Goal: Task Accomplishment & Management: Use online tool/utility

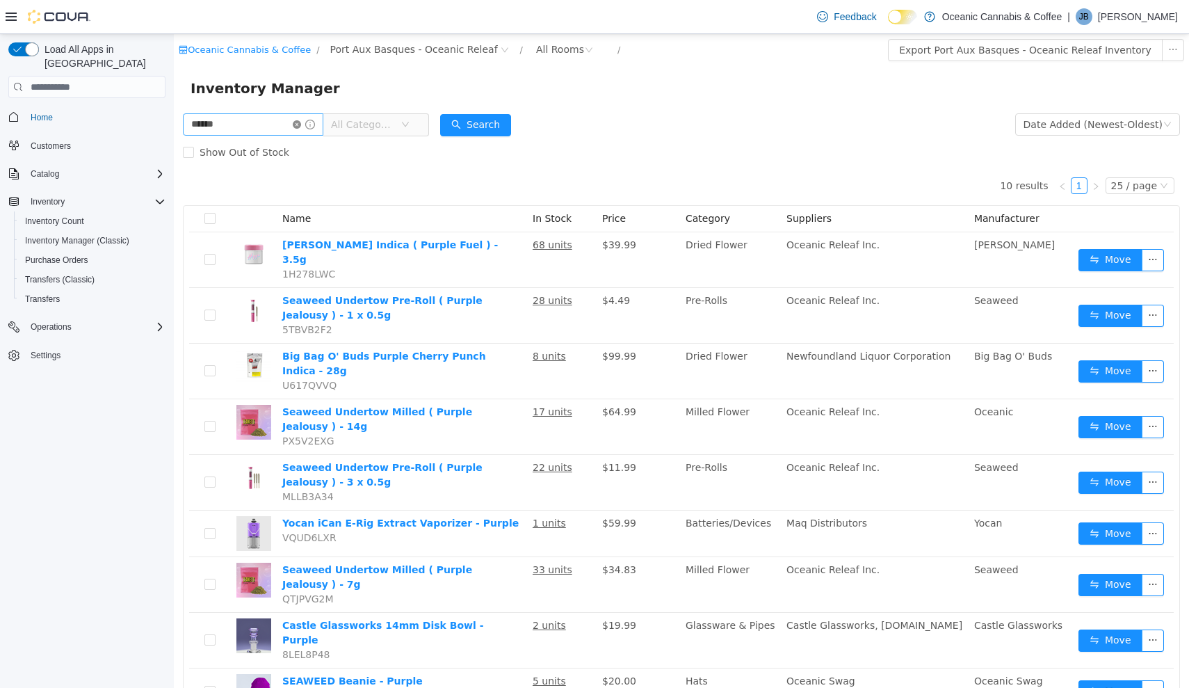
click at [301, 124] on icon "icon: close-circle" at bounding box center [297, 124] width 8 height 8
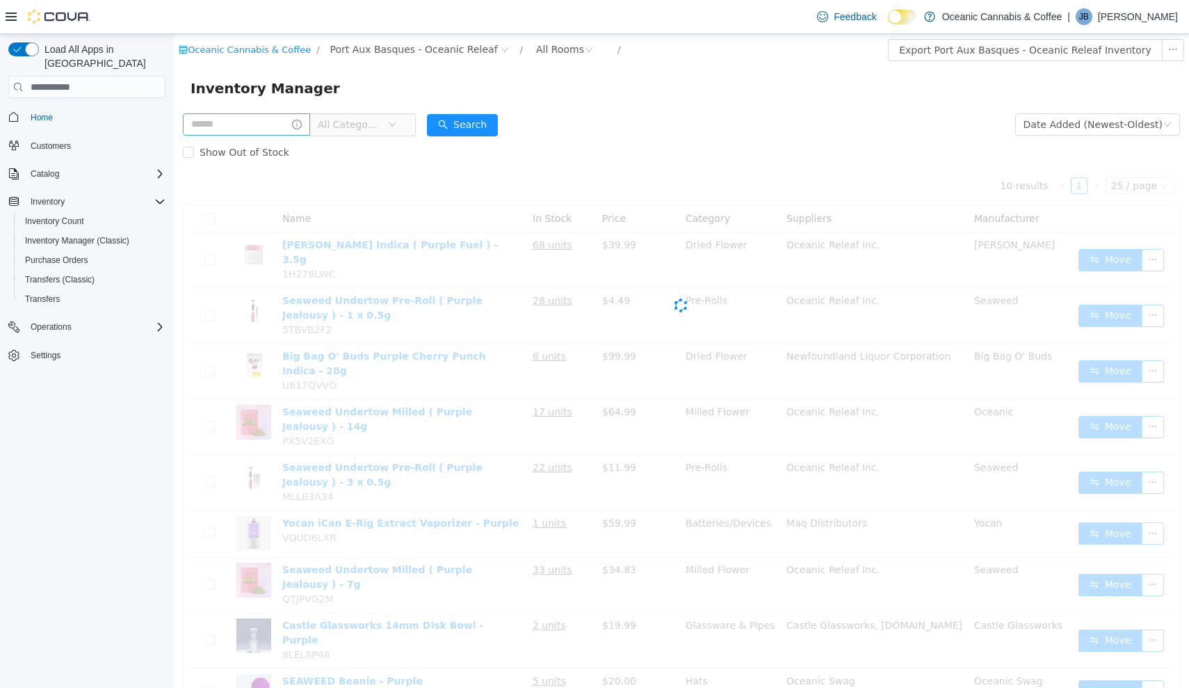
click at [381, 129] on span "All Categories" at bounding box center [349, 125] width 63 height 14
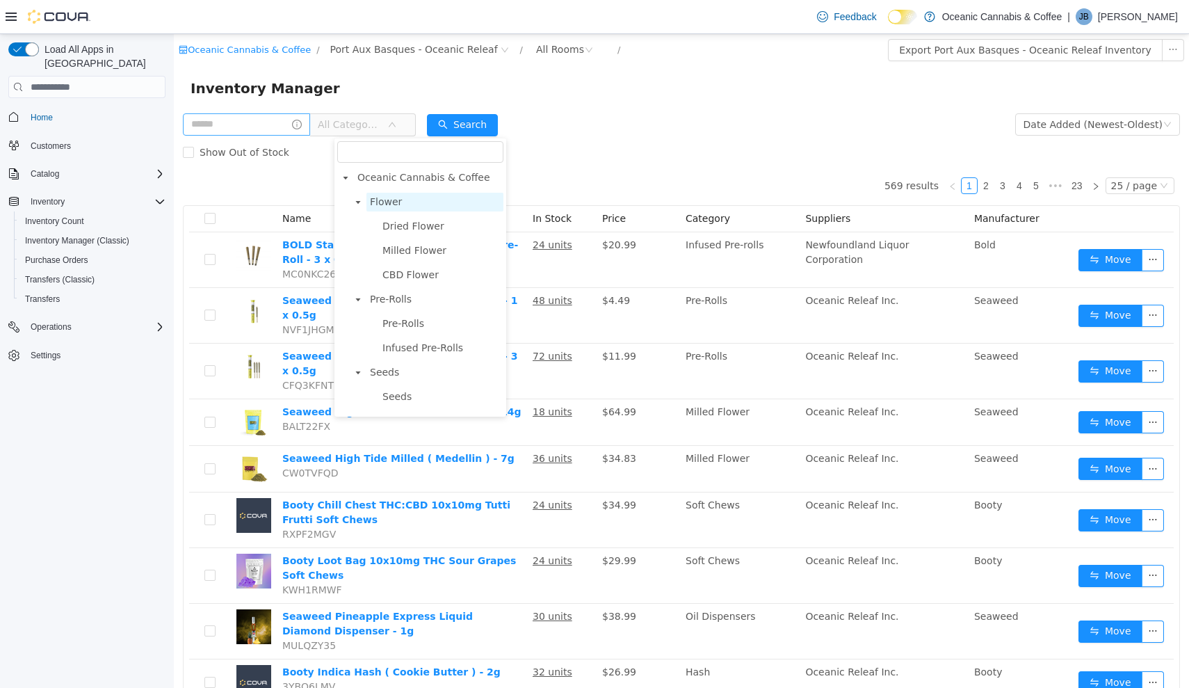
click at [394, 194] on span "Flower" at bounding box center [434, 202] width 137 height 19
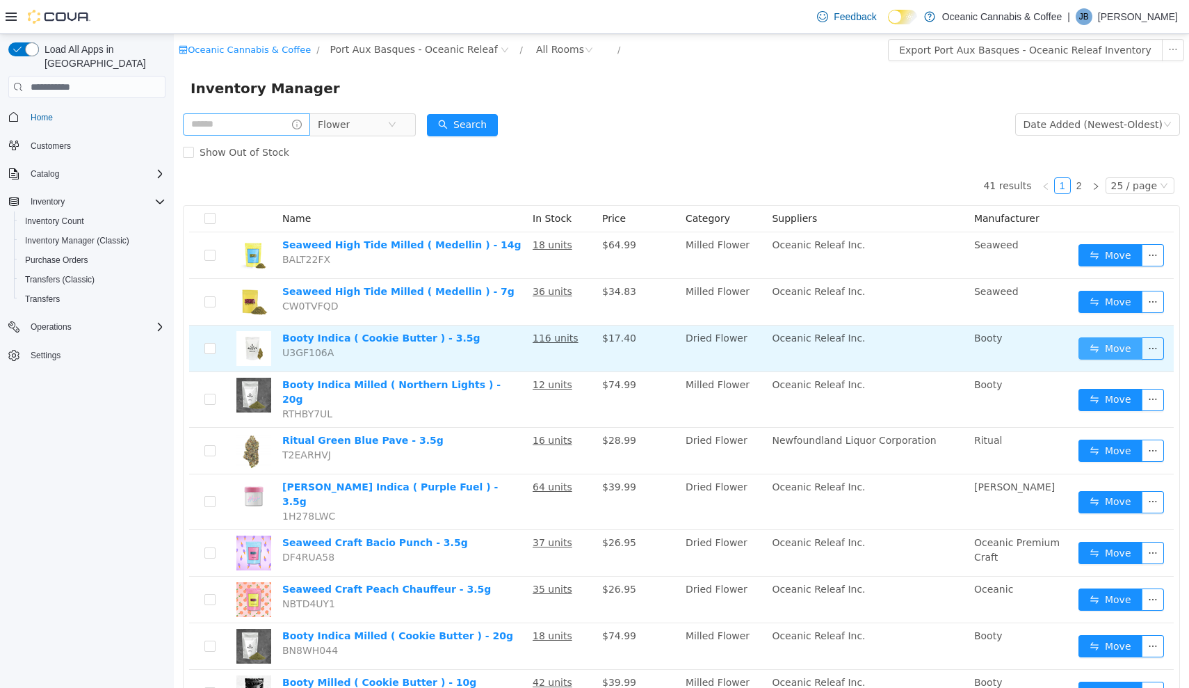
click at [1095, 355] on button "Move" at bounding box center [1111, 348] width 64 height 22
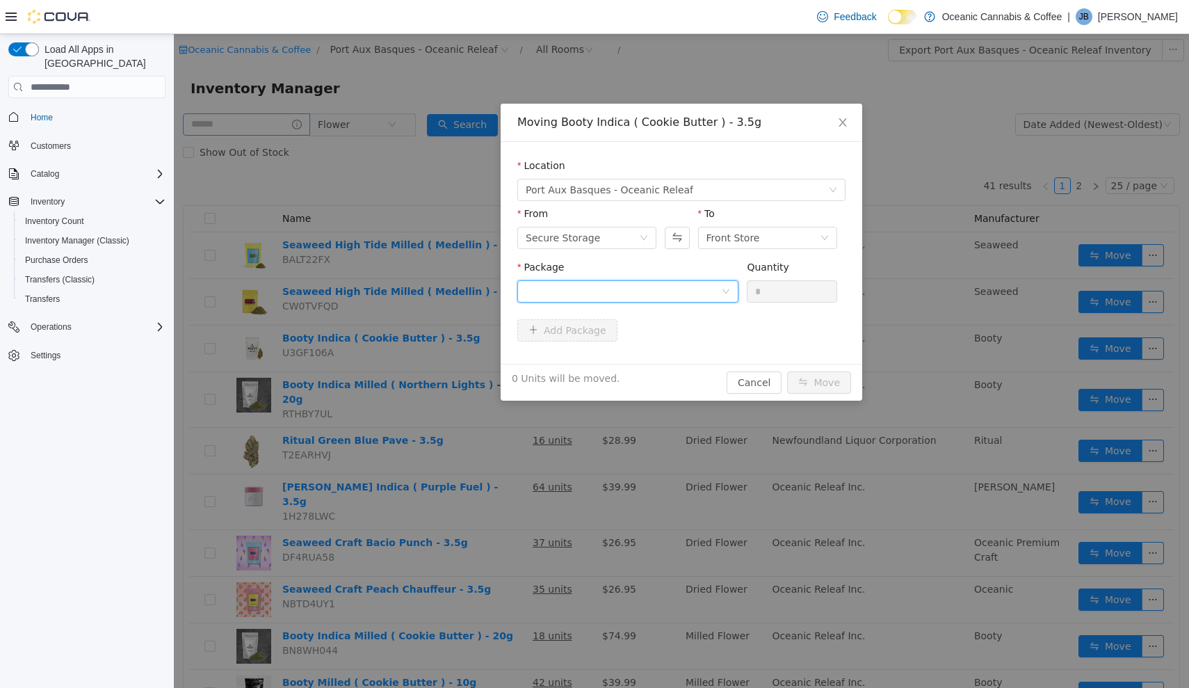
click at [722, 297] on div at bounding box center [627, 291] width 221 height 22
click at [697, 346] on li "[DATE] Quantity : 112 Units" at bounding box center [627, 349] width 221 height 38
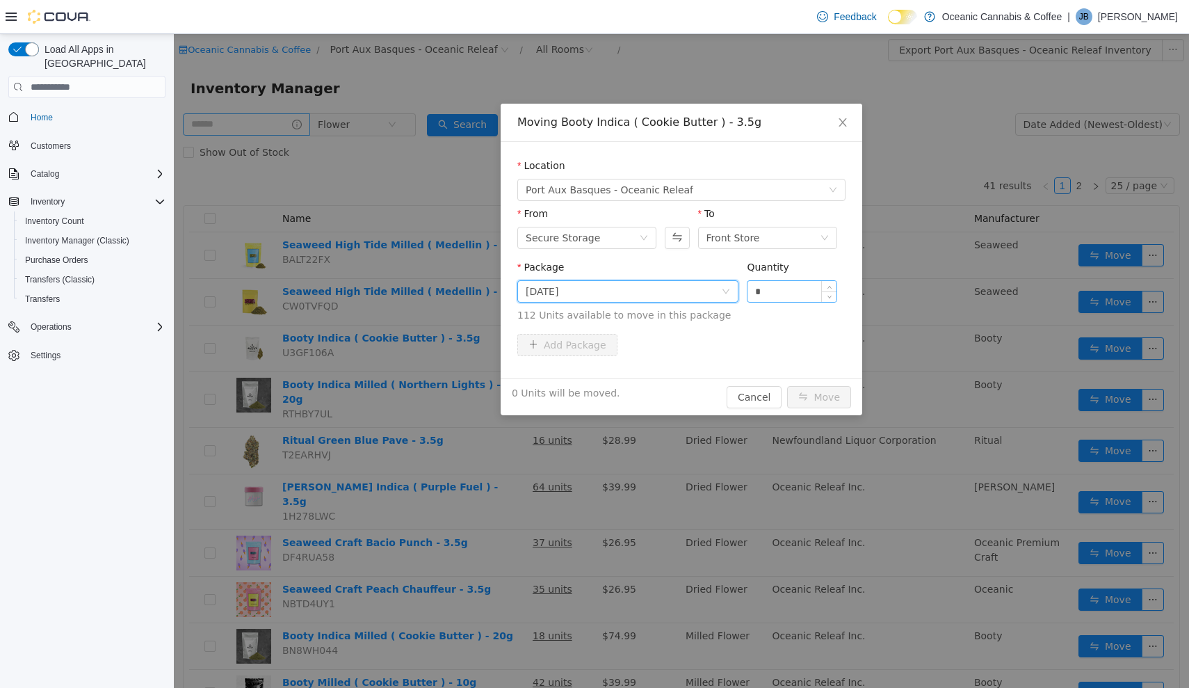
click at [781, 300] on input "*" at bounding box center [792, 291] width 89 height 21
type input "**"
click at [820, 397] on button "Move" at bounding box center [819, 397] width 64 height 22
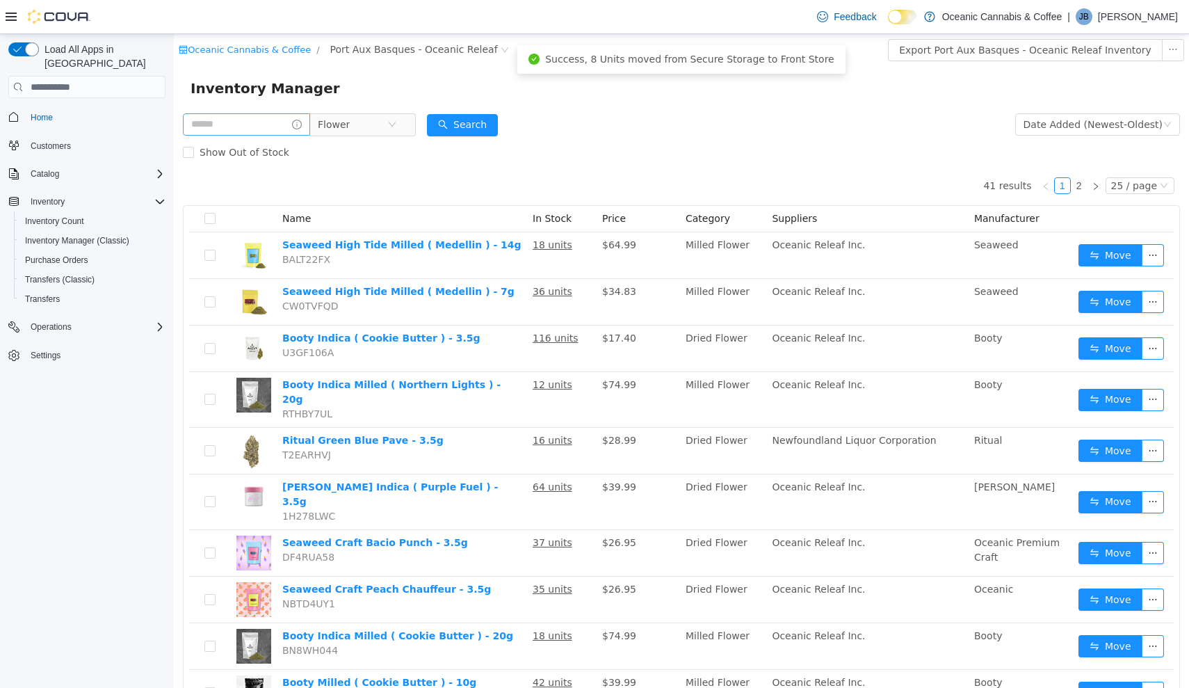
click at [265, 120] on input "text" at bounding box center [246, 124] width 127 height 22
type input "******"
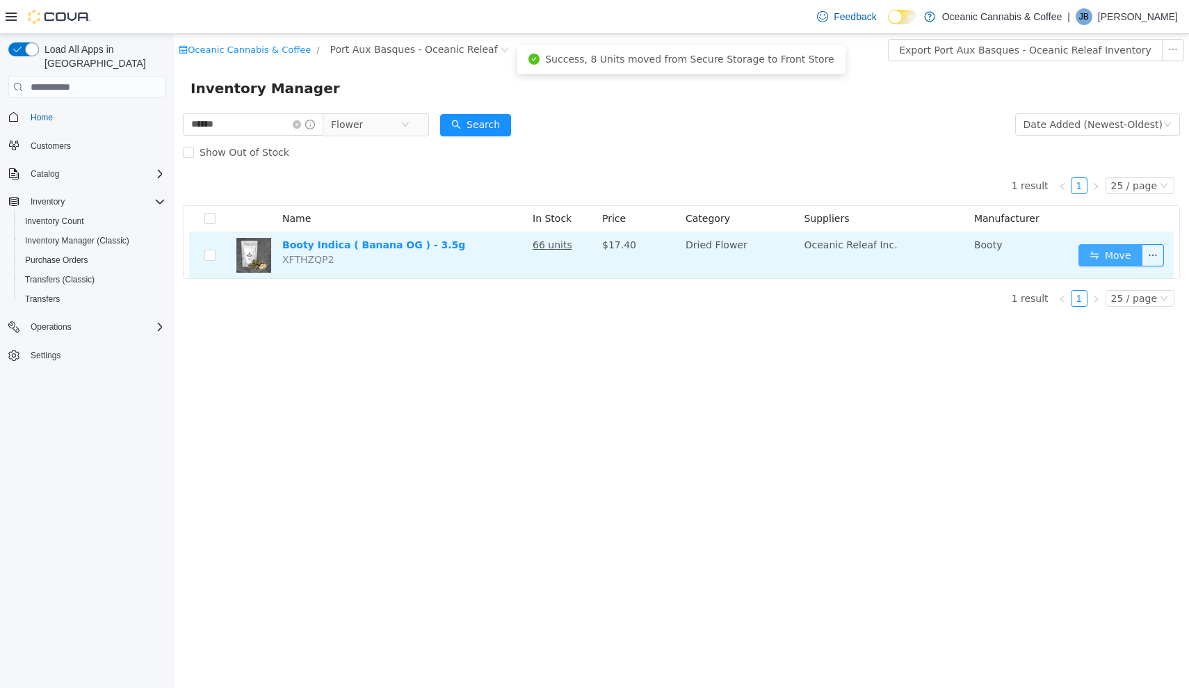
click at [1098, 250] on button "Move" at bounding box center [1111, 255] width 64 height 22
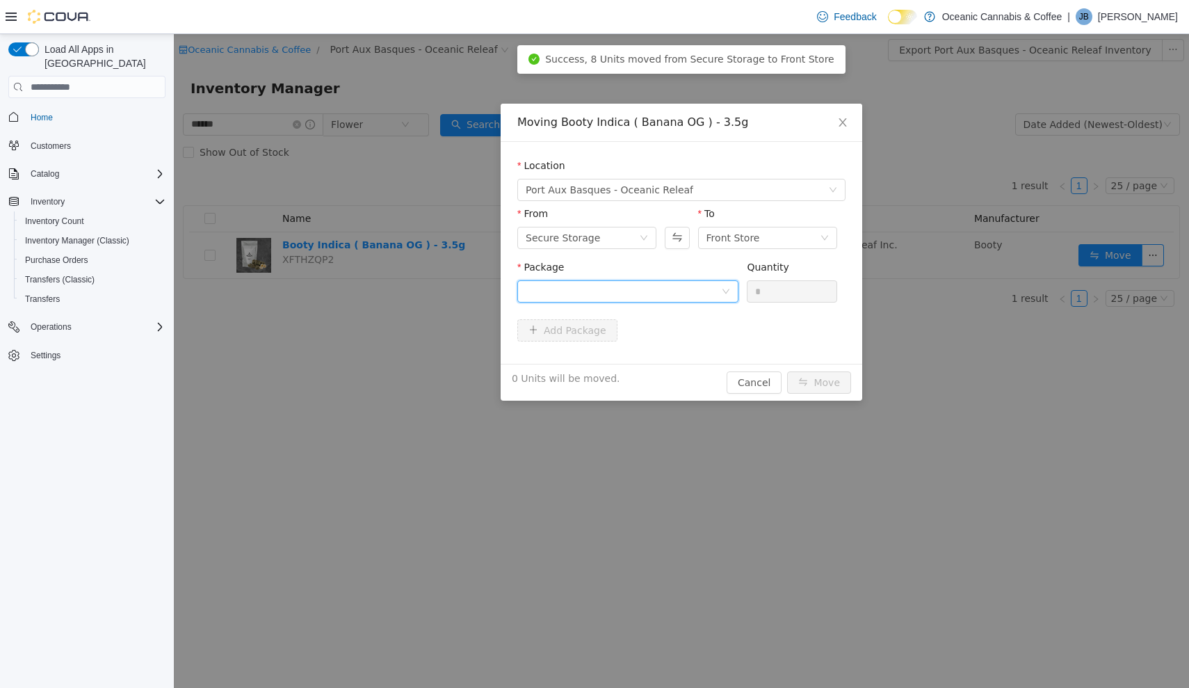
click at [720, 291] on div at bounding box center [623, 291] width 195 height 21
click at [667, 362] on li "BOG0434 Quantity : 66 Units" at bounding box center [627, 349] width 221 height 38
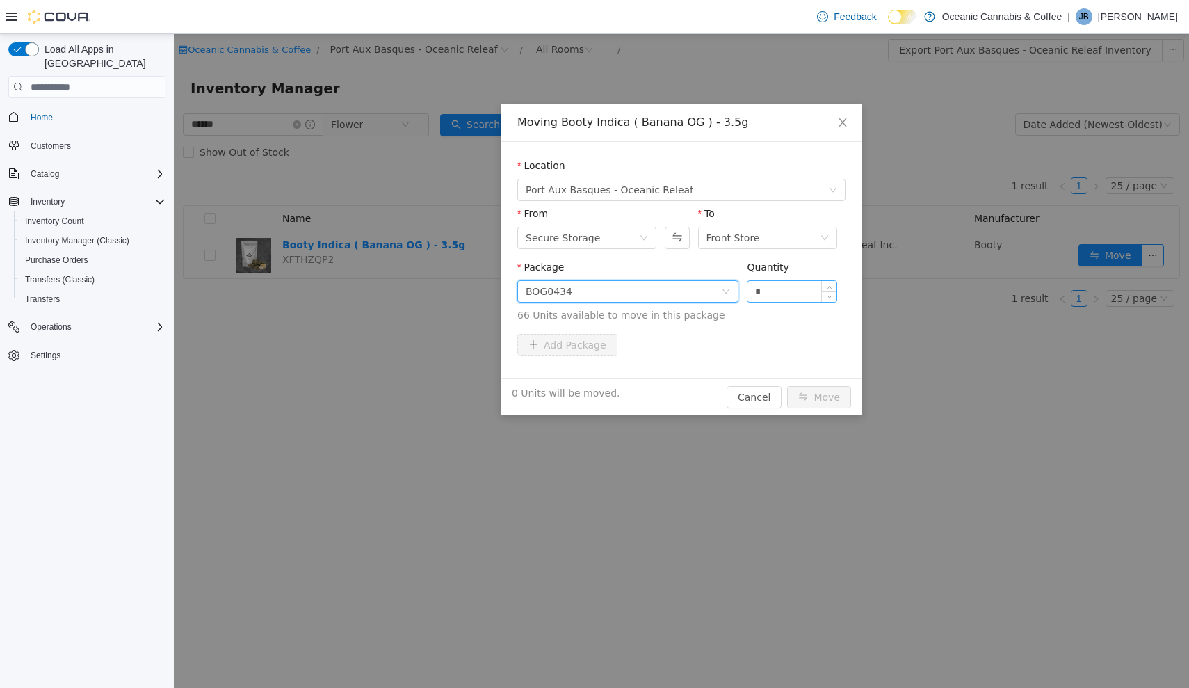
click at [780, 299] on input "*" at bounding box center [792, 291] width 89 height 21
type input "***"
click at [820, 397] on button "Move" at bounding box center [819, 397] width 64 height 22
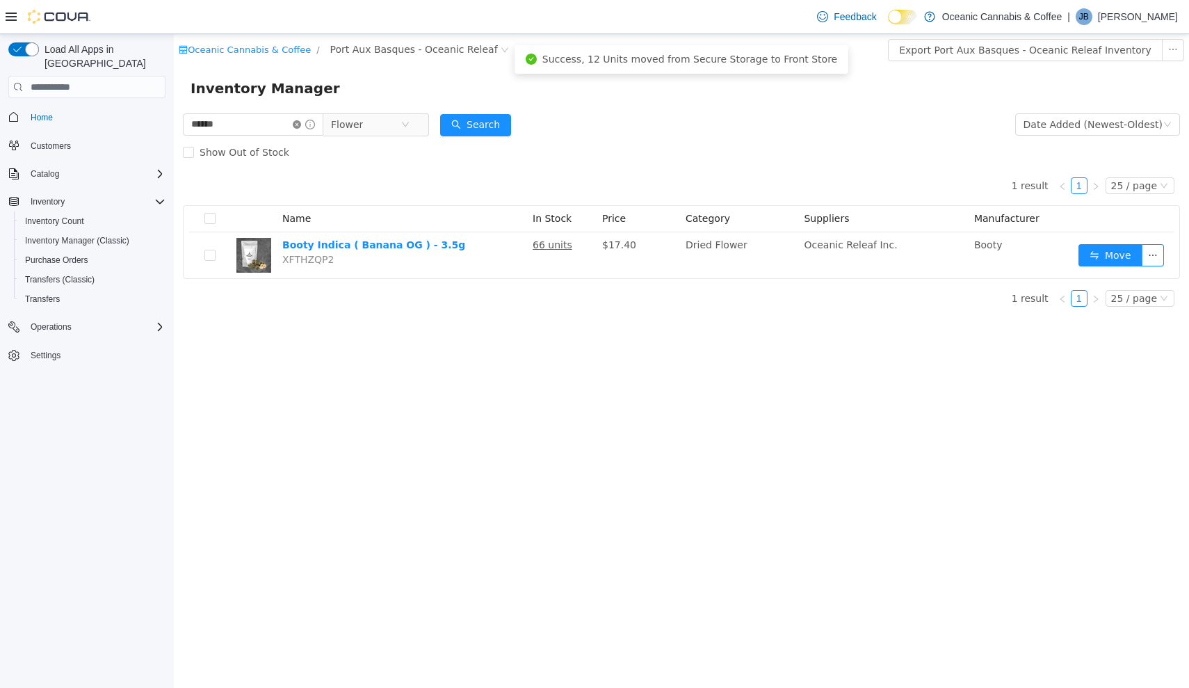
click at [301, 124] on icon "icon: close-circle" at bounding box center [297, 124] width 8 height 8
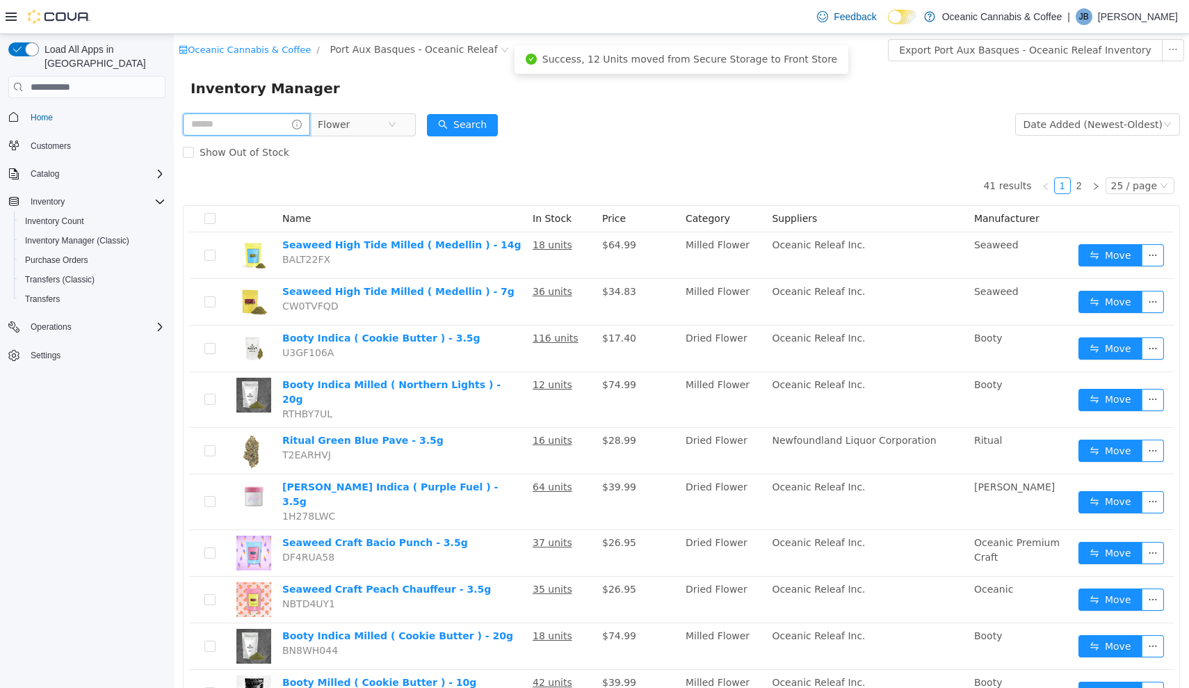
click at [293, 124] on input "text" at bounding box center [246, 124] width 127 height 22
type input "****"
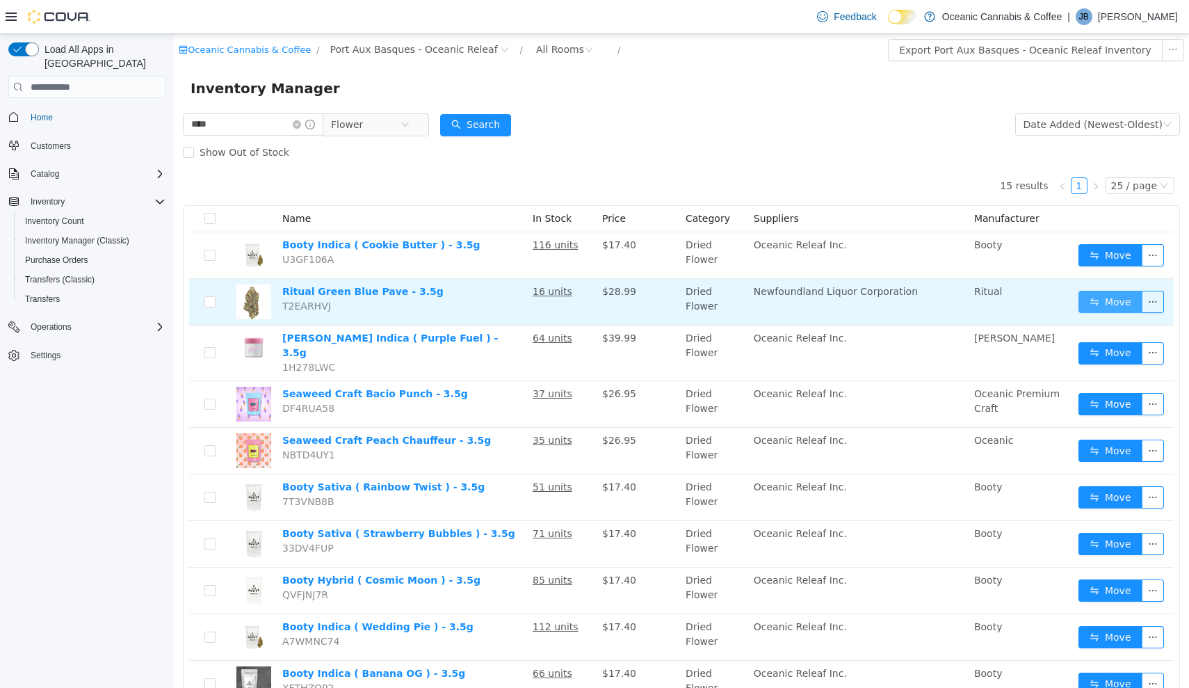
click at [1114, 305] on button "Move" at bounding box center [1111, 302] width 64 height 22
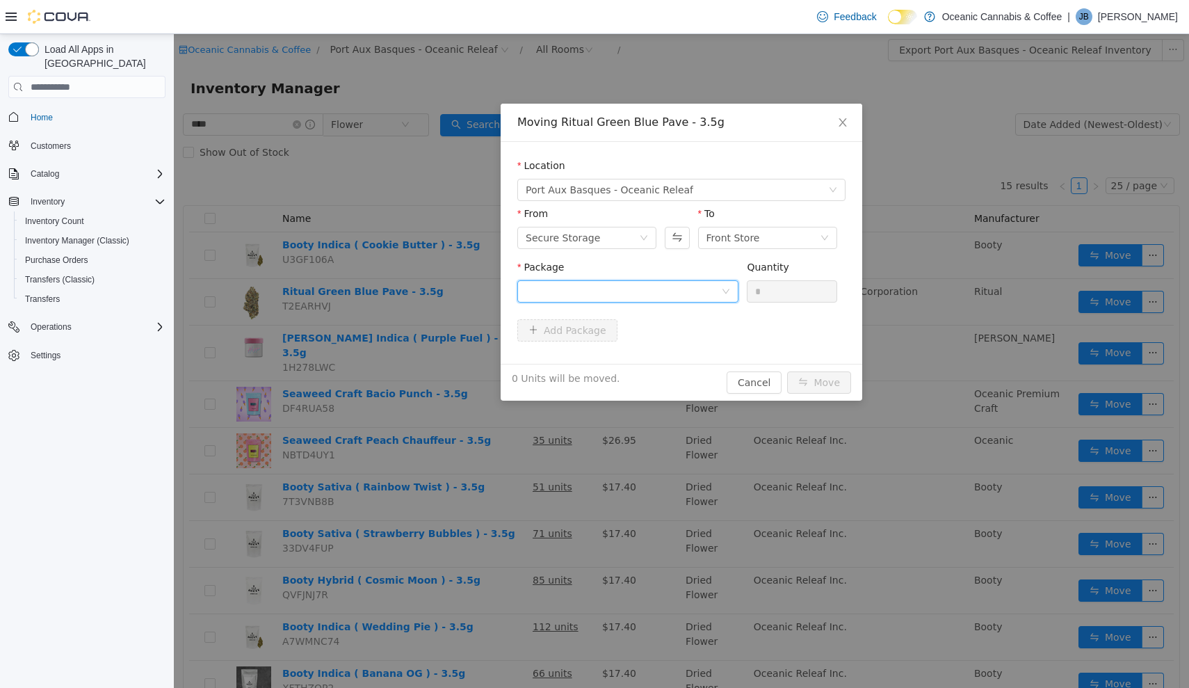
click at [706, 293] on div at bounding box center [623, 291] width 195 height 21
click at [686, 336] on li "2025046 Quantity : 14 Units" at bounding box center [627, 349] width 221 height 38
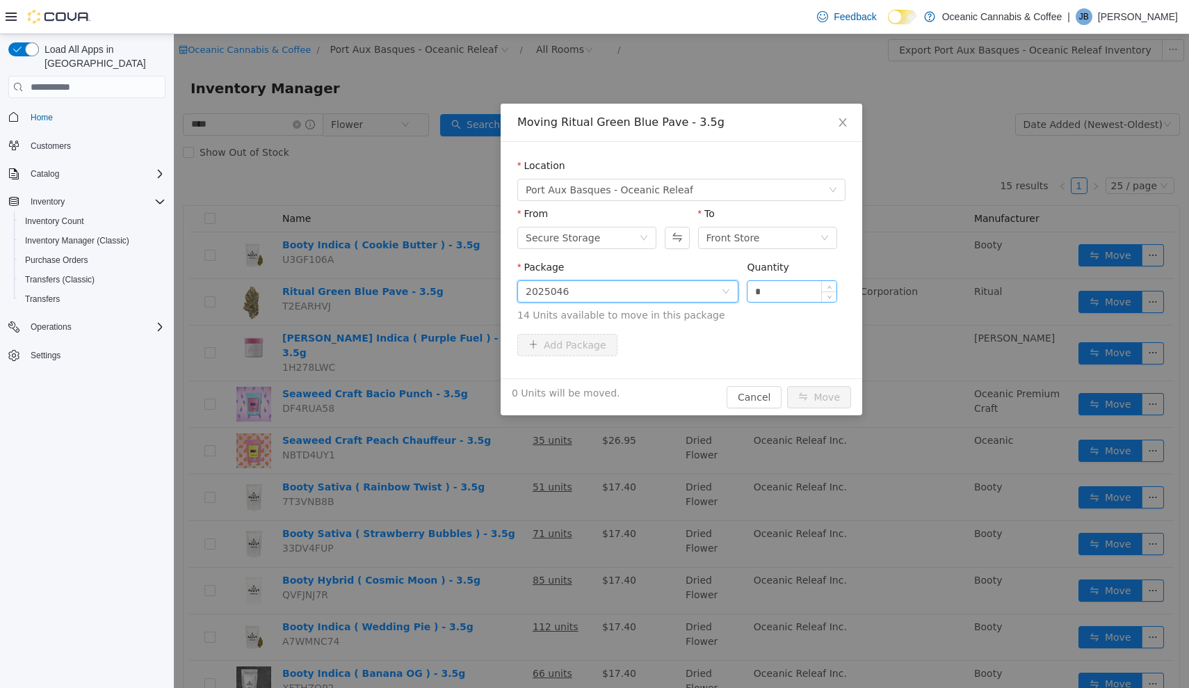
click at [784, 293] on input "*" at bounding box center [792, 291] width 89 height 21
type input "**"
click at [820, 397] on button "Move" at bounding box center [819, 397] width 64 height 22
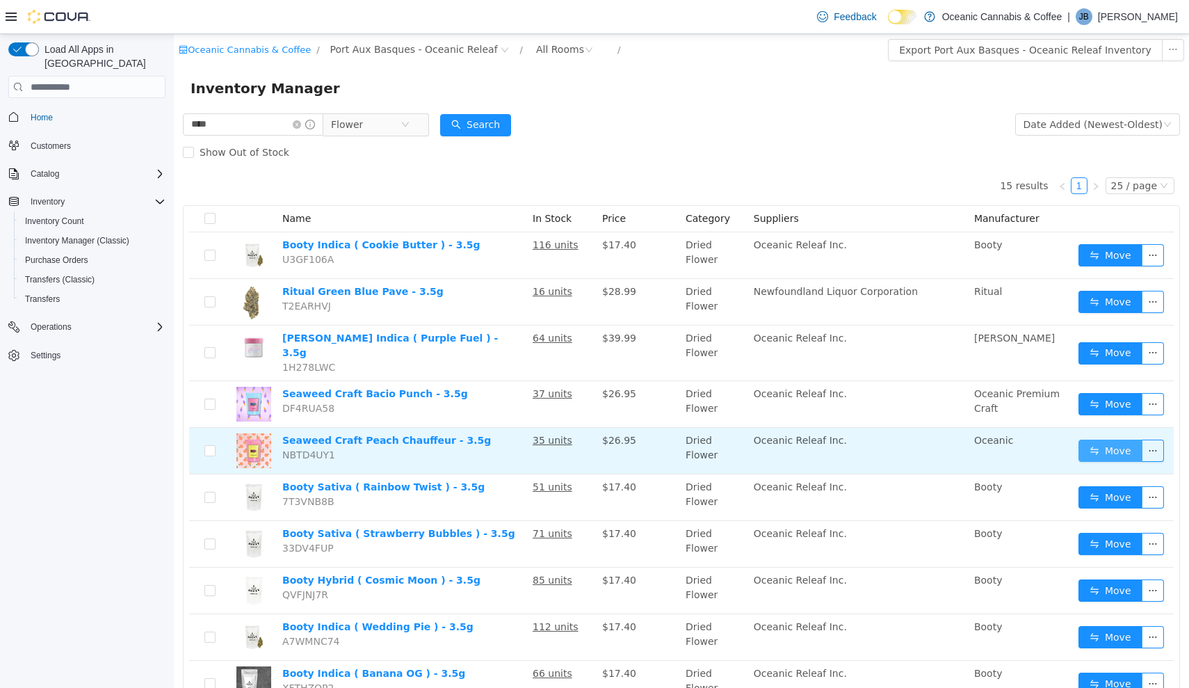
click at [1095, 449] on button "Move" at bounding box center [1111, 450] width 64 height 22
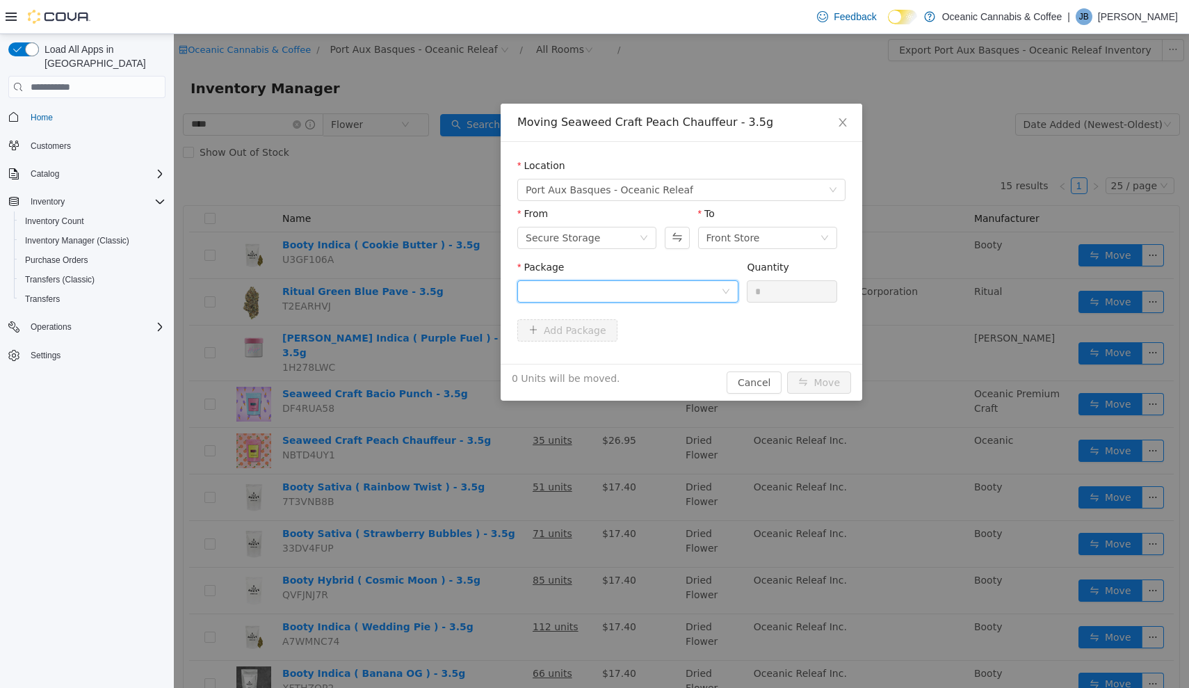
click at [716, 284] on div at bounding box center [623, 291] width 195 height 21
click at [696, 358] on li "PC0375 Quantity : 32 Units" at bounding box center [627, 349] width 221 height 38
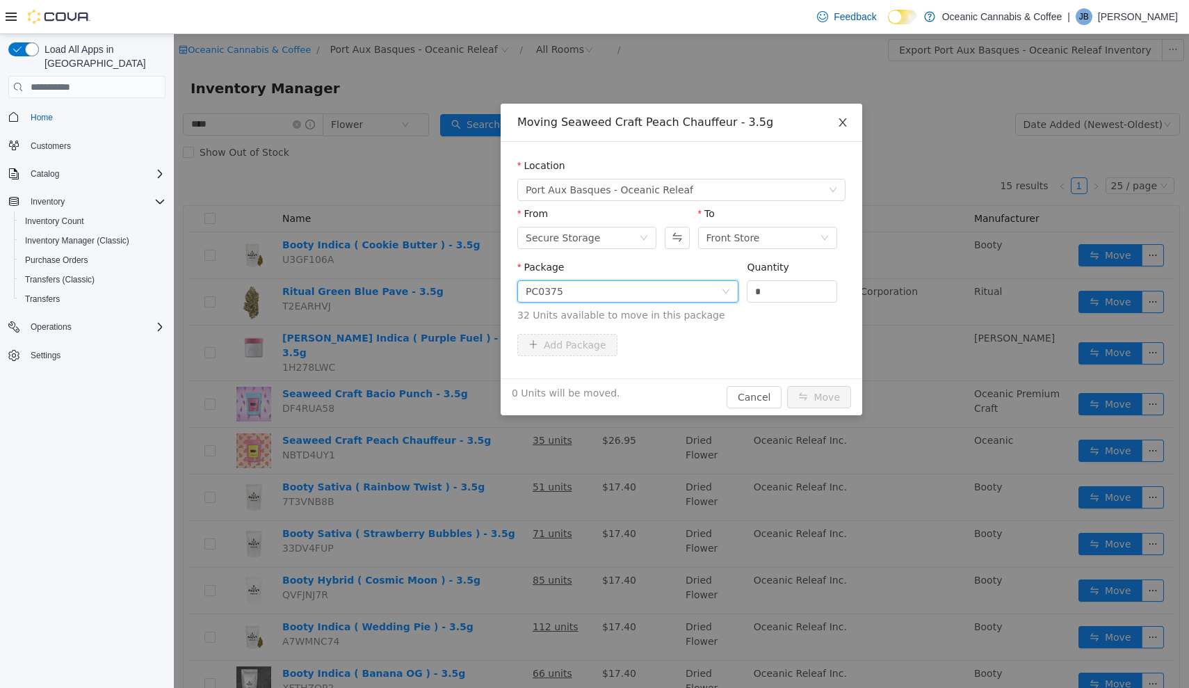
click at [839, 127] on icon "icon: close" at bounding box center [842, 122] width 11 height 11
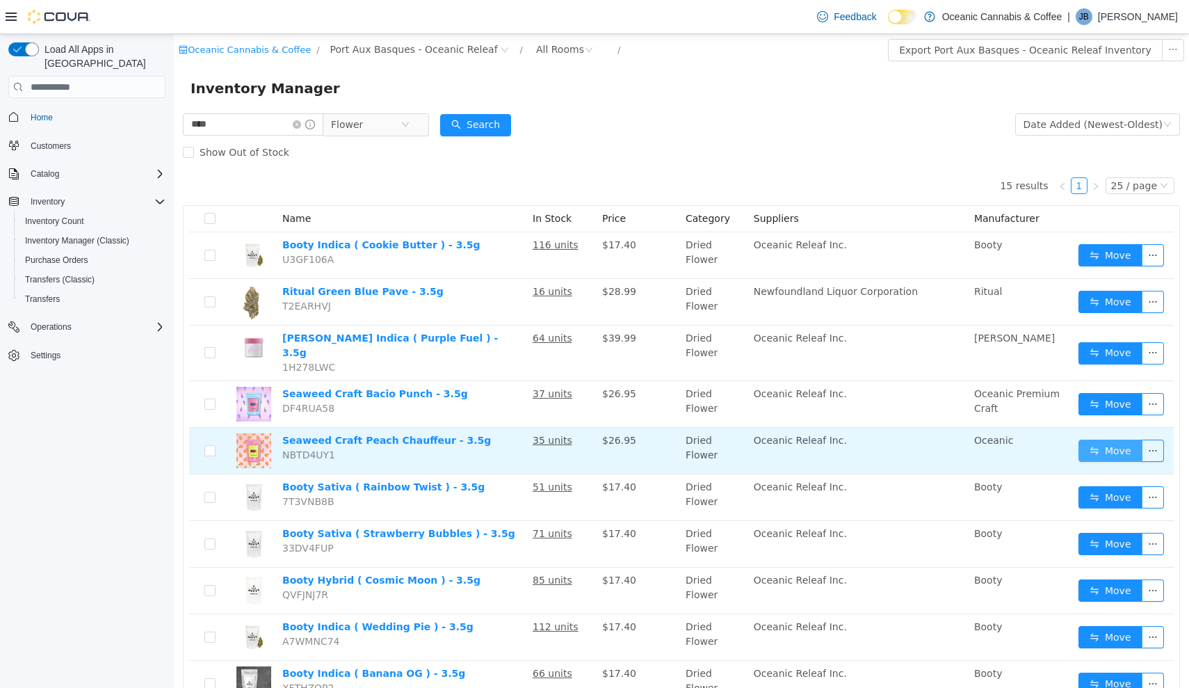
click at [1092, 446] on button "Move" at bounding box center [1111, 450] width 64 height 22
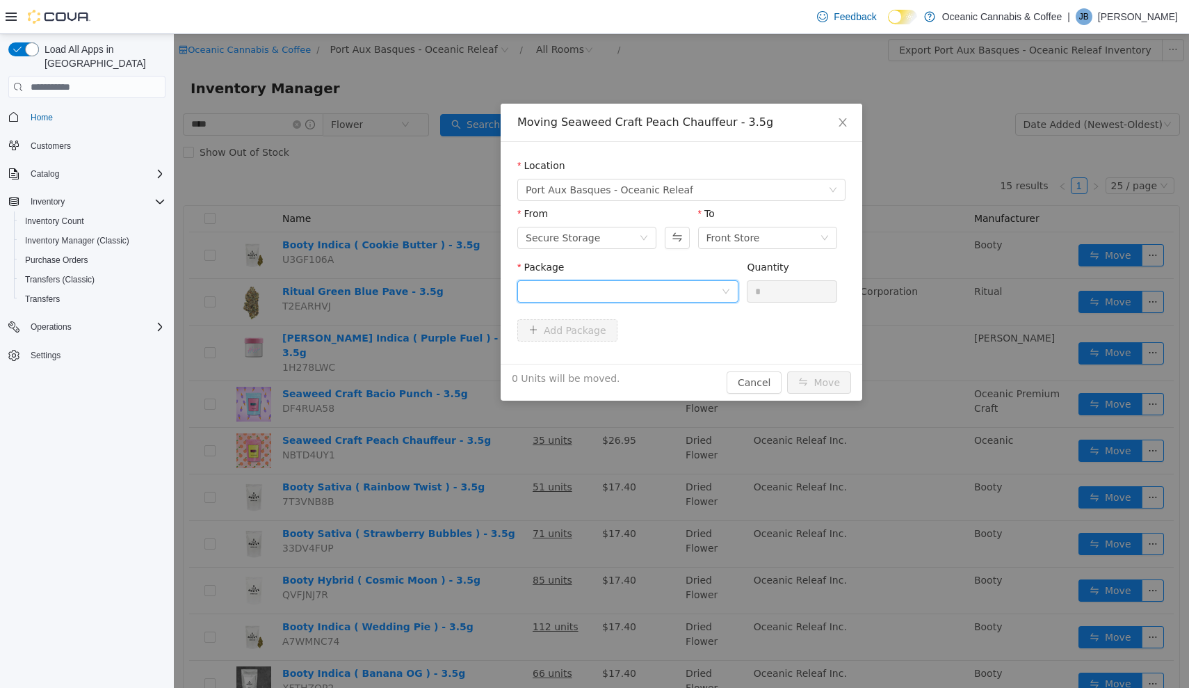
click at [722, 287] on icon "icon: down" at bounding box center [726, 291] width 8 height 8
click at [683, 357] on li "PC0375 Quantity : 32 Units" at bounding box center [627, 349] width 221 height 38
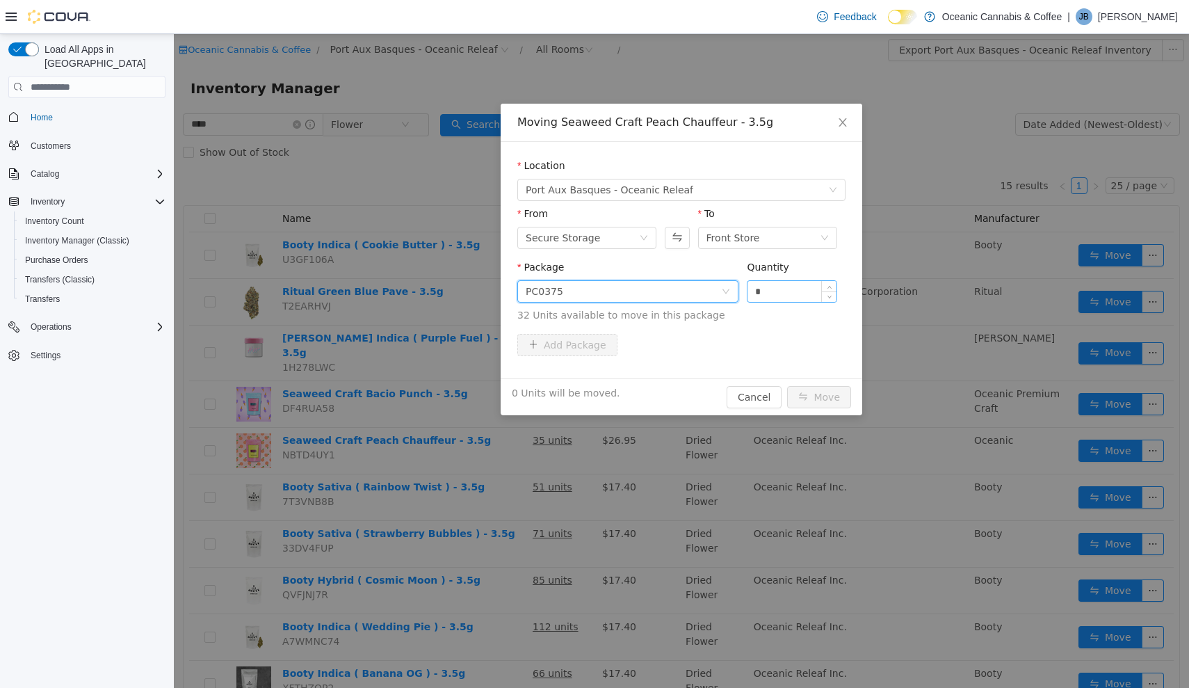
click at [793, 291] on input "*" at bounding box center [792, 291] width 89 height 21
type input "**"
click at [820, 397] on button "Move" at bounding box center [819, 397] width 64 height 22
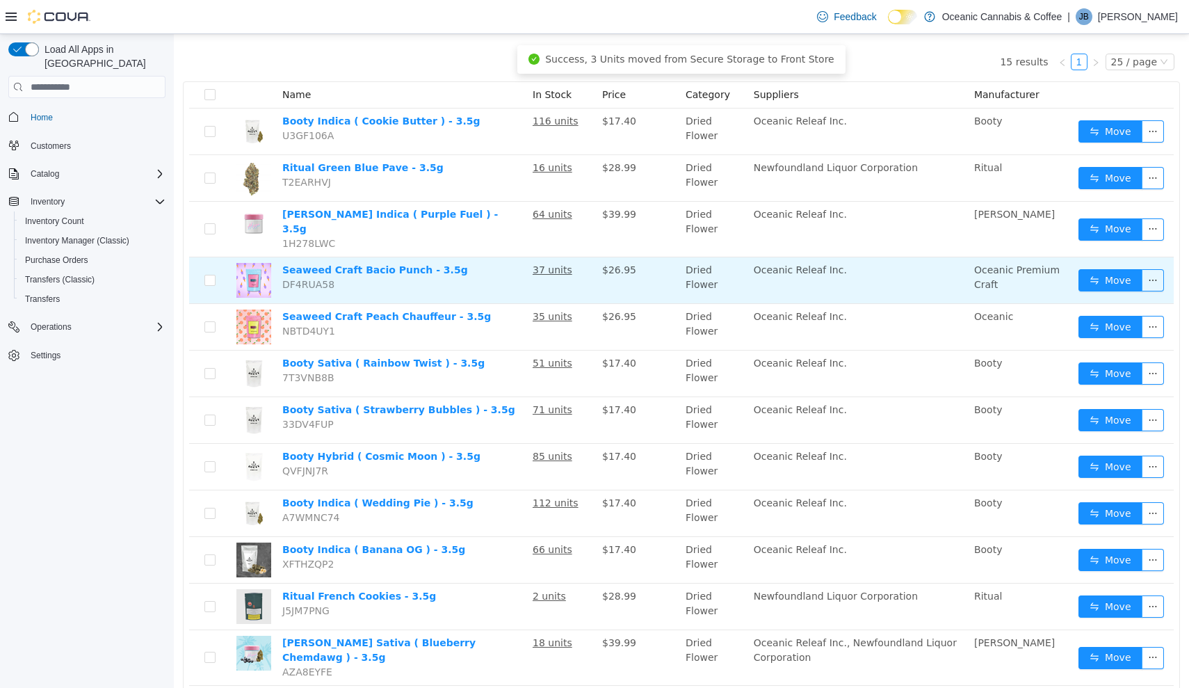
scroll to position [150, 0]
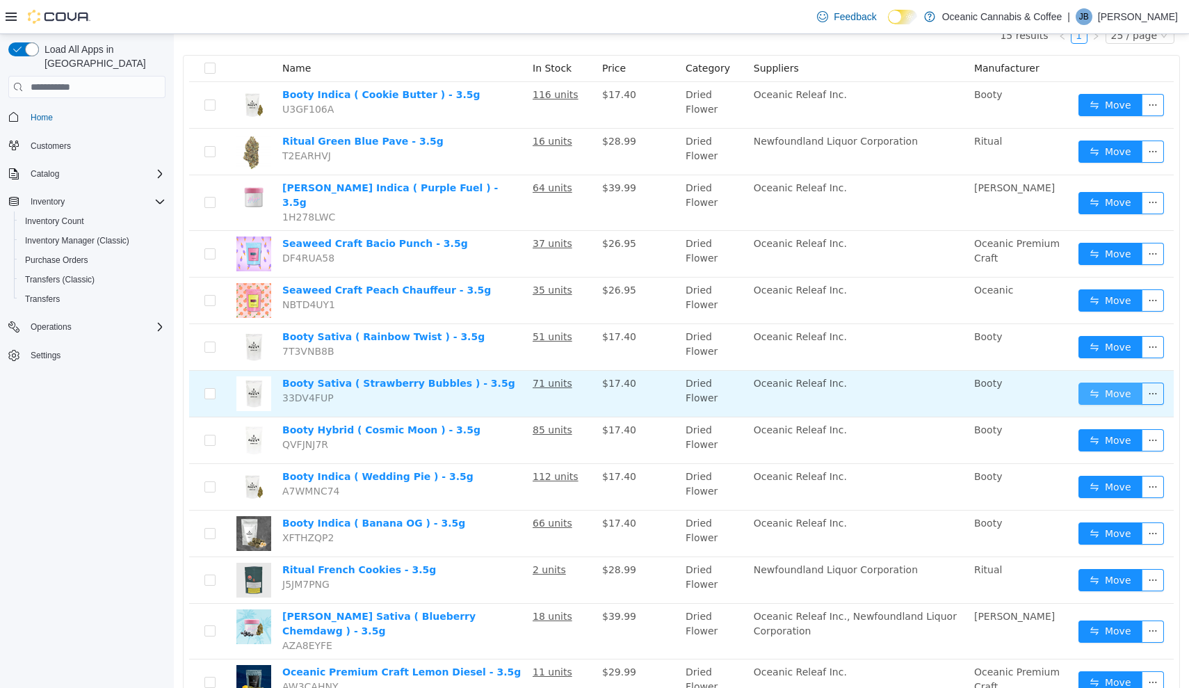
click at [1101, 385] on button "Move" at bounding box center [1111, 393] width 64 height 22
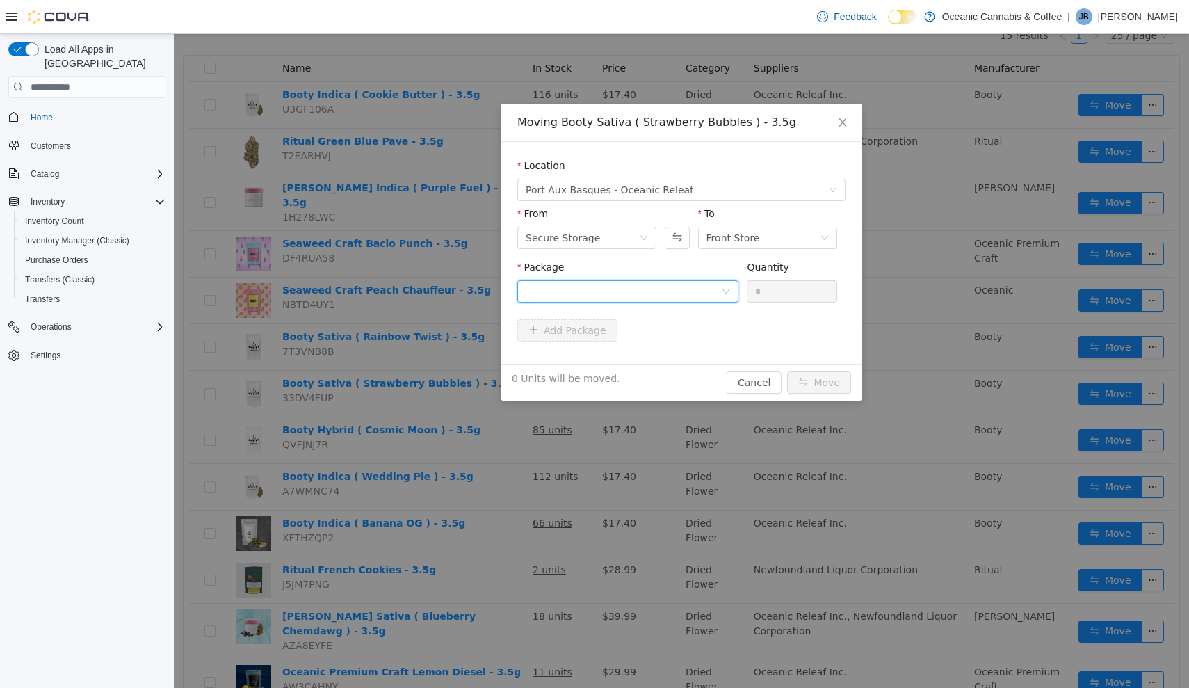
click at [654, 302] on div at bounding box center [627, 291] width 221 height 22
click at [643, 341] on li "SB0468 Quantity : 62 Units" at bounding box center [627, 349] width 221 height 38
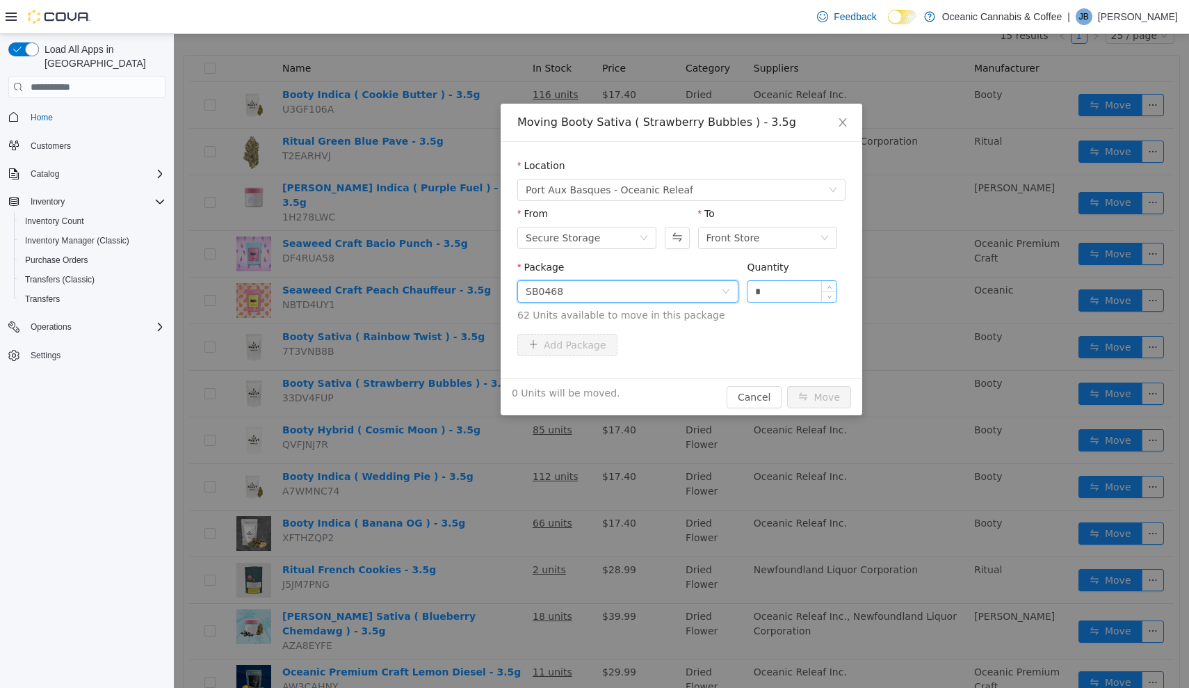
click at [780, 295] on input "*" at bounding box center [792, 291] width 89 height 21
type input "**"
click at [820, 397] on button "Move" at bounding box center [819, 397] width 64 height 22
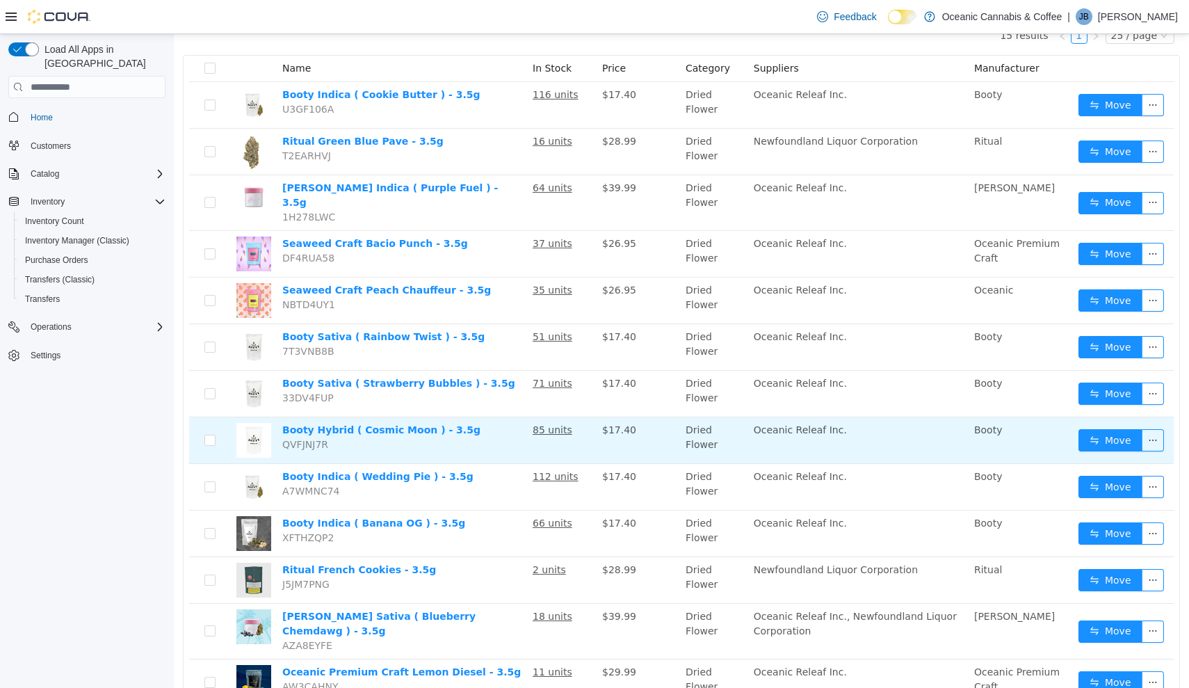
click at [1100, 443] on td "Move" at bounding box center [1123, 440] width 101 height 47
click at [1103, 429] on button "Move" at bounding box center [1111, 440] width 64 height 22
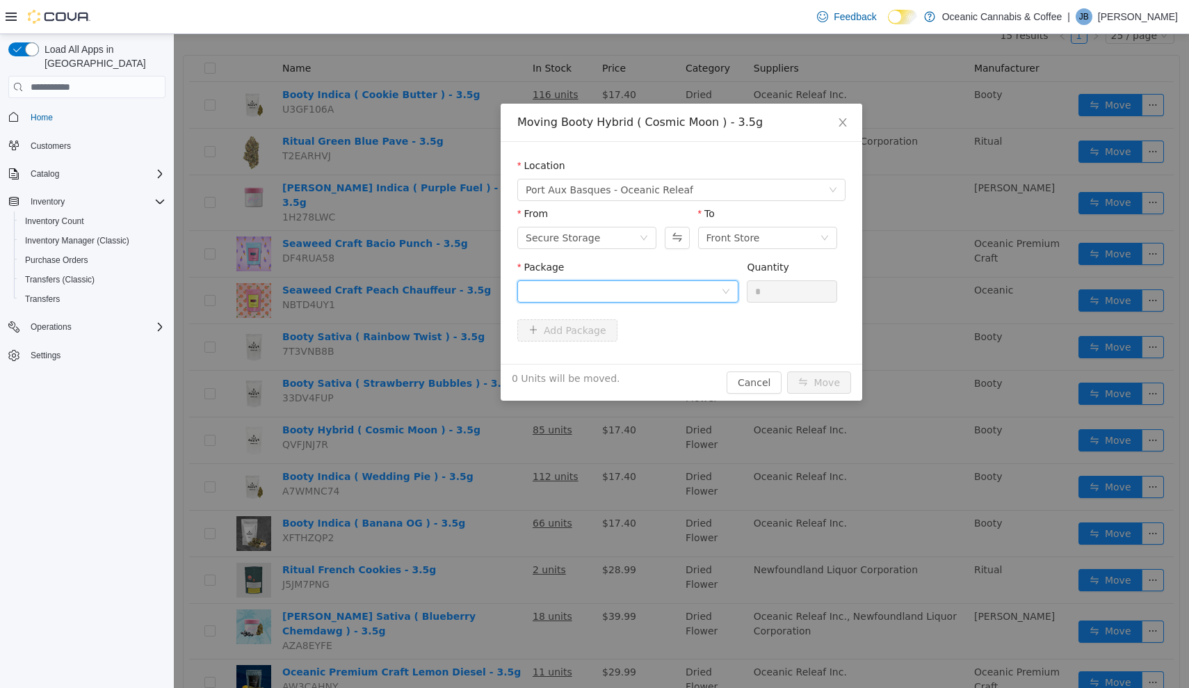
click at [633, 291] on div at bounding box center [623, 291] width 195 height 21
click at [633, 368] on ul "Select Package CRB0463 Quantity : 76 Units" at bounding box center [627, 337] width 221 height 65
click at [653, 363] on li "CRB0463 Quantity : 76 Units" at bounding box center [627, 349] width 221 height 38
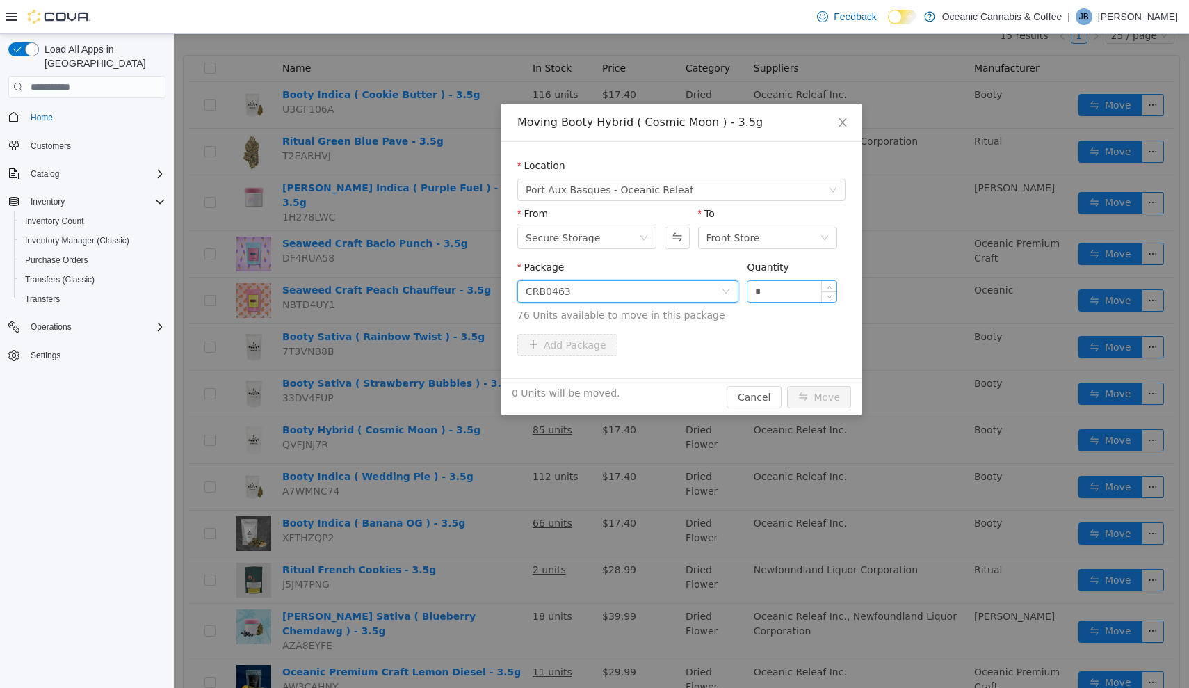
click at [783, 298] on input "*" at bounding box center [792, 291] width 89 height 21
type input "**"
click at [820, 397] on button "Move" at bounding box center [819, 397] width 64 height 22
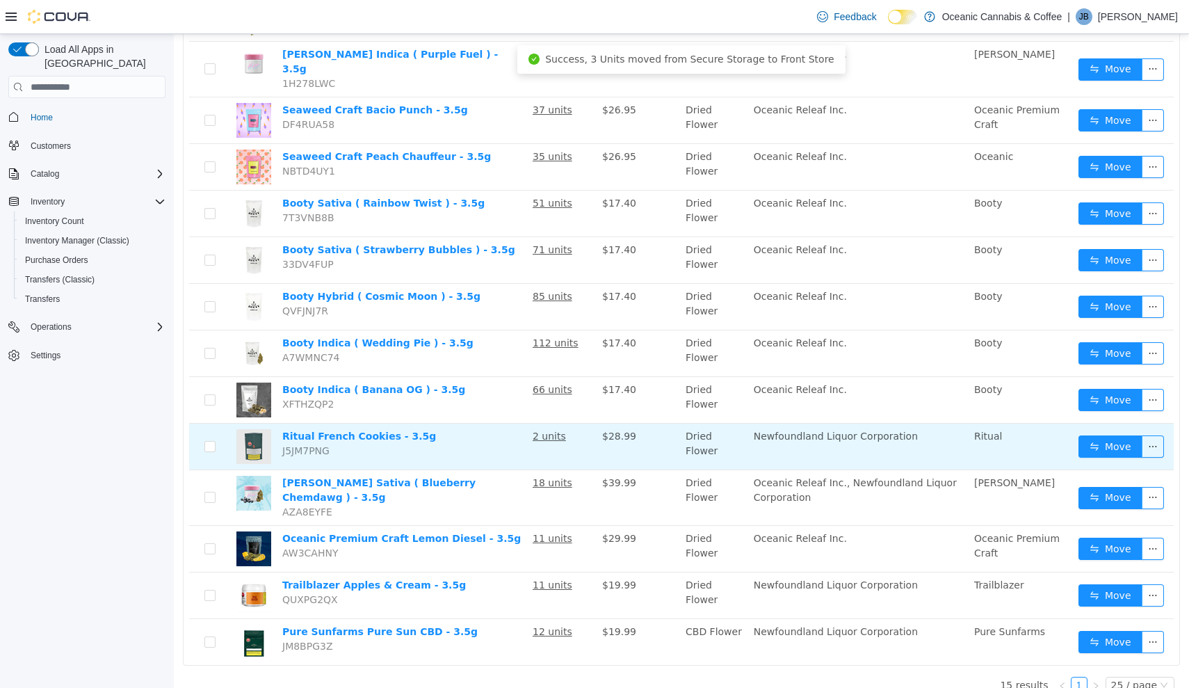
scroll to position [283, 0]
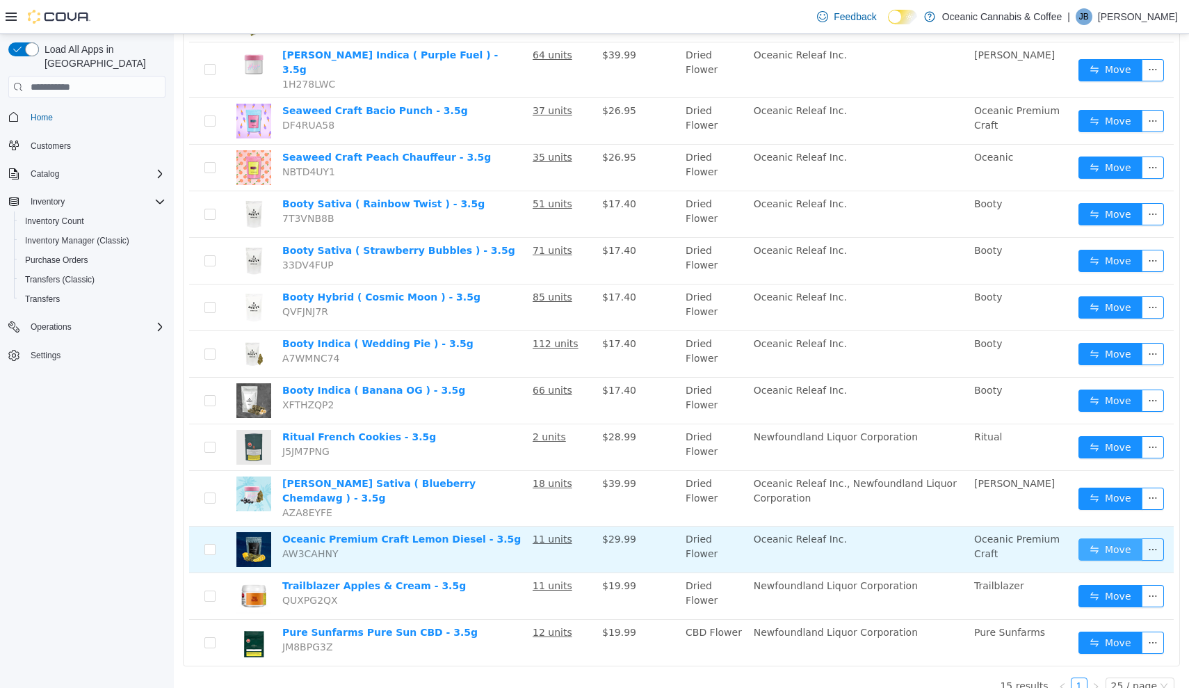
click at [1123, 538] on button "Move" at bounding box center [1111, 549] width 64 height 22
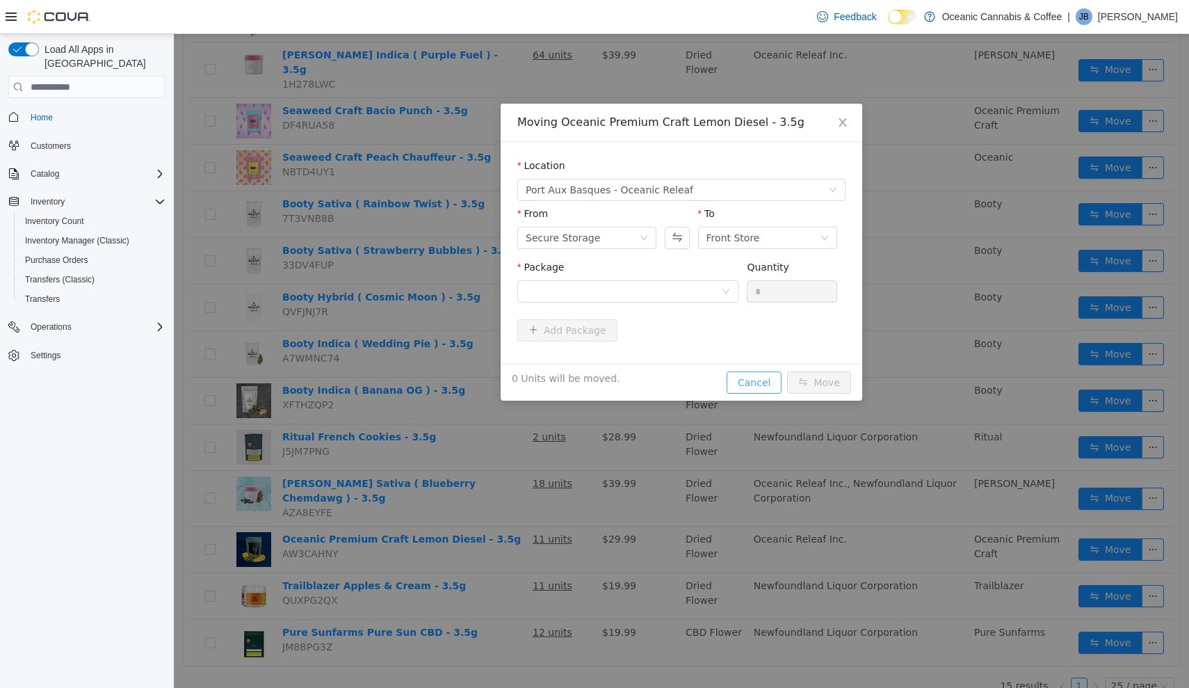
click at [762, 382] on button "Cancel" at bounding box center [754, 382] width 55 height 22
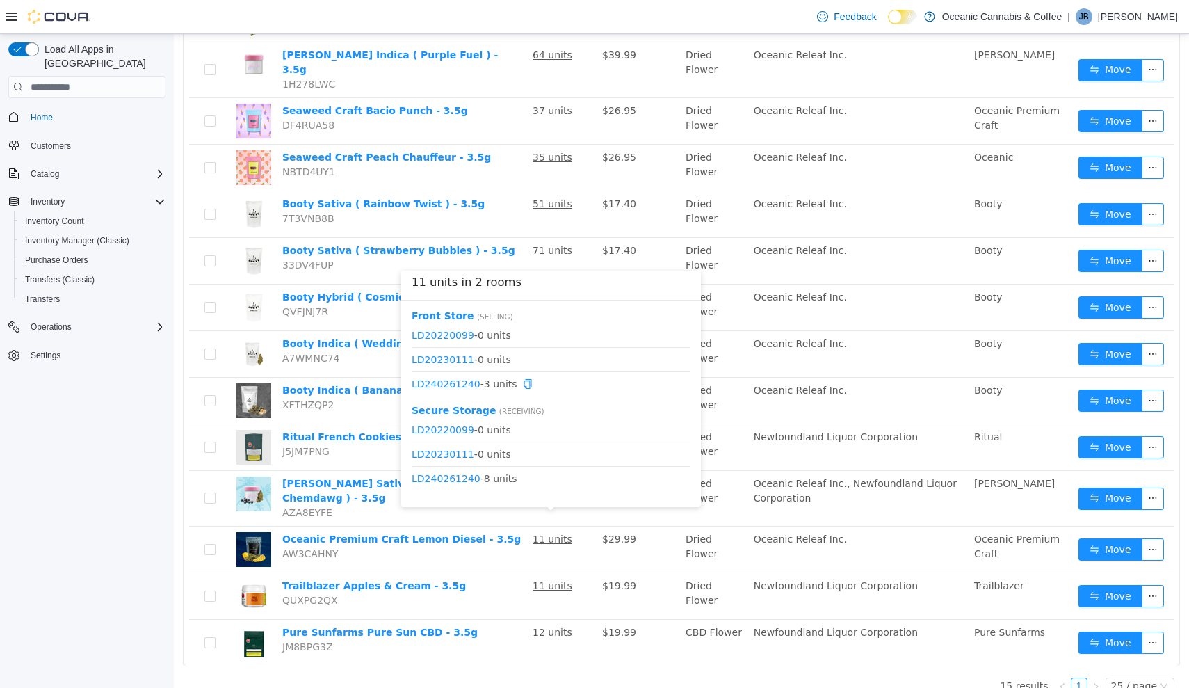
scroll to position [0, 0]
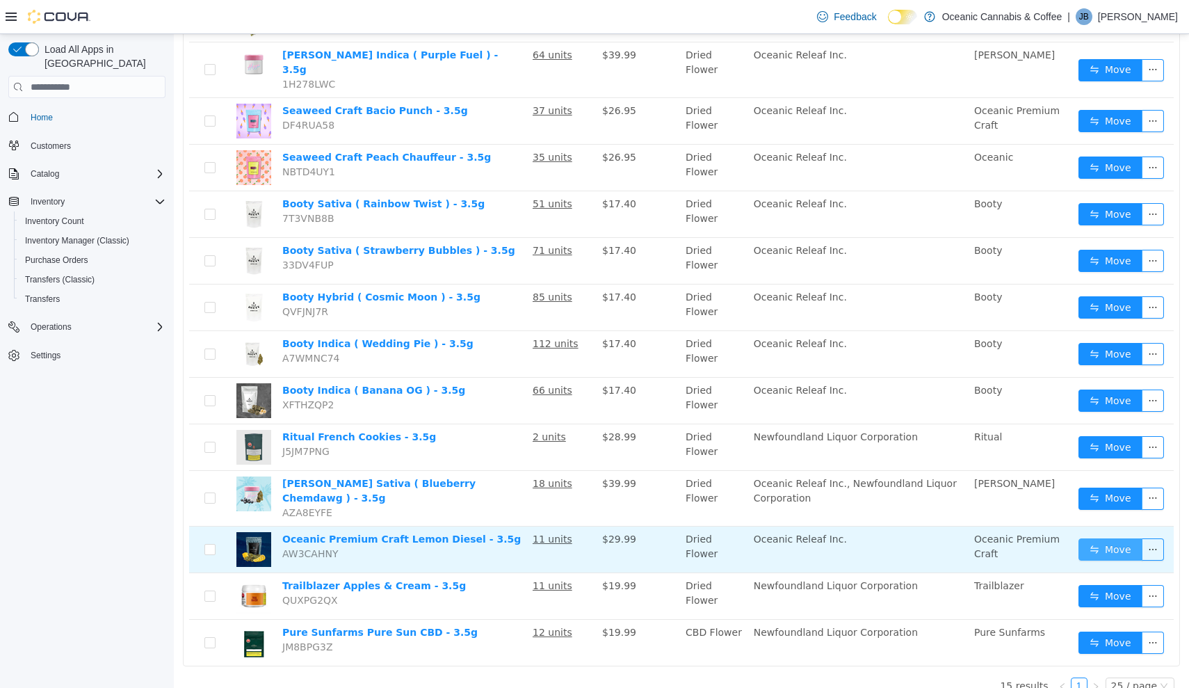
click at [1106, 538] on button "Move" at bounding box center [1111, 549] width 64 height 22
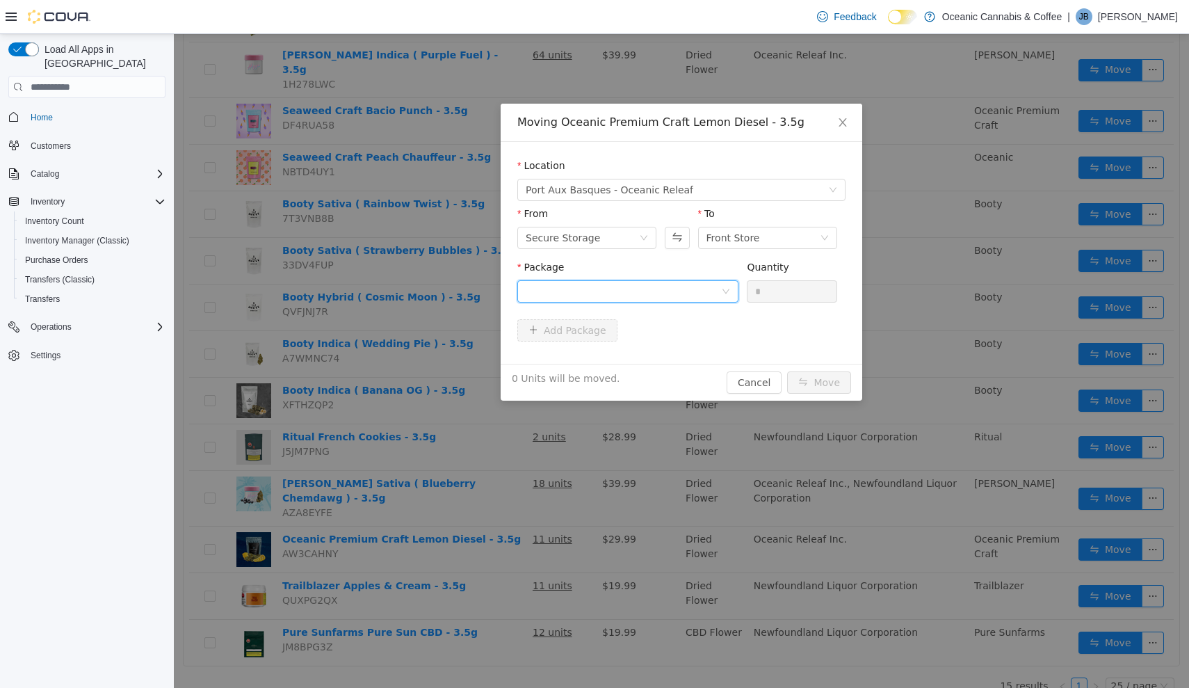
click at [612, 296] on div at bounding box center [623, 291] width 195 height 21
click at [638, 344] on li "LD240261240 Quantity : 8 Units" at bounding box center [627, 349] width 221 height 38
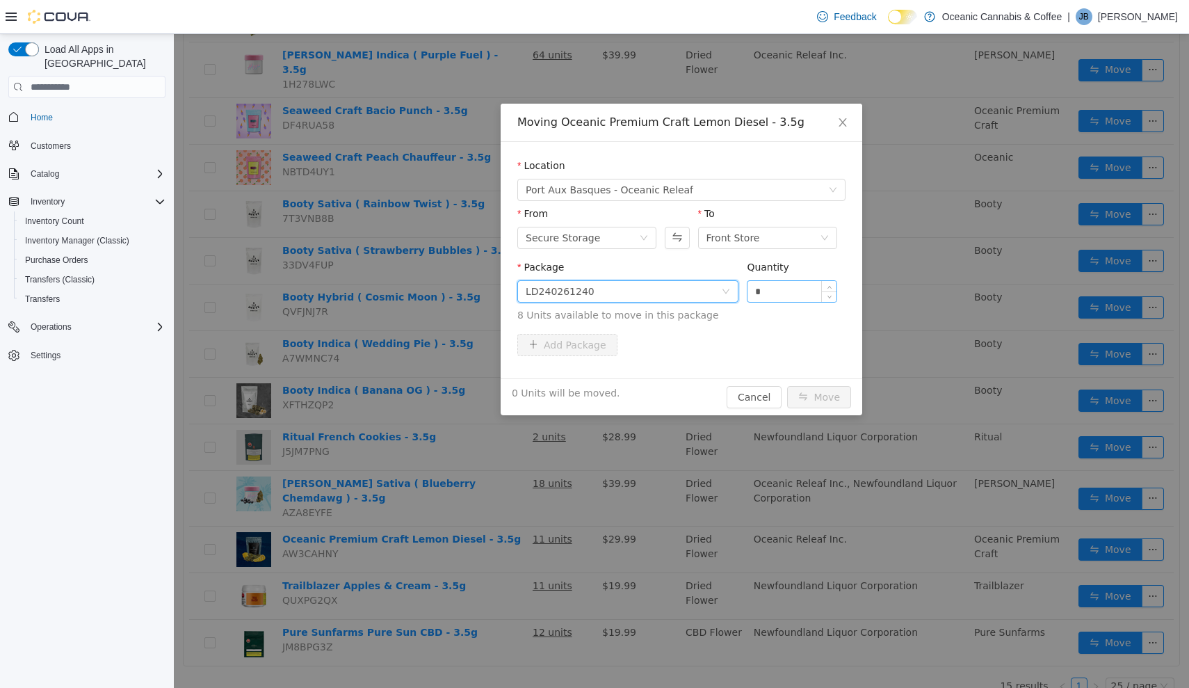
click at [793, 289] on input "*" at bounding box center [792, 291] width 89 height 21
type input "**"
click at [820, 397] on button "Move" at bounding box center [819, 397] width 64 height 22
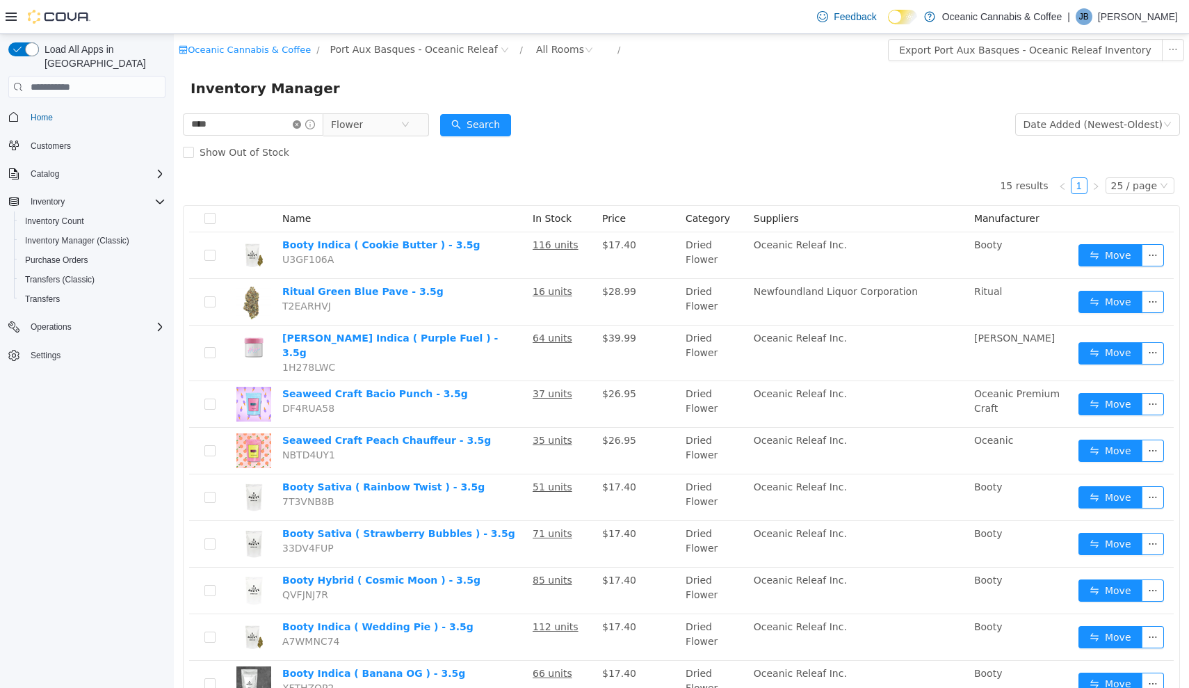
click at [301, 126] on icon "icon: close-circle" at bounding box center [297, 124] width 8 height 8
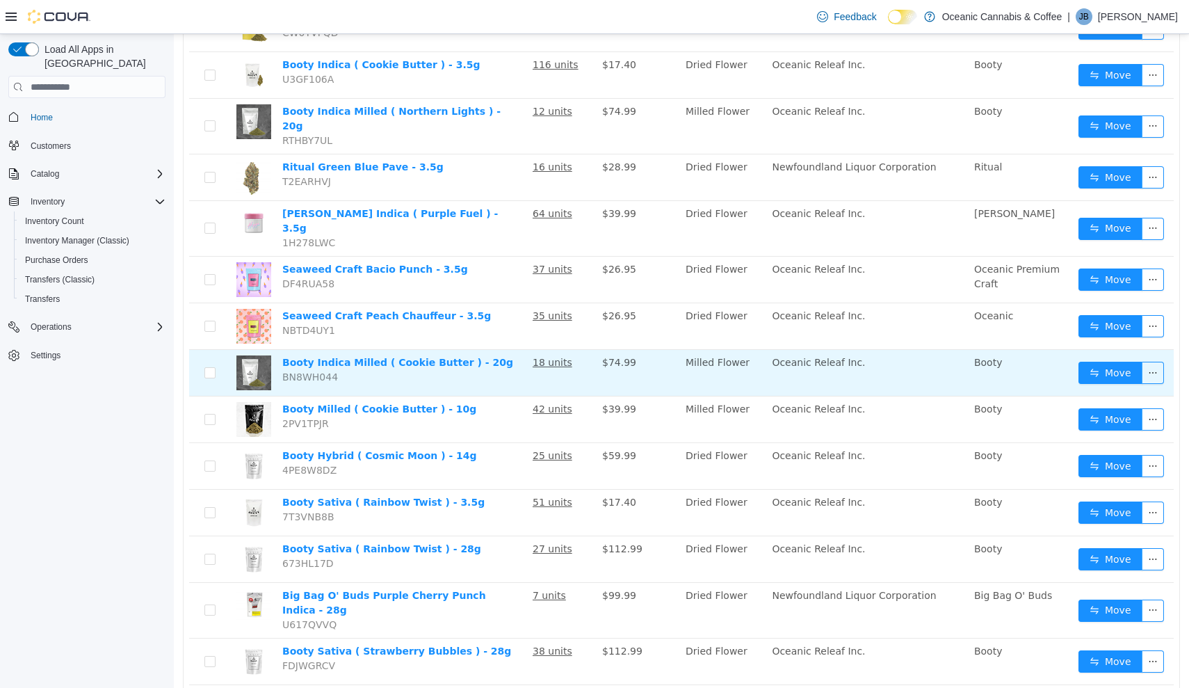
scroll to position [275, 0]
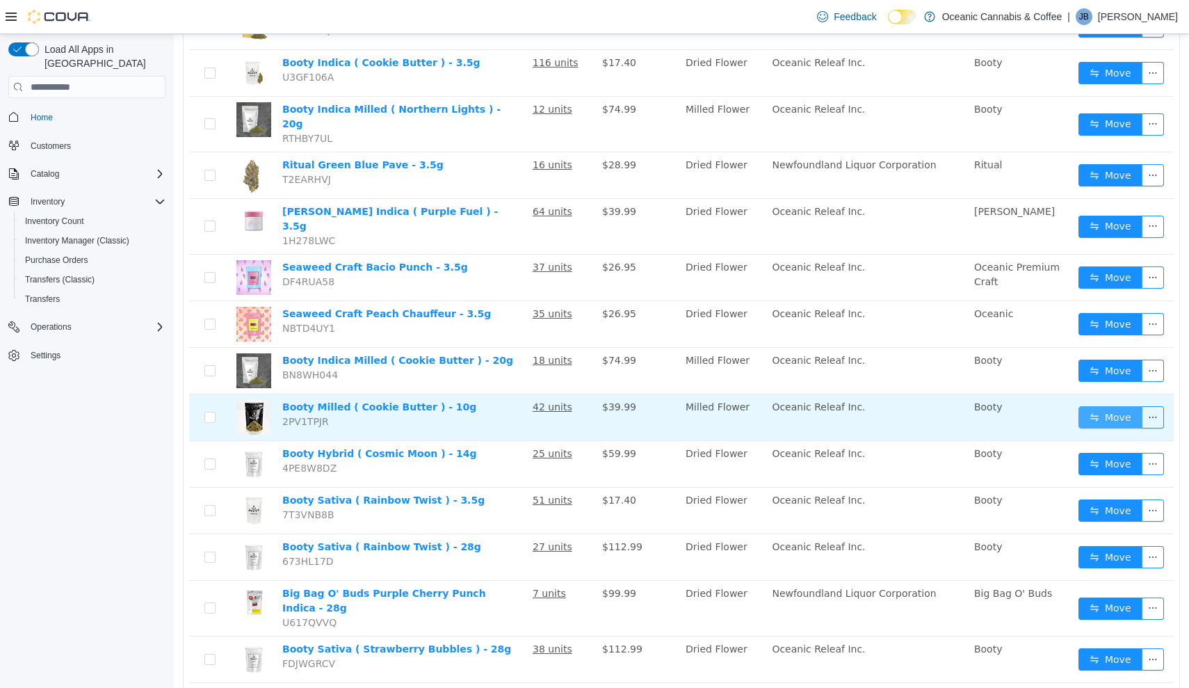
click at [1122, 406] on button "Move" at bounding box center [1111, 417] width 64 height 22
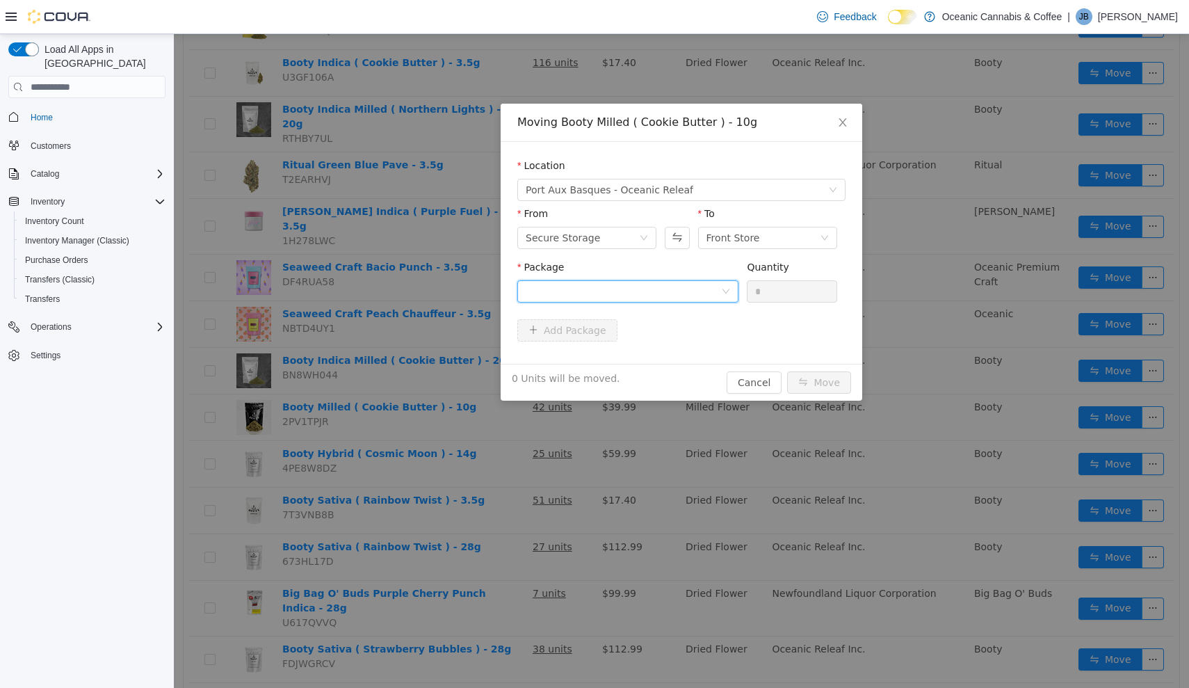
click at [727, 290] on icon "icon: down" at bounding box center [726, 291] width 8 height 8
click at [692, 346] on li "[DATE] Quantity : 37 Units" at bounding box center [627, 349] width 221 height 38
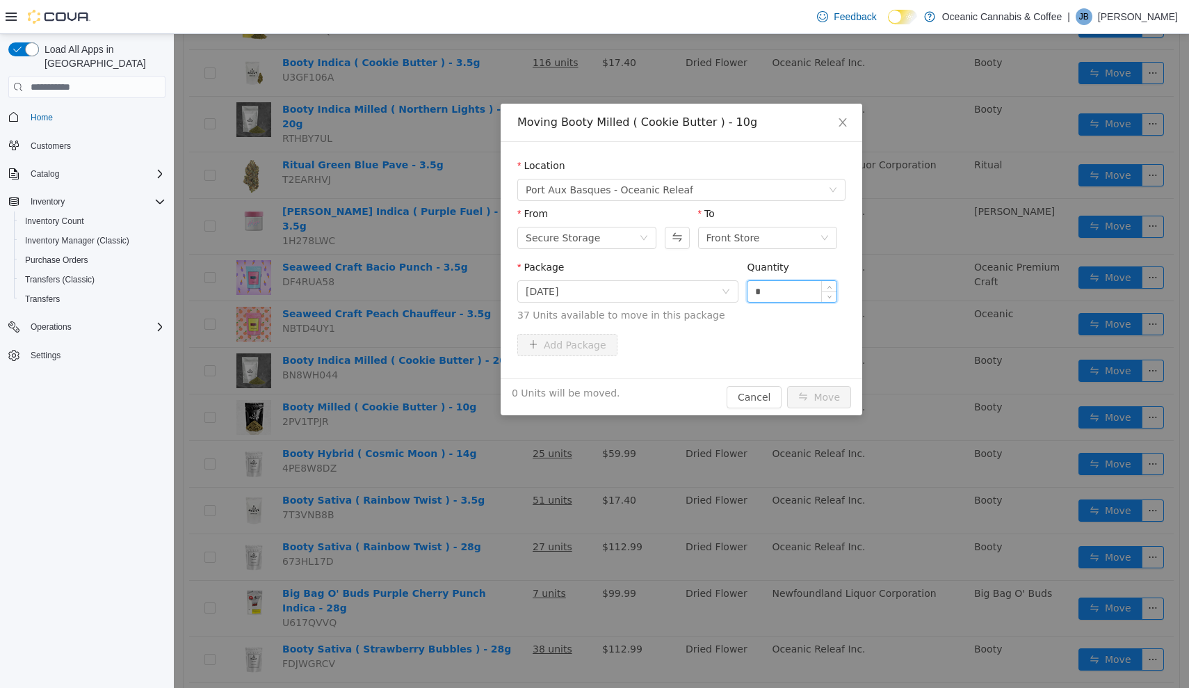
click at [791, 293] on input "*" at bounding box center [792, 291] width 89 height 21
type input "**"
click at [820, 397] on button "Move" at bounding box center [819, 397] width 64 height 22
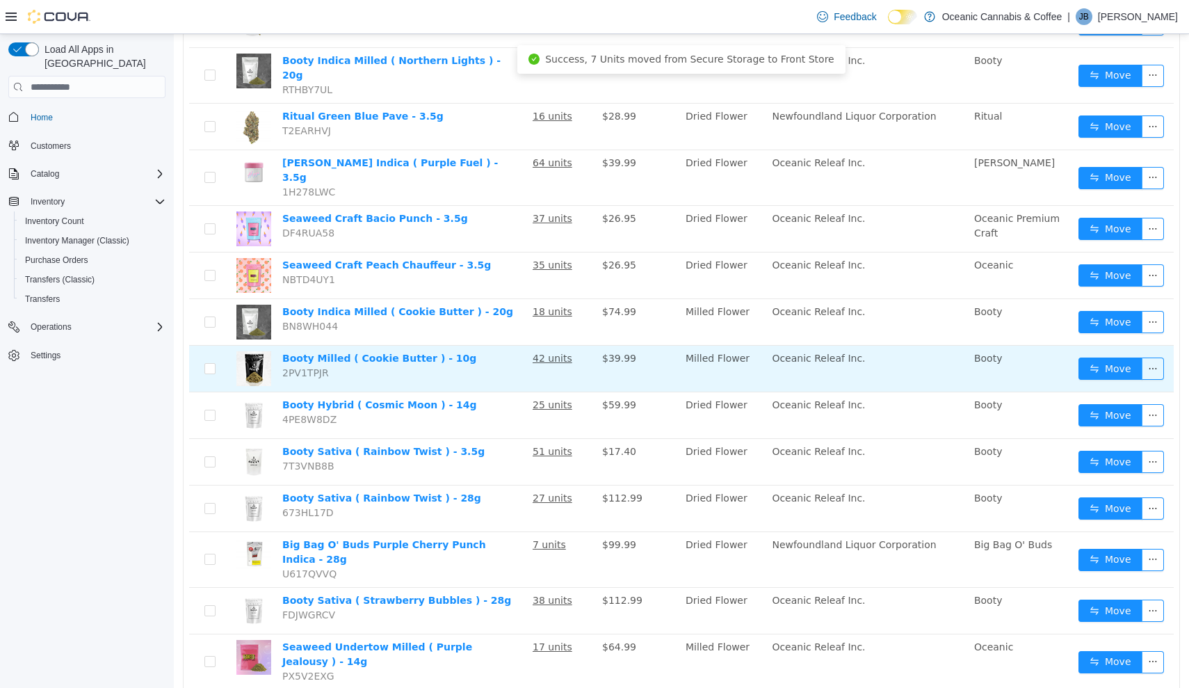
scroll to position [328, 0]
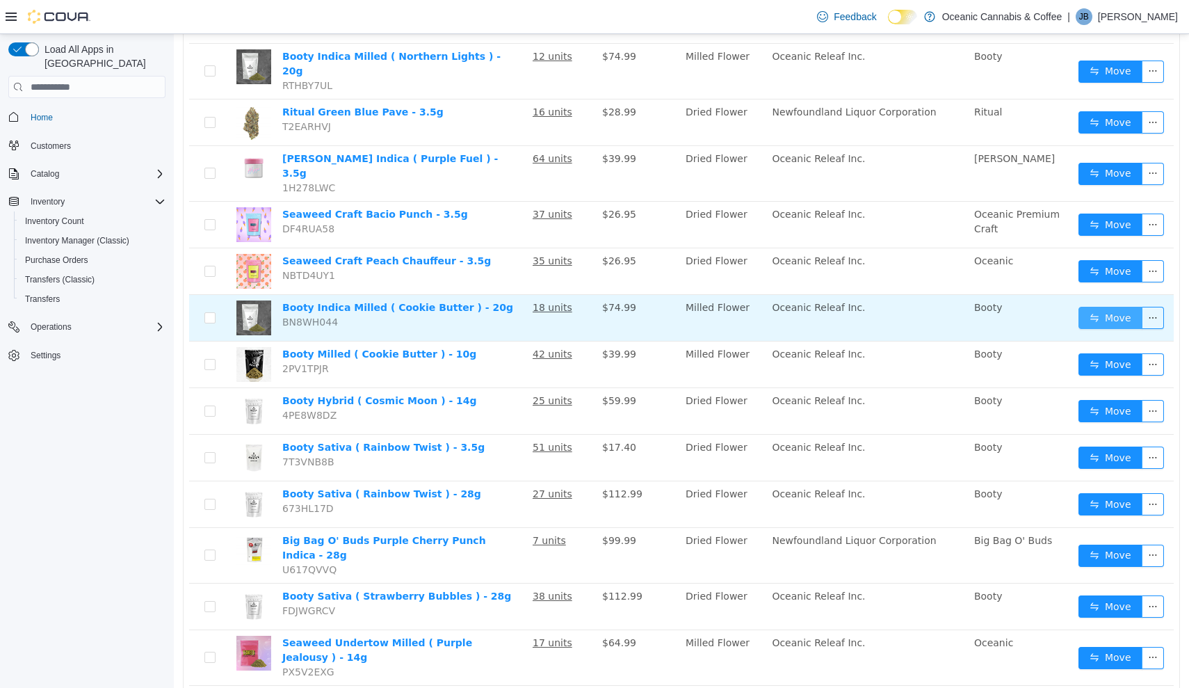
click at [1104, 307] on button "Move" at bounding box center [1111, 318] width 64 height 22
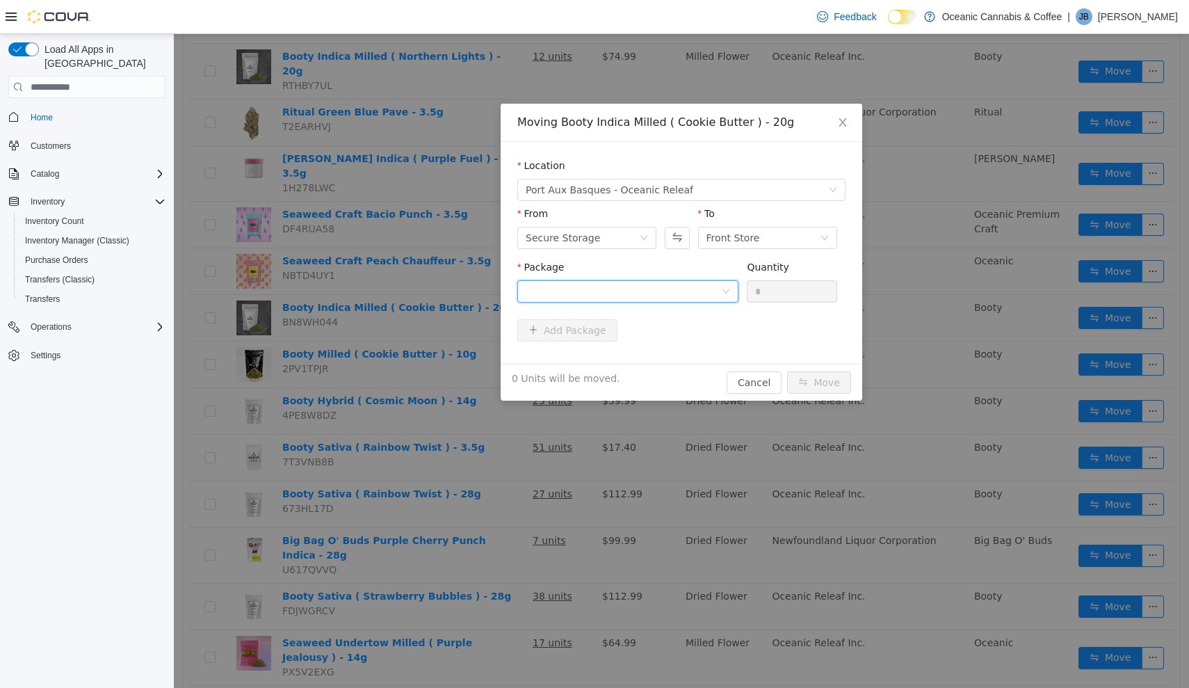
click at [676, 300] on div at bounding box center [623, 291] width 195 height 21
click at [672, 338] on li "[DATE] Quantity : 14 Units" at bounding box center [627, 349] width 221 height 38
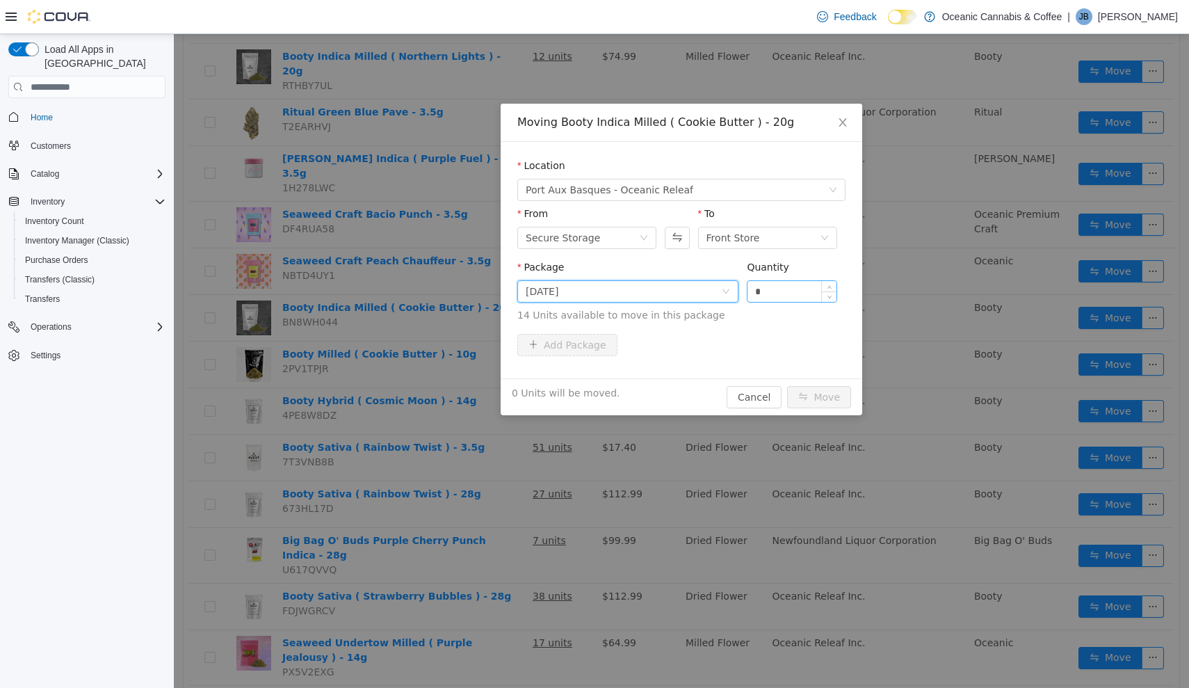
click at [814, 295] on input "*" at bounding box center [792, 291] width 89 height 21
type input "**"
click at [820, 397] on button "Move" at bounding box center [819, 397] width 64 height 22
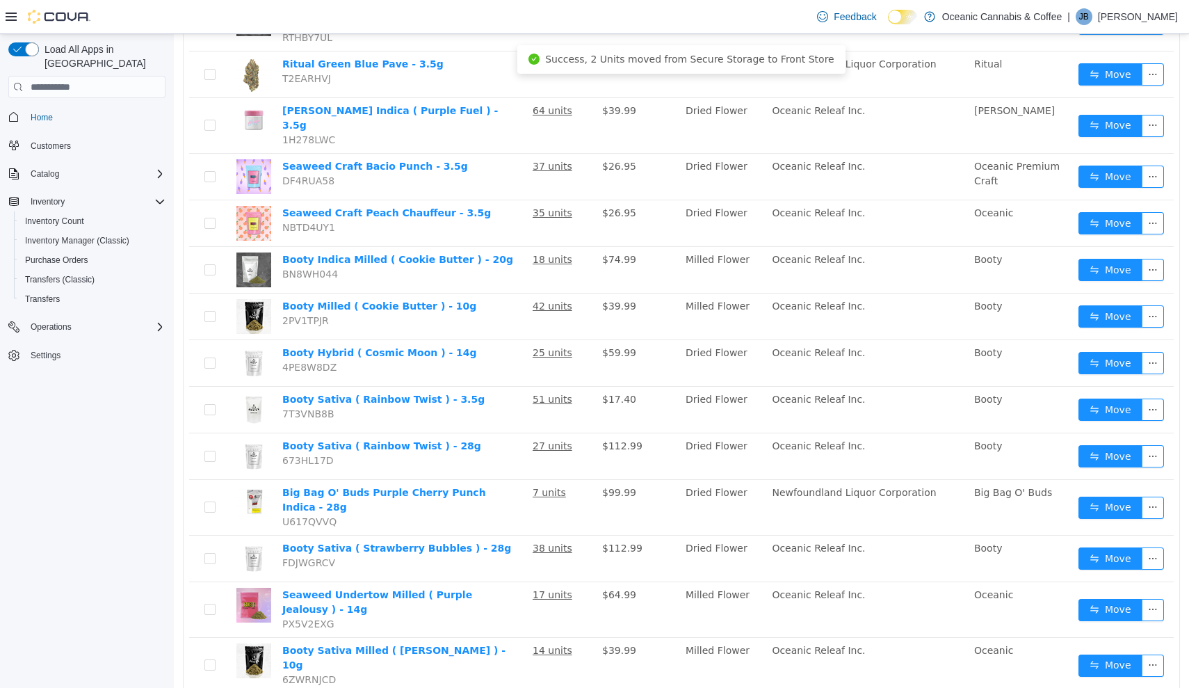
scroll to position [380, 0]
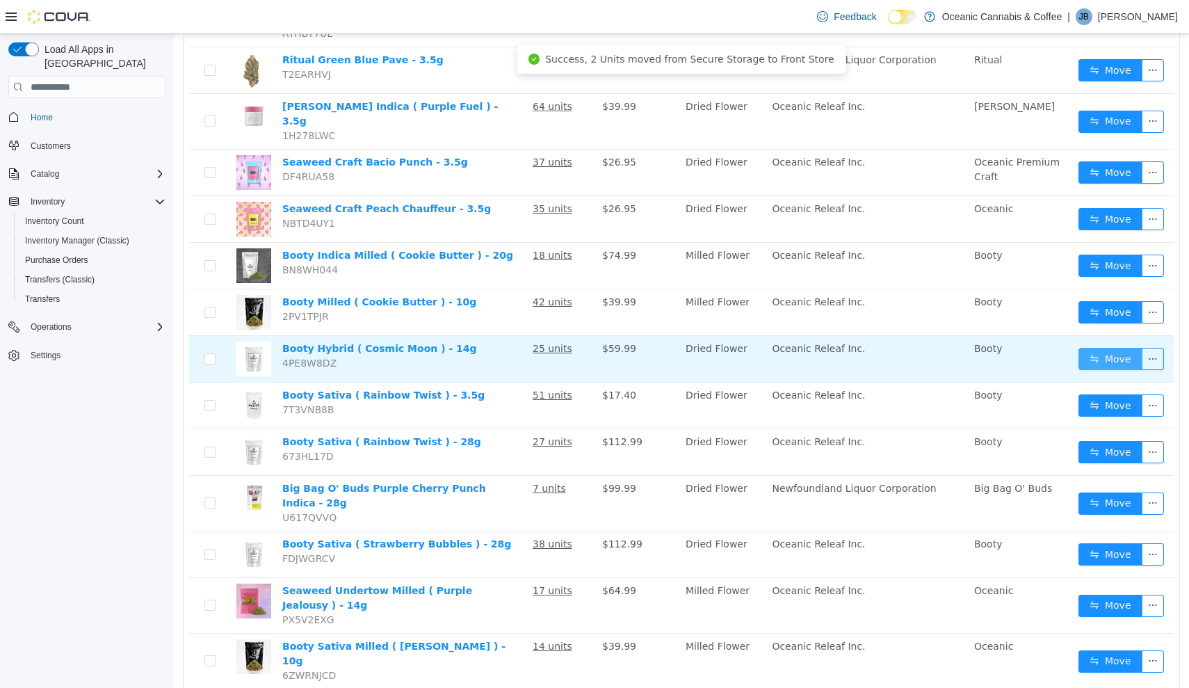
click at [1104, 348] on button "Move" at bounding box center [1111, 359] width 64 height 22
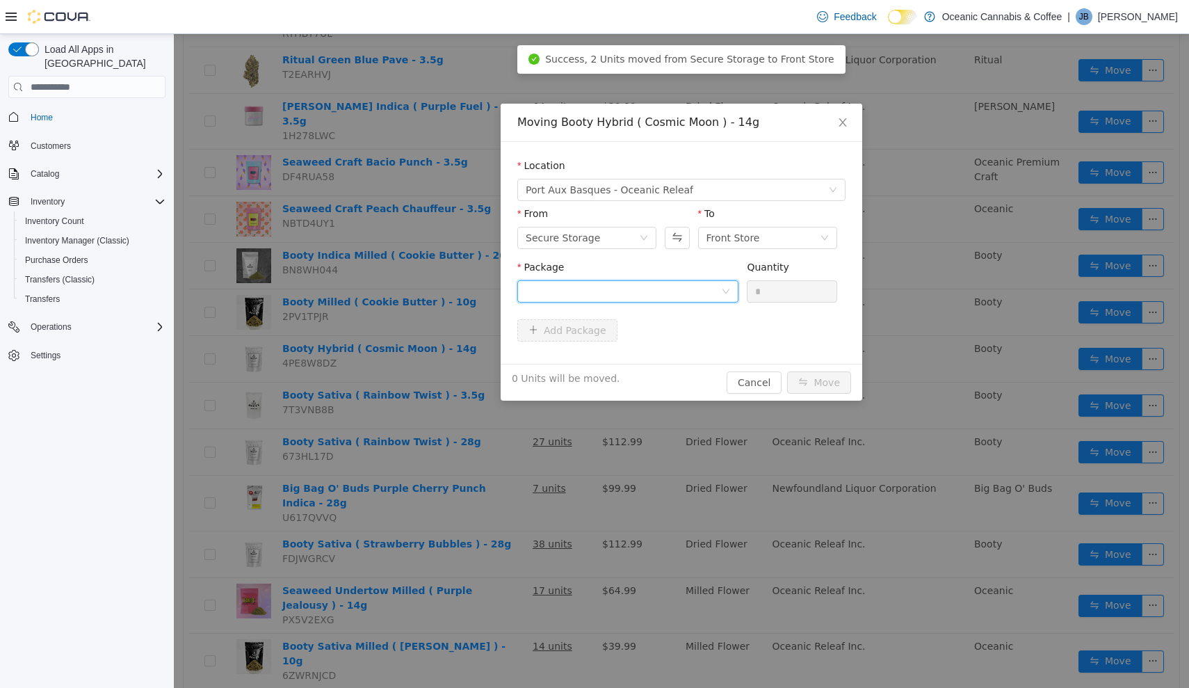
click at [718, 293] on div at bounding box center [623, 291] width 195 height 21
click at [702, 341] on li "CRB0463 Quantity : 22 Units" at bounding box center [627, 349] width 221 height 38
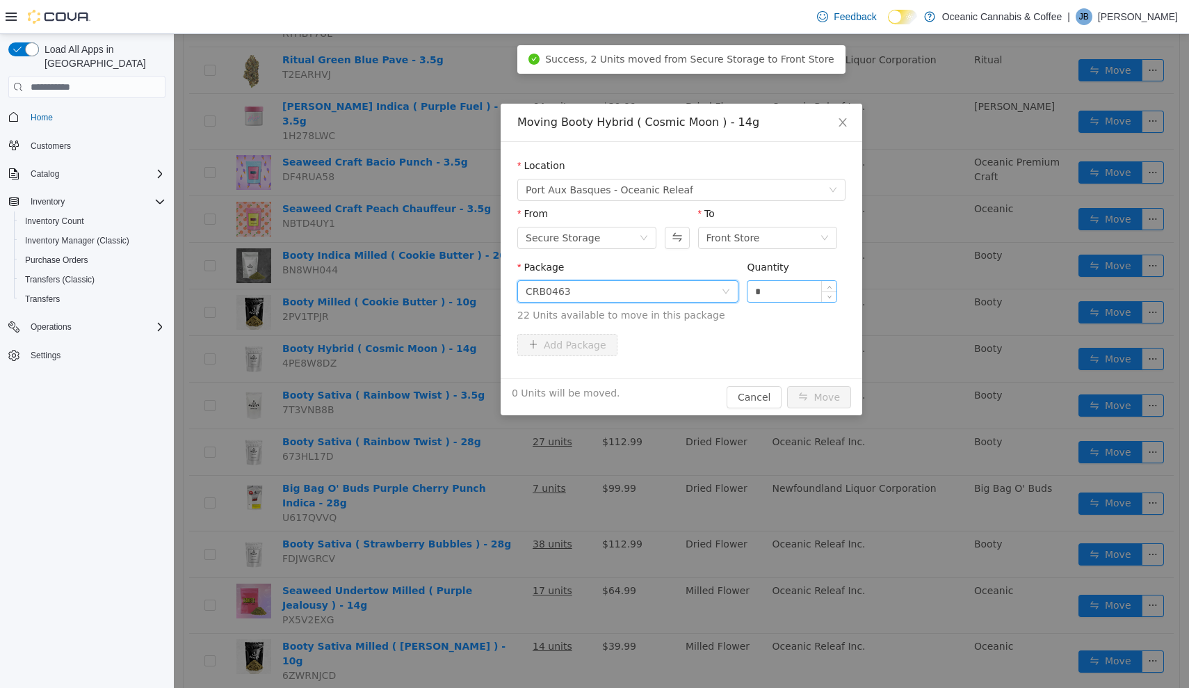
click at [802, 293] on input "*" at bounding box center [792, 291] width 89 height 21
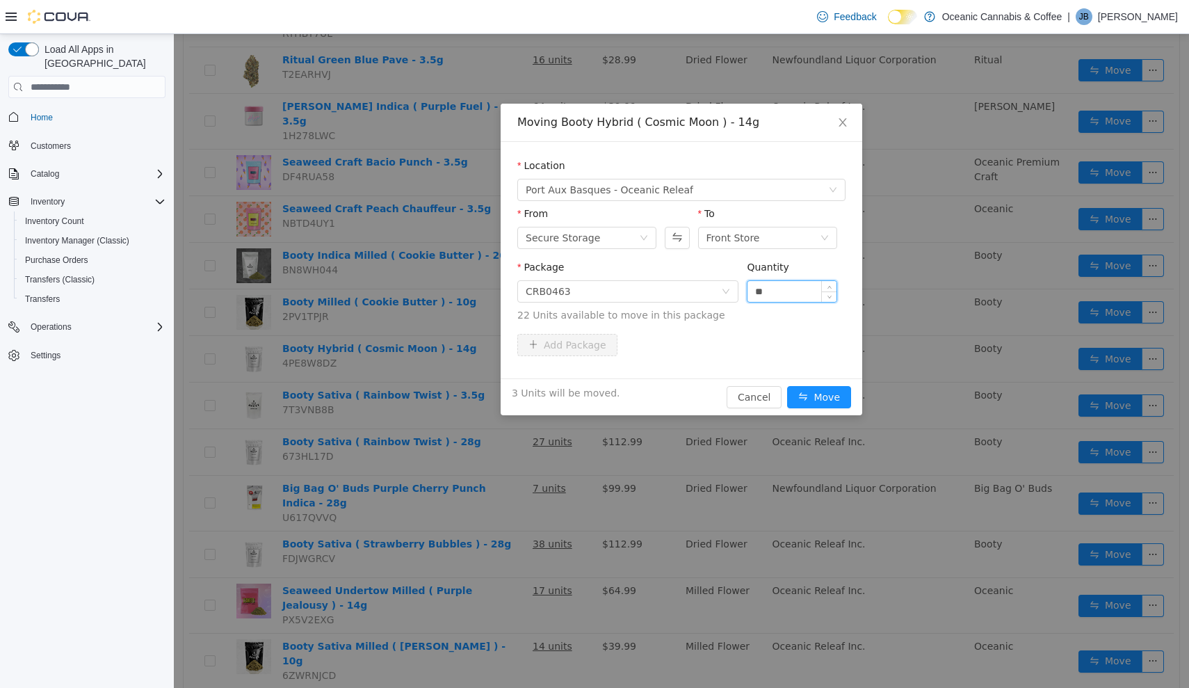
type input "**"
click at [820, 397] on button "Move" at bounding box center [819, 397] width 64 height 22
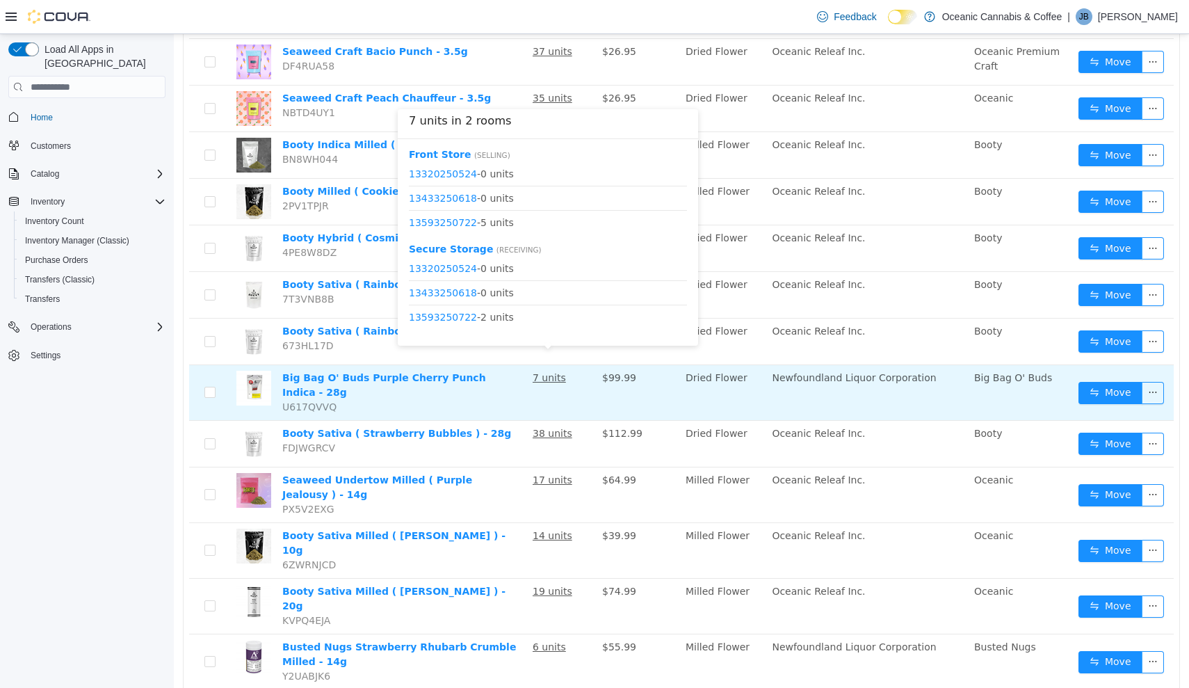
scroll to position [494, 0]
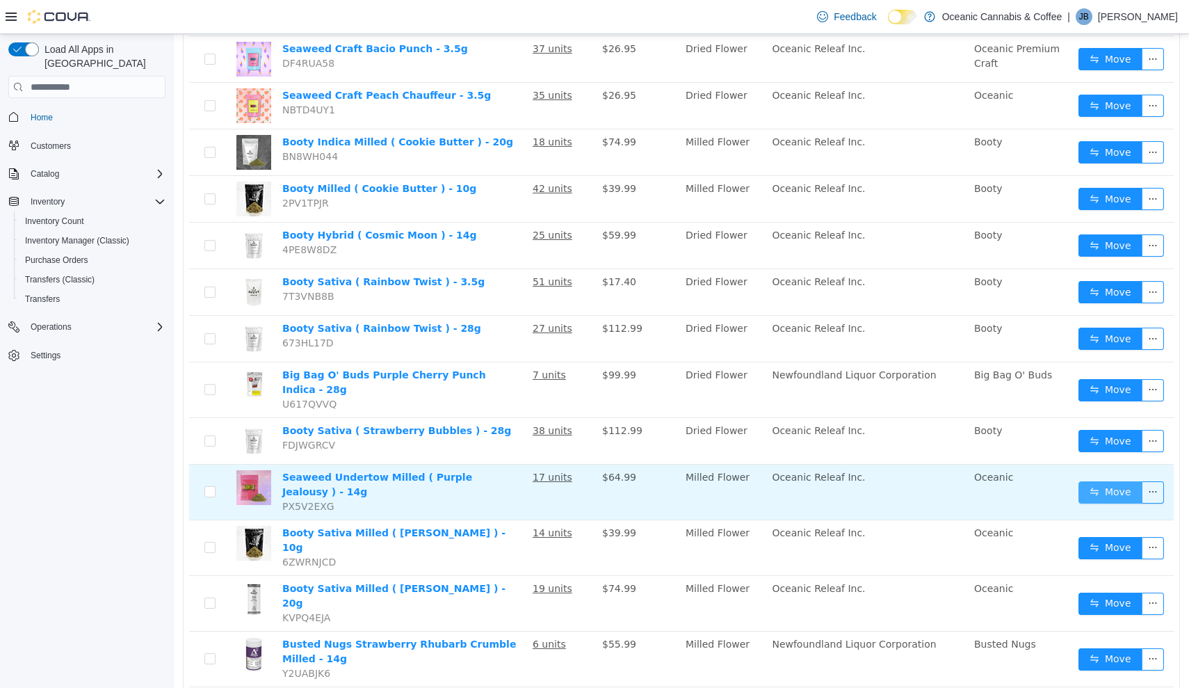
click at [1108, 481] on button "Move" at bounding box center [1111, 492] width 64 height 22
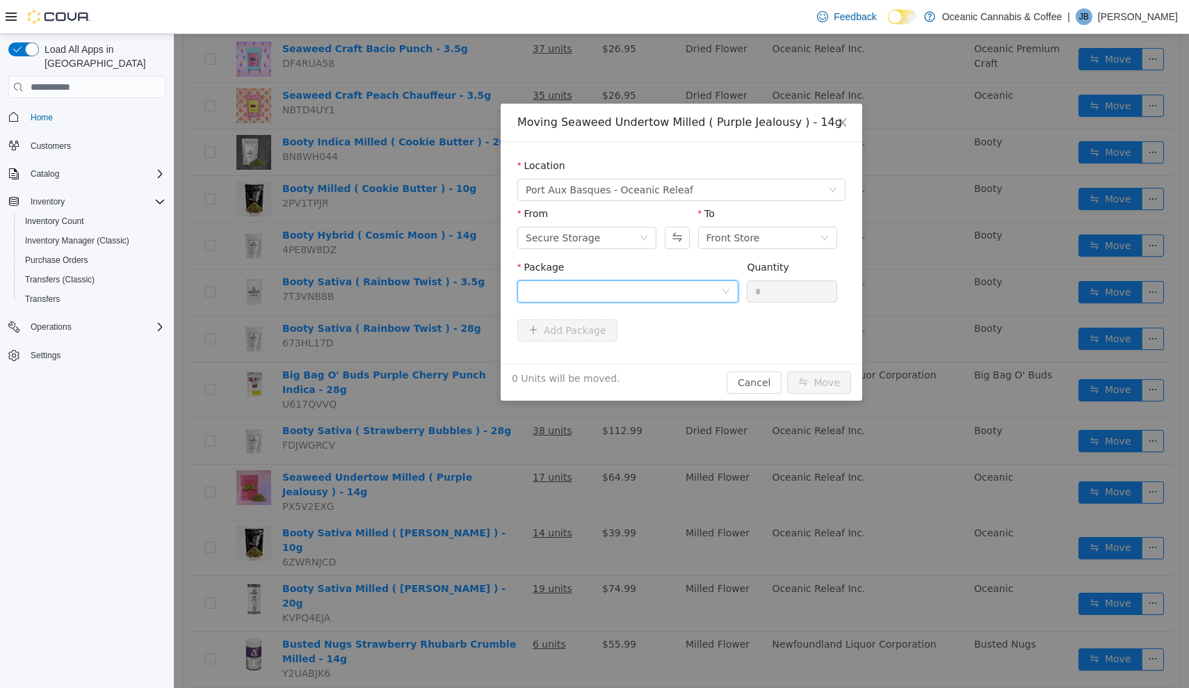
click at [567, 300] on div at bounding box center [623, 291] width 195 height 21
click at [622, 346] on li "ROR0448 Quantity : 14 Units" at bounding box center [627, 349] width 221 height 38
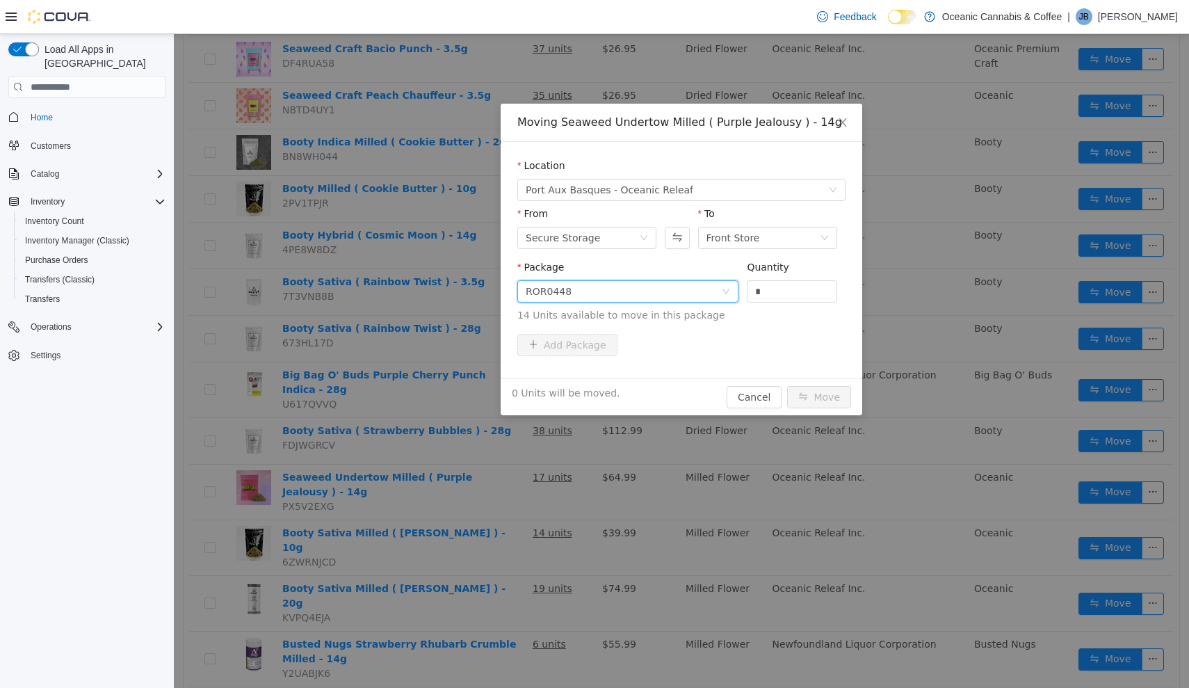
click at [787, 280] on div "Quantity" at bounding box center [792, 270] width 90 height 20
click at [791, 289] on input "*" at bounding box center [792, 291] width 89 height 21
type input "**"
click at [820, 397] on button "Move" at bounding box center [819, 397] width 64 height 22
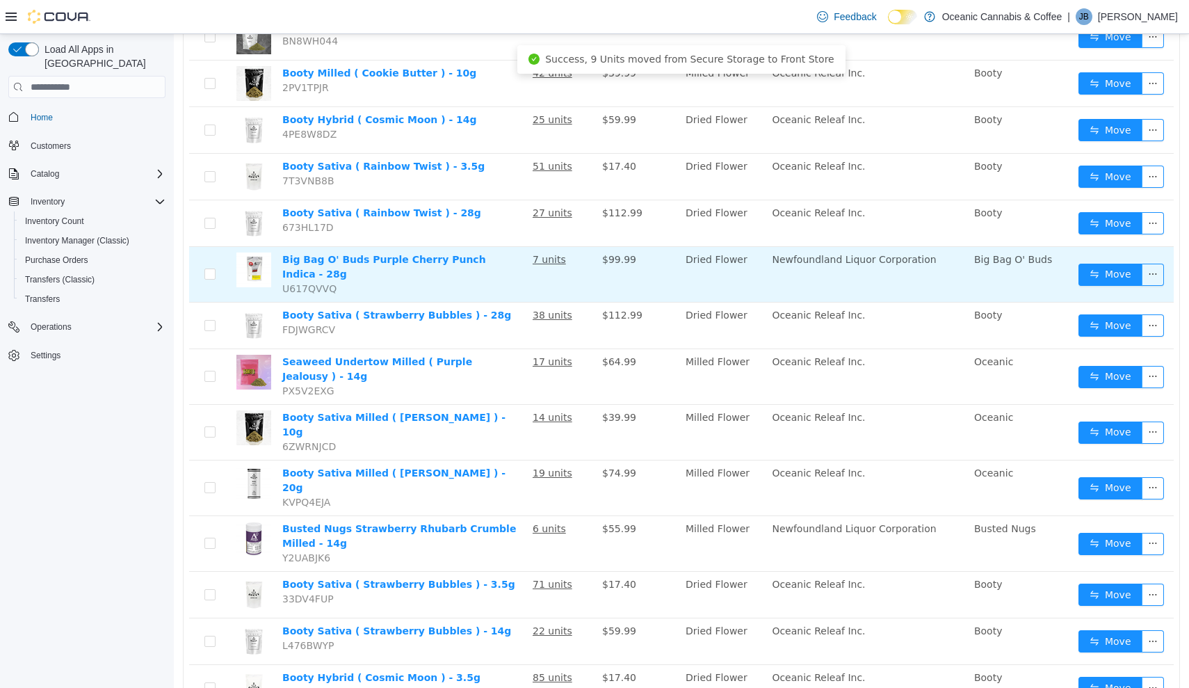
scroll to position [638, 0]
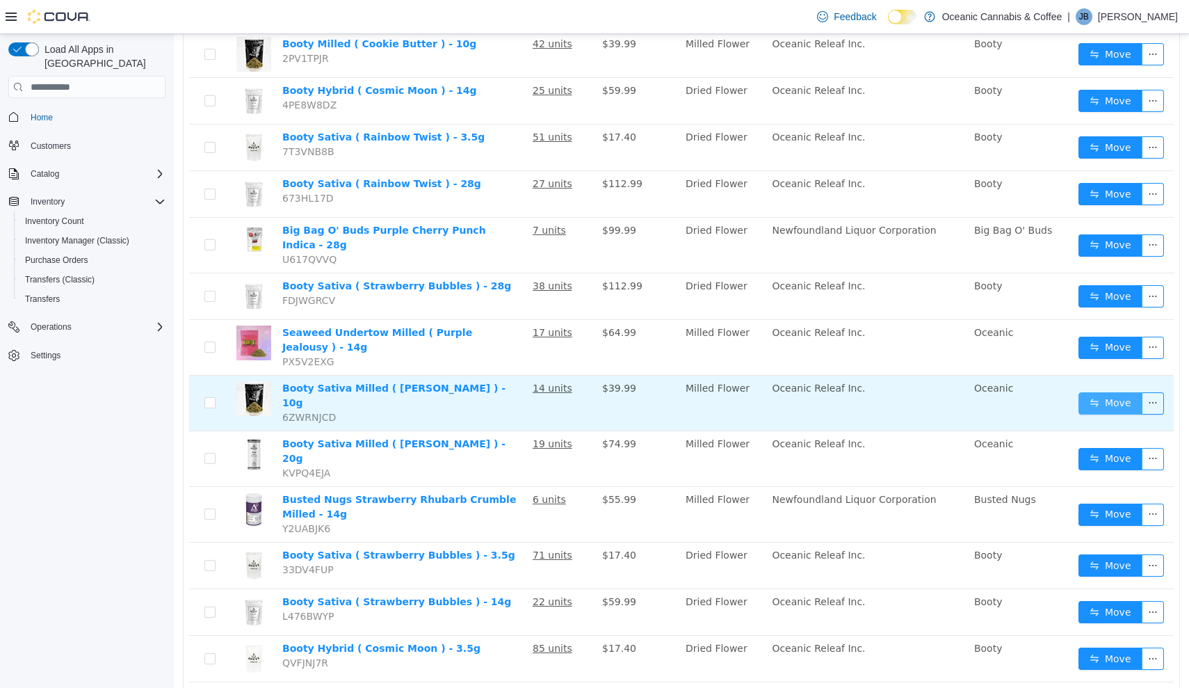
click at [1109, 392] on button "Move" at bounding box center [1111, 403] width 64 height 22
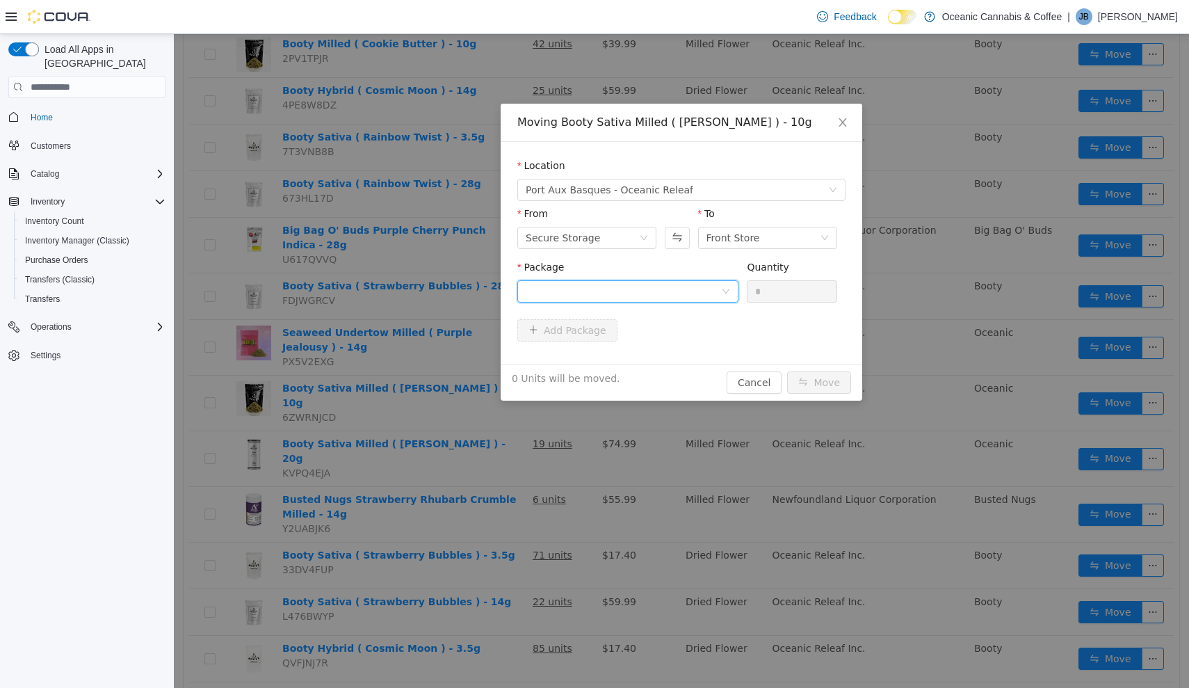
click at [635, 290] on div at bounding box center [623, 291] width 195 height 21
click at [643, 344] on li "PRB0460 Quantity : 5 Units" at bounding box center [627, 349] width 221 height 38
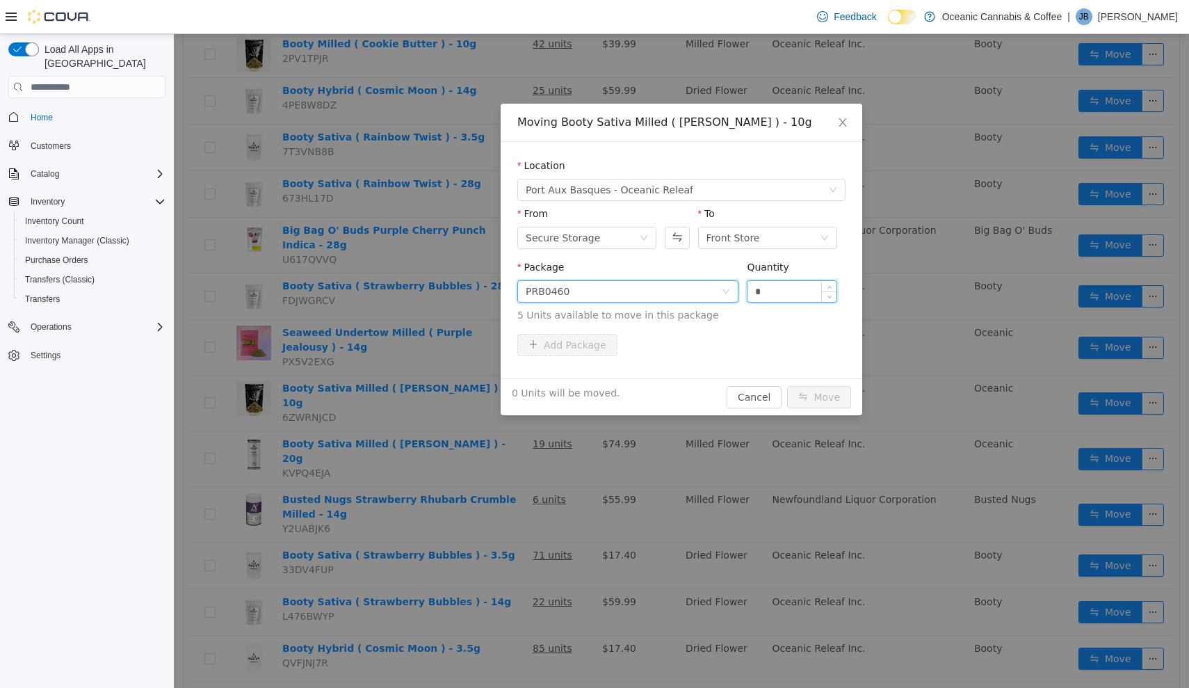
click at [800, 291] on input "*" at bounding box center [792, 291] width 89 height 21
type input "**"
click at [820, 397] on button "Move" at bounding box center [819, 397] width 64 height 22
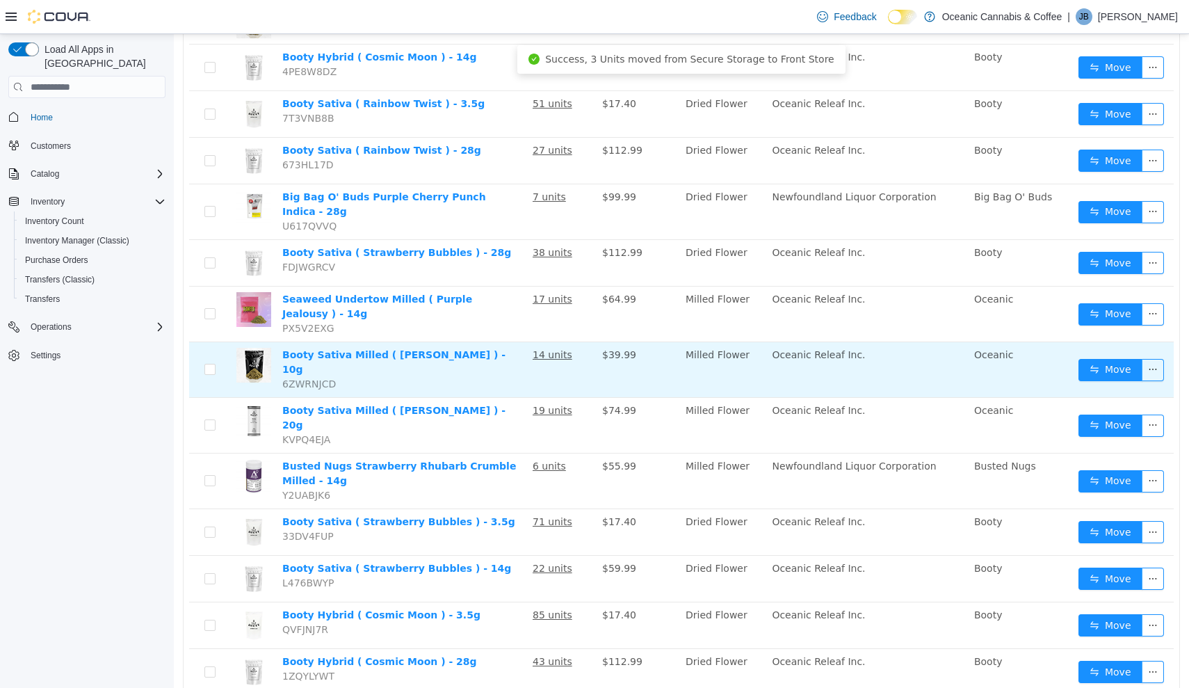
scroll to position [674, 0]
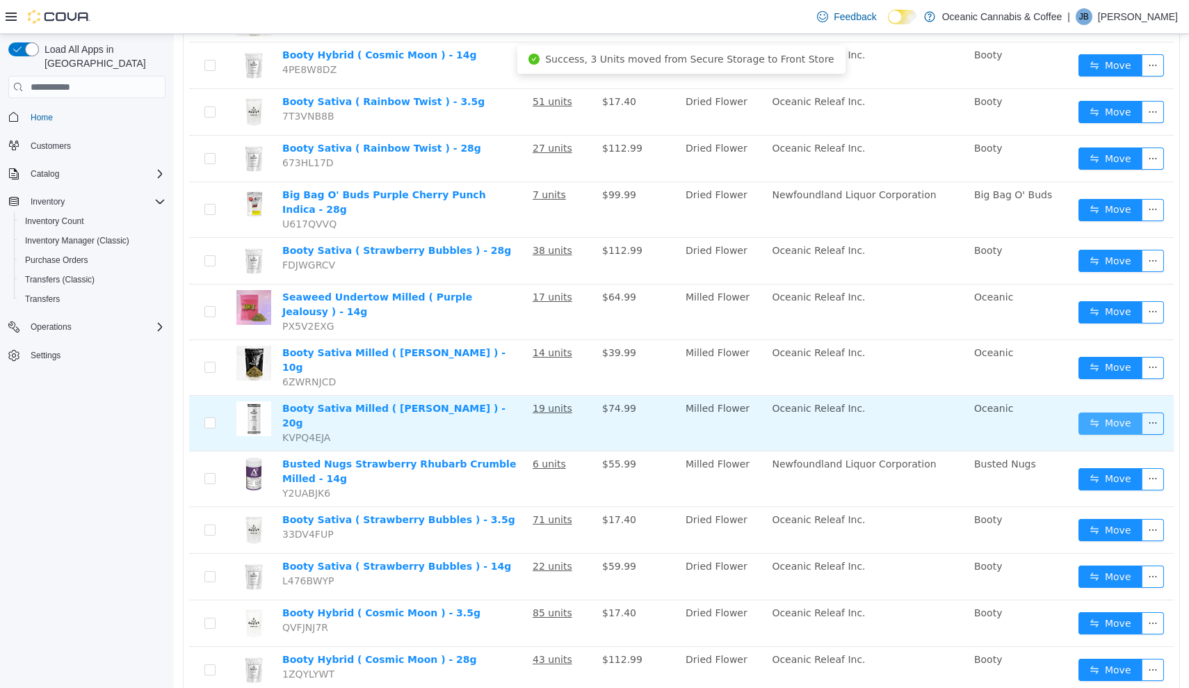
click at [1106, 412] on button "Move" at bounding box center [1111, 423] width 64 height 22
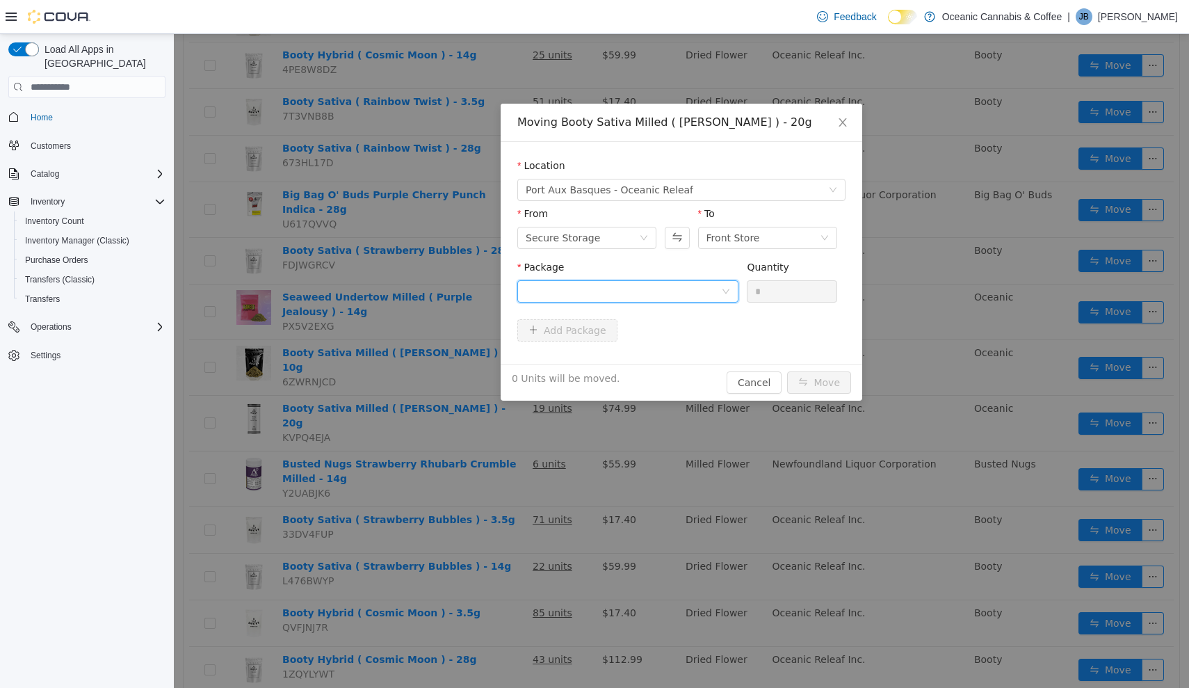
click at [680, 288] on div at bounding box center [623, 291] width 195 height 21
click at [681, 372] on div "Moving Booty Sativa Milled ( [PERSON_NAME] ) - 20g Location [GEOGRAPHIC_DATA] -…" at bounding box center [682, 252] width 362 height 297
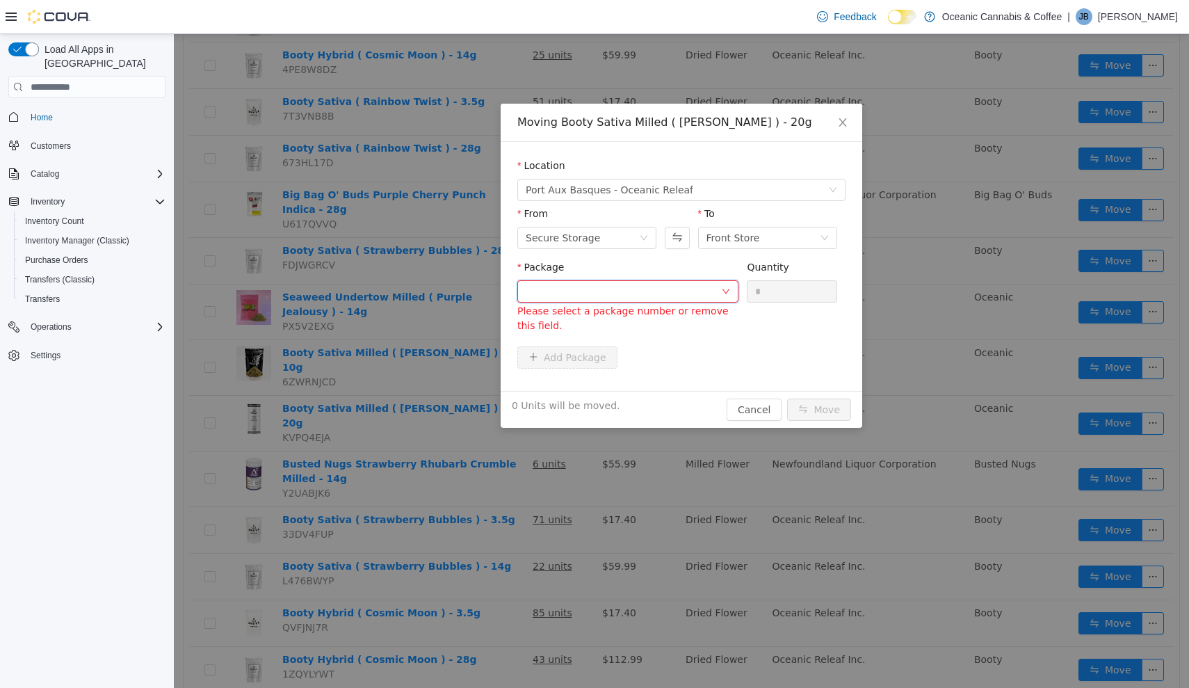
click at [704, 289] on div at bounding box center [623, 291] width 195 height 21
click at [685, 363] on li "PRB0460 Quantity : 17 Units" at bounding box center [627, 349] width 221 height 38
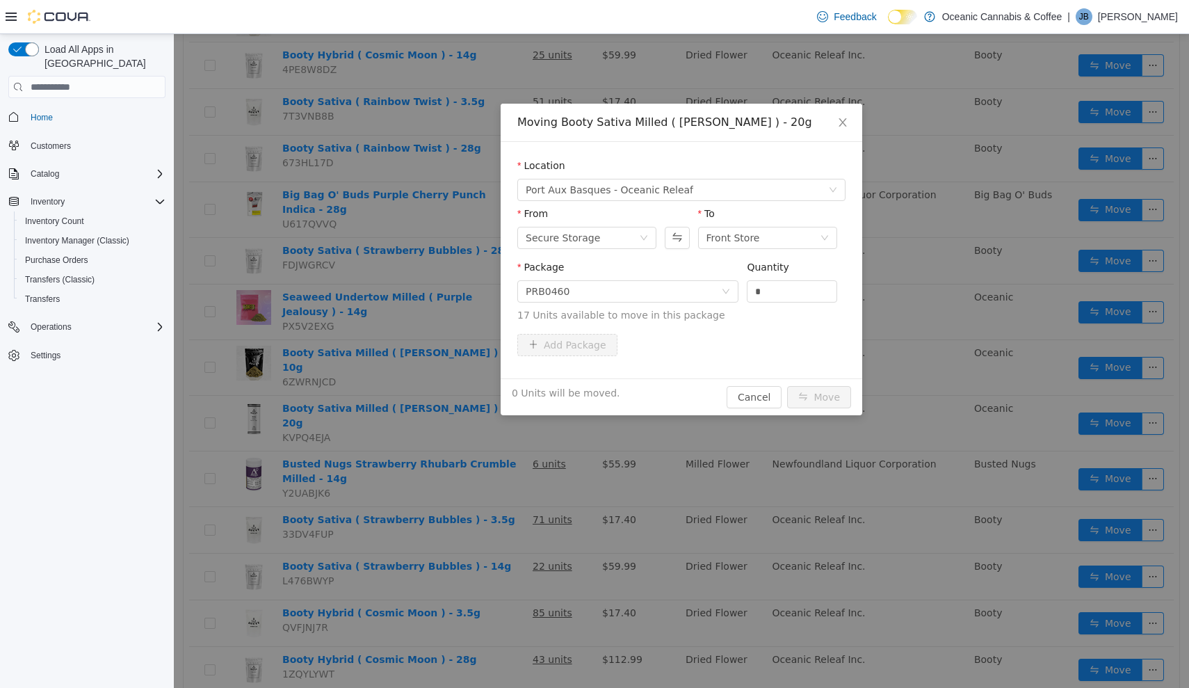
click at [791, 279] on div "Quantity" at bounding box center [792, 270] width 90 height 20
click at [791, 286] on input "*" at bounding box center [792, 291] width 89 height 21
type input "**"
click at [820, 397] on button "Move" at bounding box center [819, 397] width 64 height 22
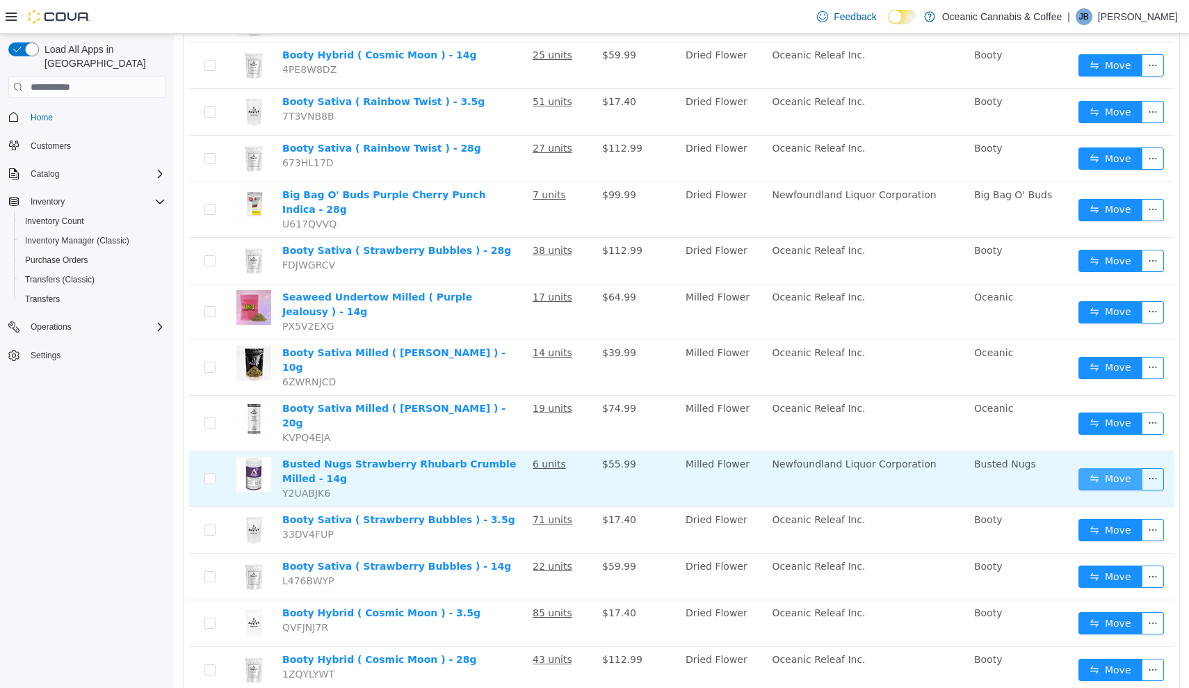
click at [1088, 468] on button "Move" at bounding box center [1111, 479] width 64 height 22
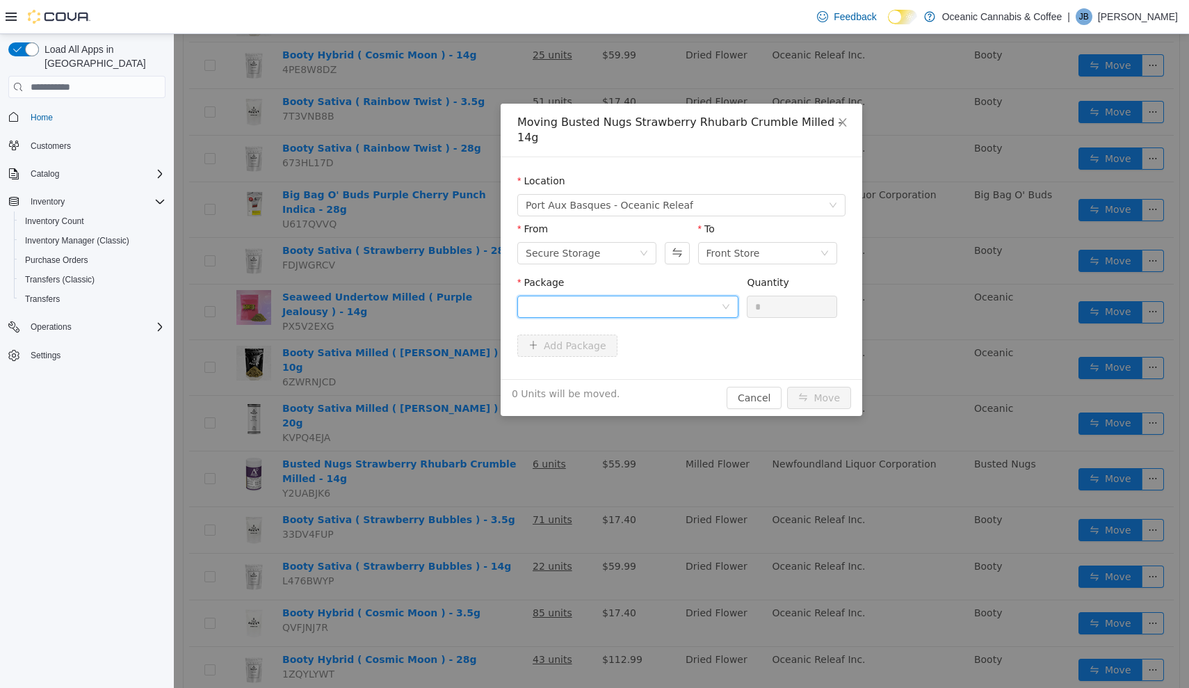
click at [695, 300] on div at bounding box center [623, 306] width 195 height 21
click at [696, 340] on li "10225066001 Quantity : 3 Units" at bounding box center [627, 349] width 221 height 38
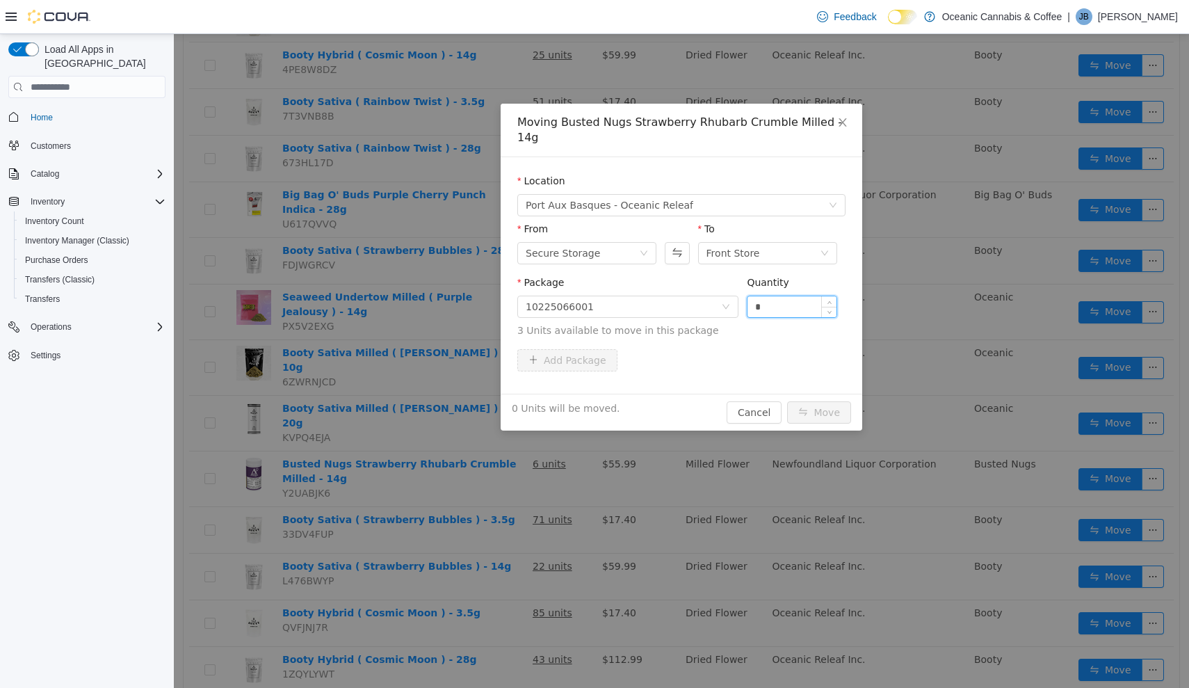
click at [797, 296] on input "*" at bounding box center [792, 306] width 89 height 21
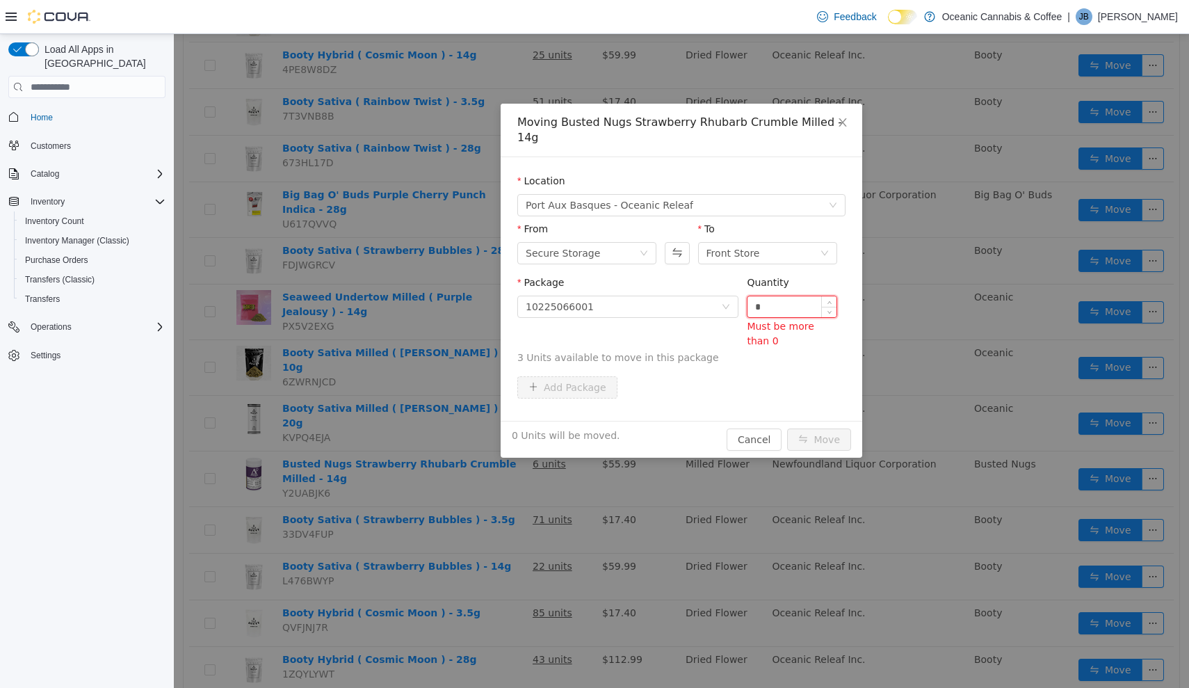
click at [802, 296] on input "*" at bounding box center [792, 306] width 89 height 21
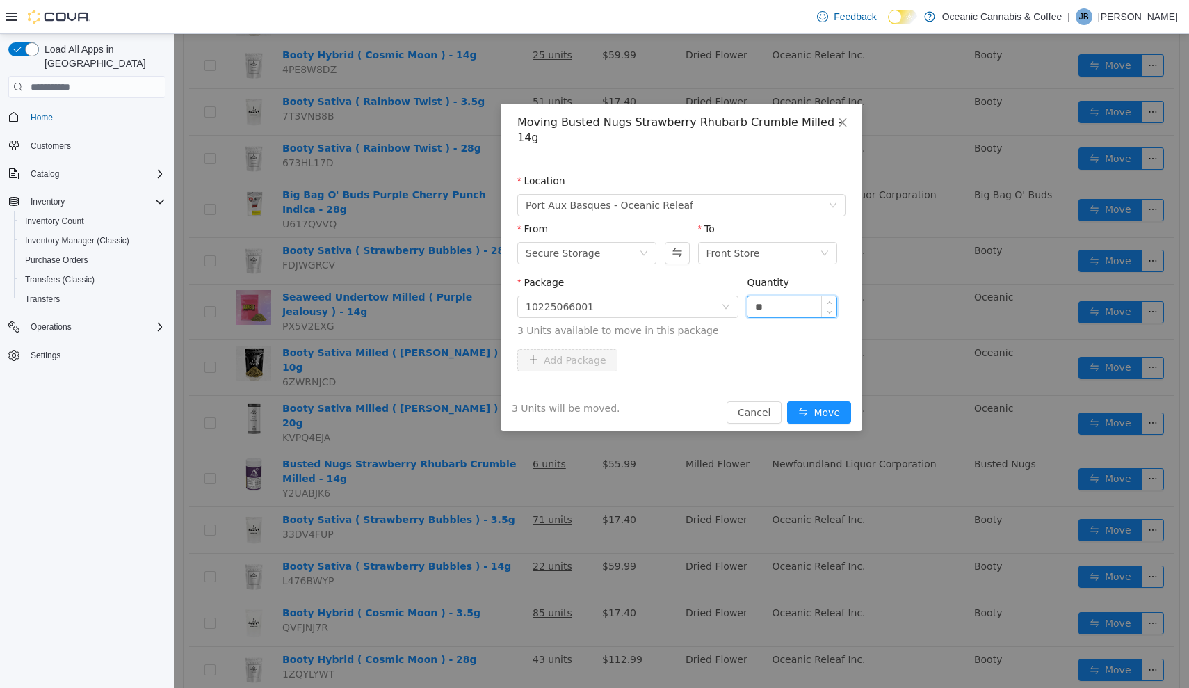
type input "**"
click at [820, 401] on button "Move" at bounding box center [819, 412] width 64 height 22
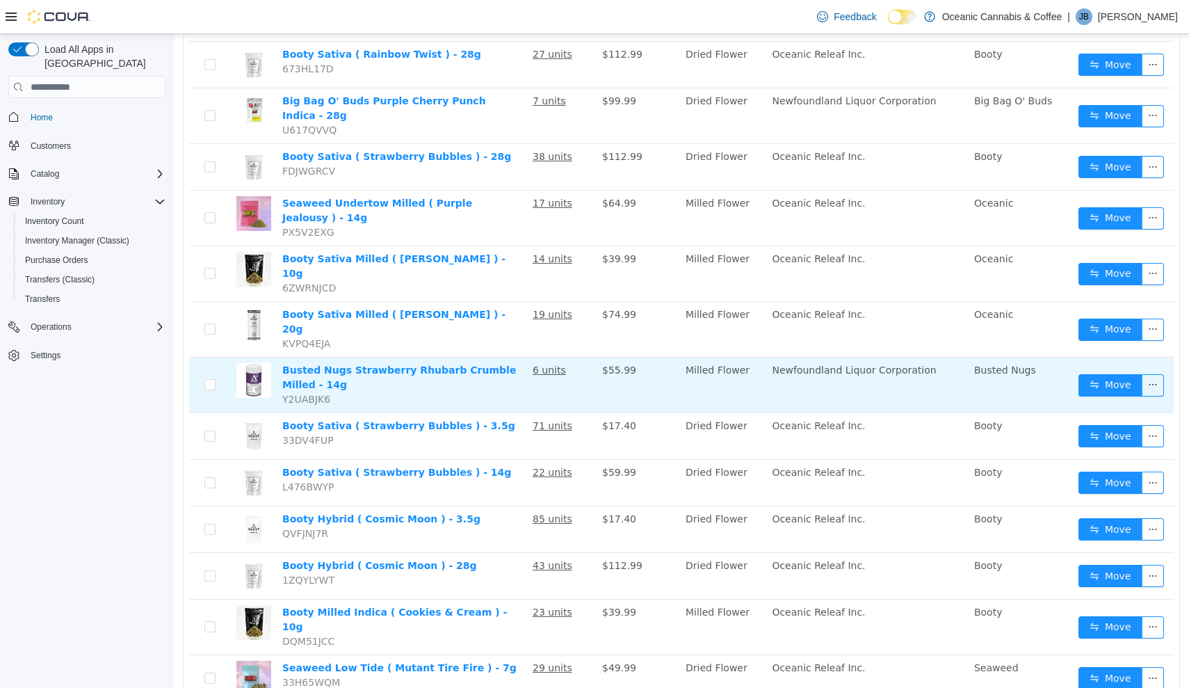
scroll to position [767, 0]
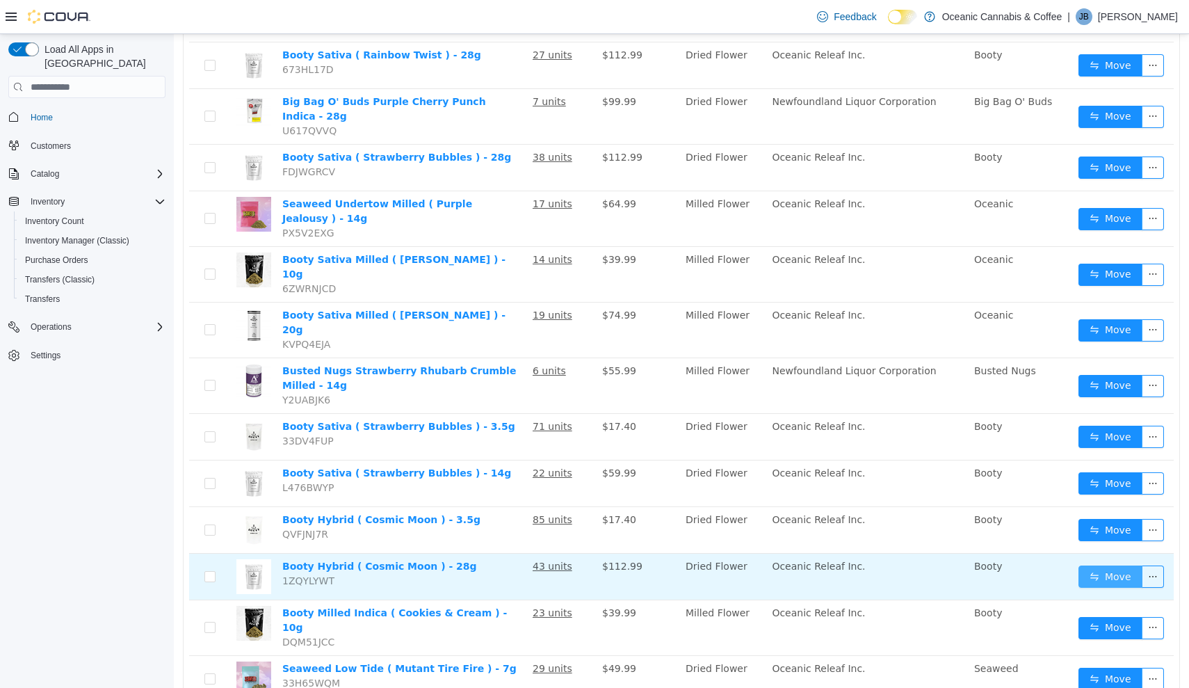
click at [1111, 565] on button "Move" at bounding box center [1111, 576] width 64 height 22
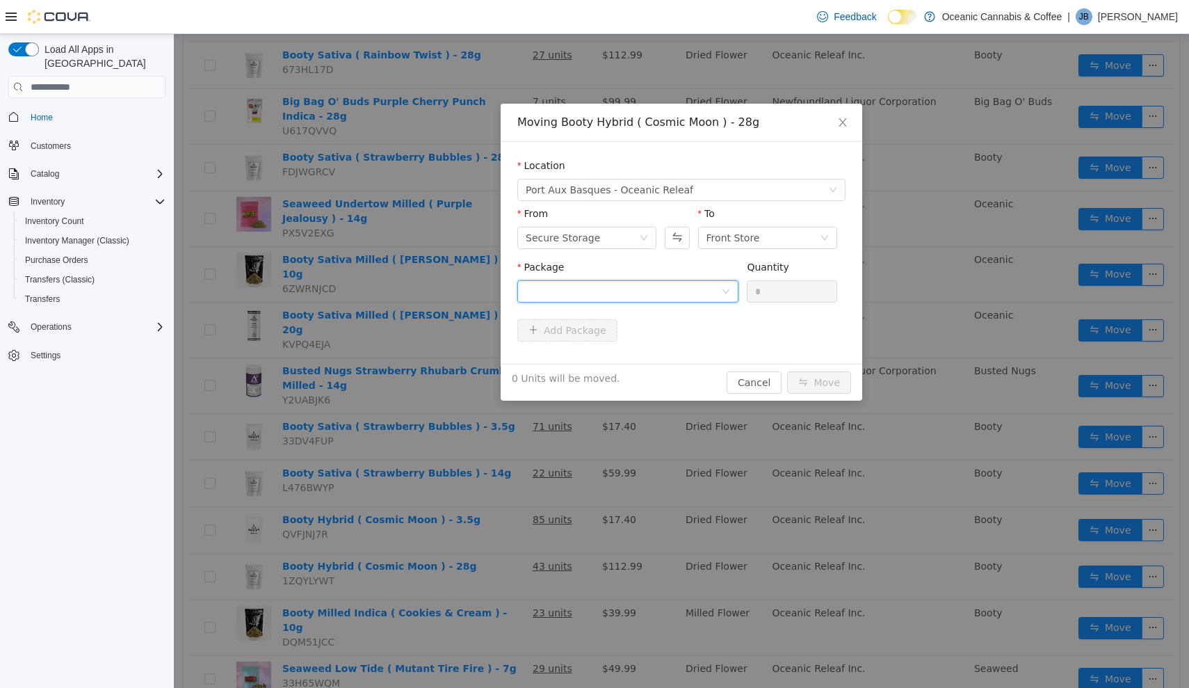
click at [692, 290] on div at bounding box center [623, 291] width 195 height 21
click at [685, 355] on li "CRB0463 Quantity : 40 Units" at bounding box center [627, 349] width 221 height 38
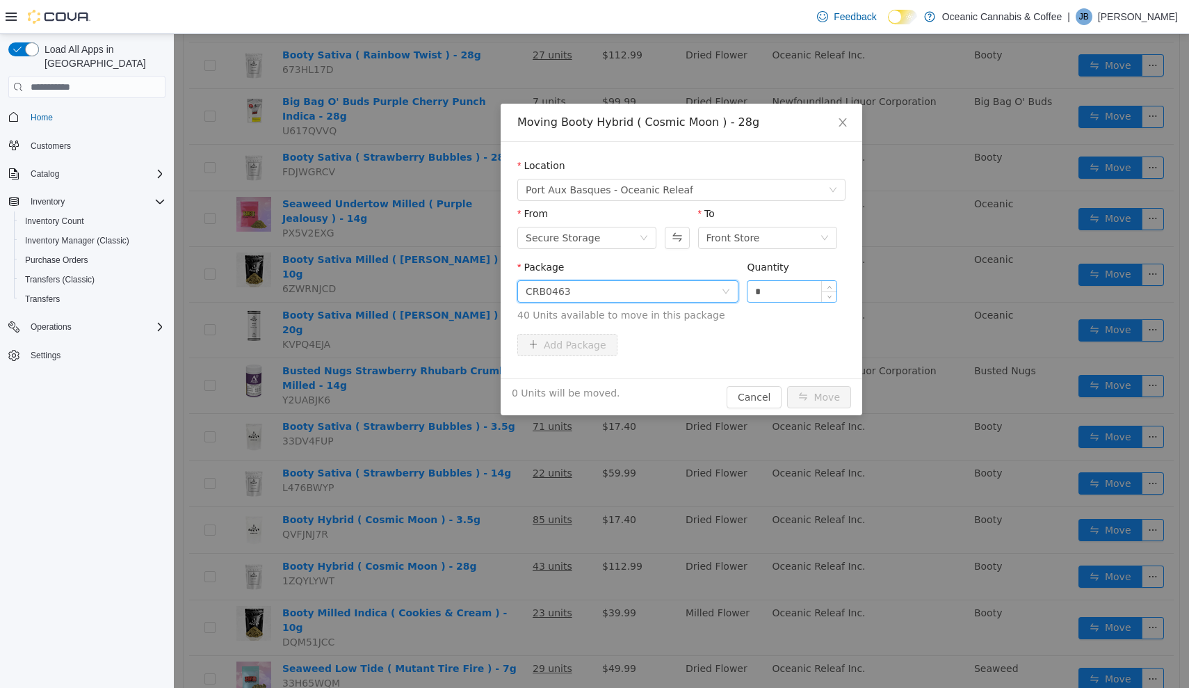
click at [811, 288] on input "*" at bounding box center [792, 291] width 89 height 21
type input "**"
click at [820, 397] on button "Move" at bounding box center [819, 397] width 64 height 22
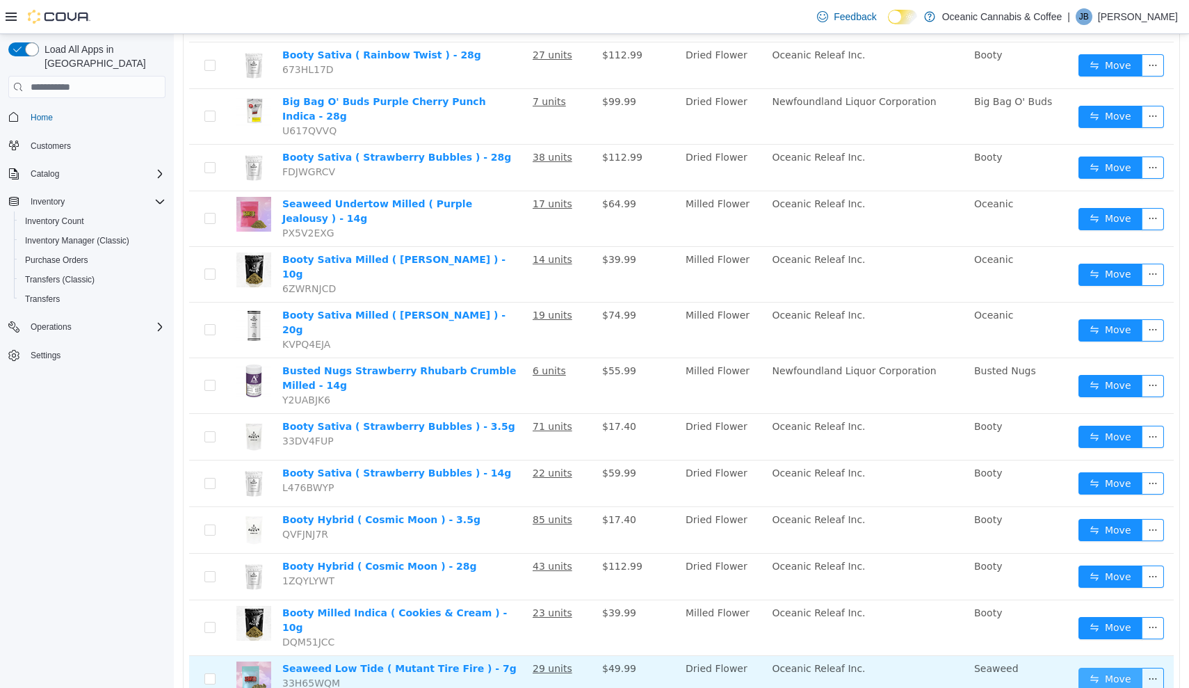
click at [1099, 668] on button "Move" at bounding box center [1111, 679] width 64 height 22
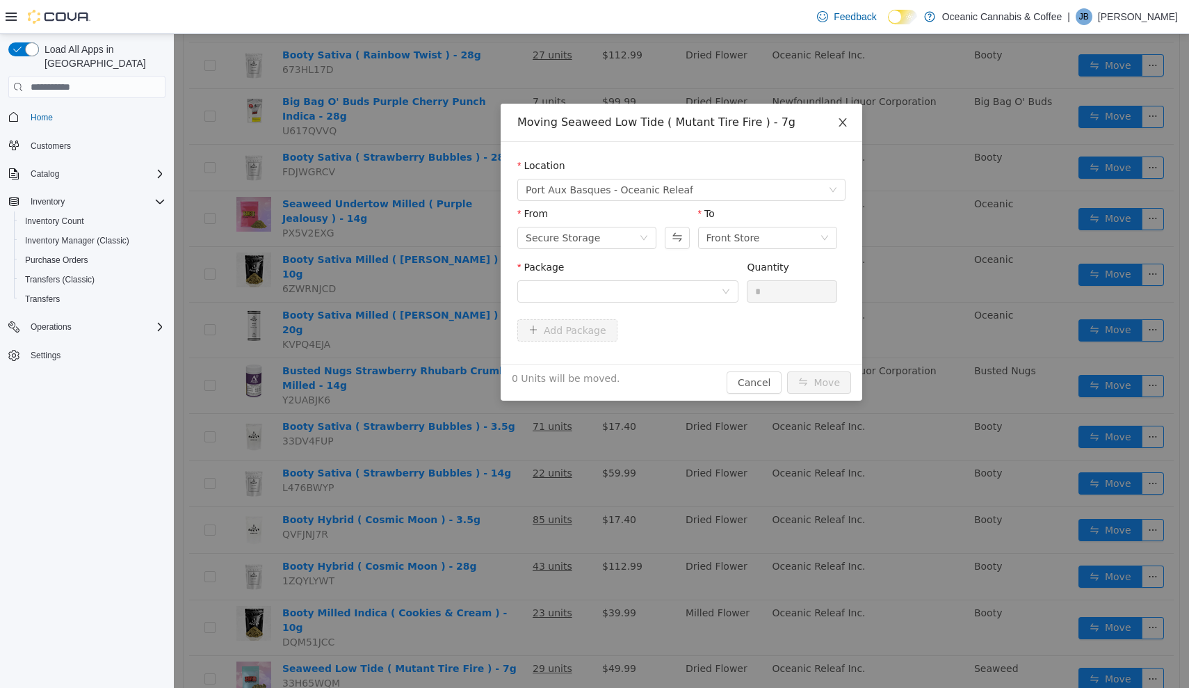
click at [839, 126] on icon "icon: close" at bounding box center [842, 122] width 11 height 11
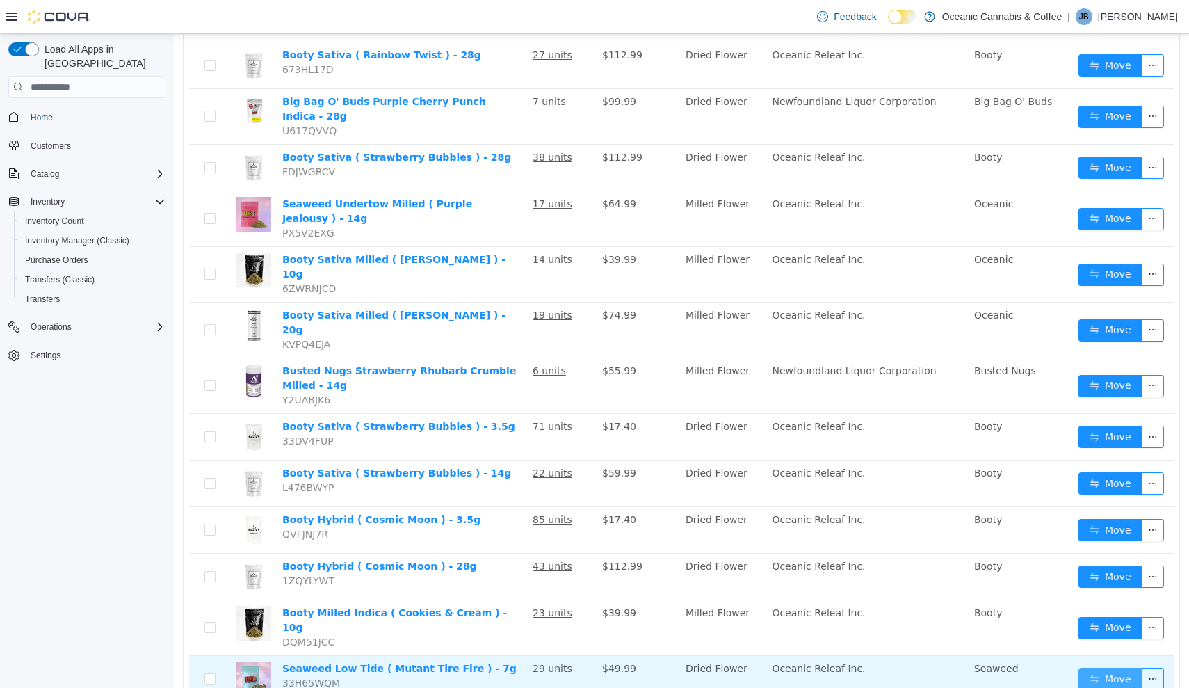
click at [1121, 668] on button "Move" at bounding box center [1111, 679] width 64 height 22
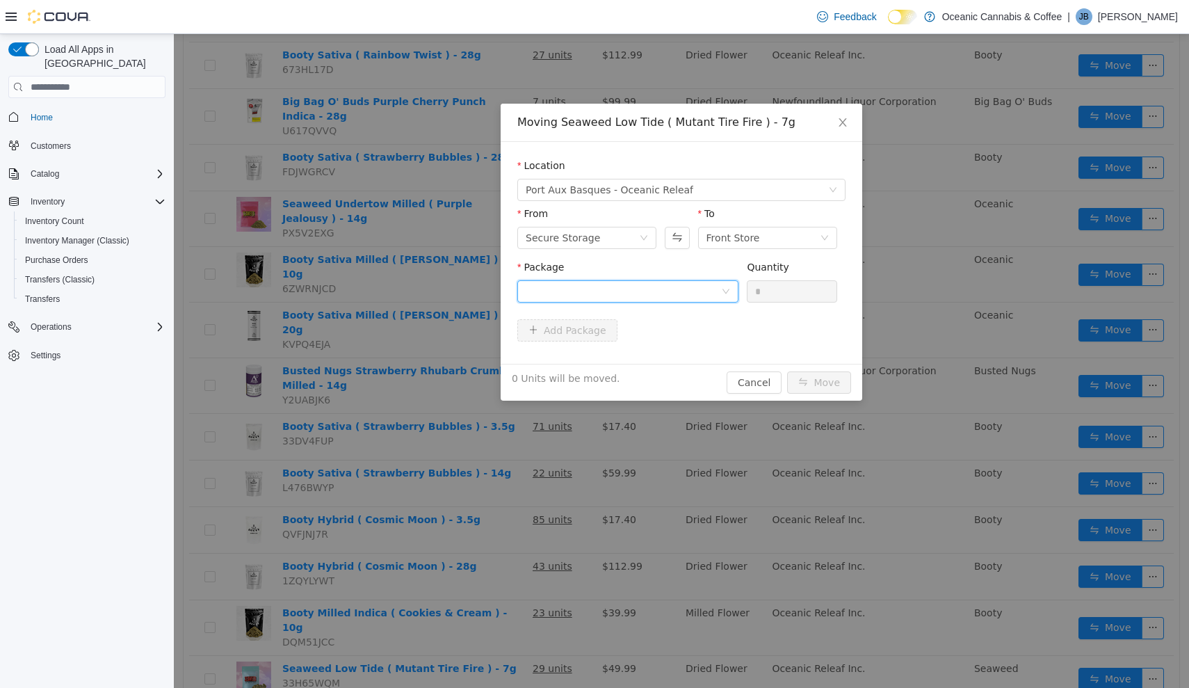
click at [651, 299] on div at bounding box center [623, 291] width 195 height 21
drag, startPoint x: 651, startPoint y: 350, endPoint x: 659, endPoint y: 350, distance: 7.6
click at [651, 350] on li "MTF0406 Quantity : 27 Units" at bounding box center [627, 349] width 221 height 38
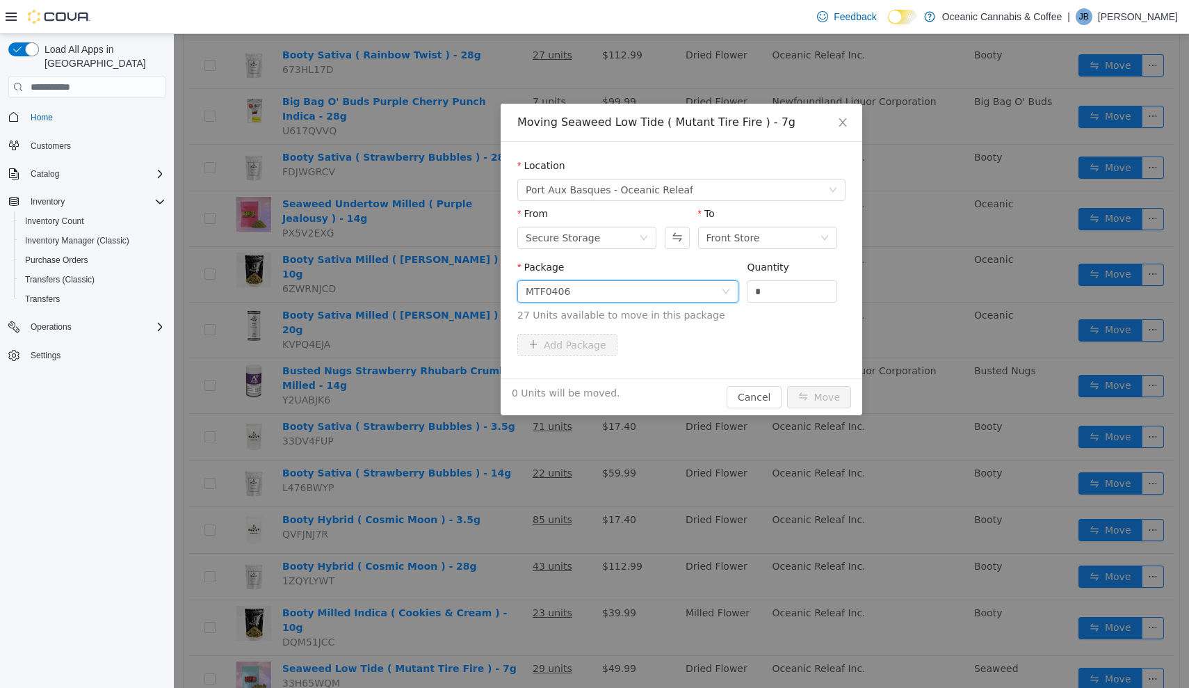
click at [804, 277] on div "Quantity" at bounding box center [792, 270] width 90 height 20
click at [804, 289] on input "*" at bounding box center [792, 291] width 89 height 21
type input "***"
click at [820, 397] on button "Move" at bounding box center [819, 397] width 64 height 22
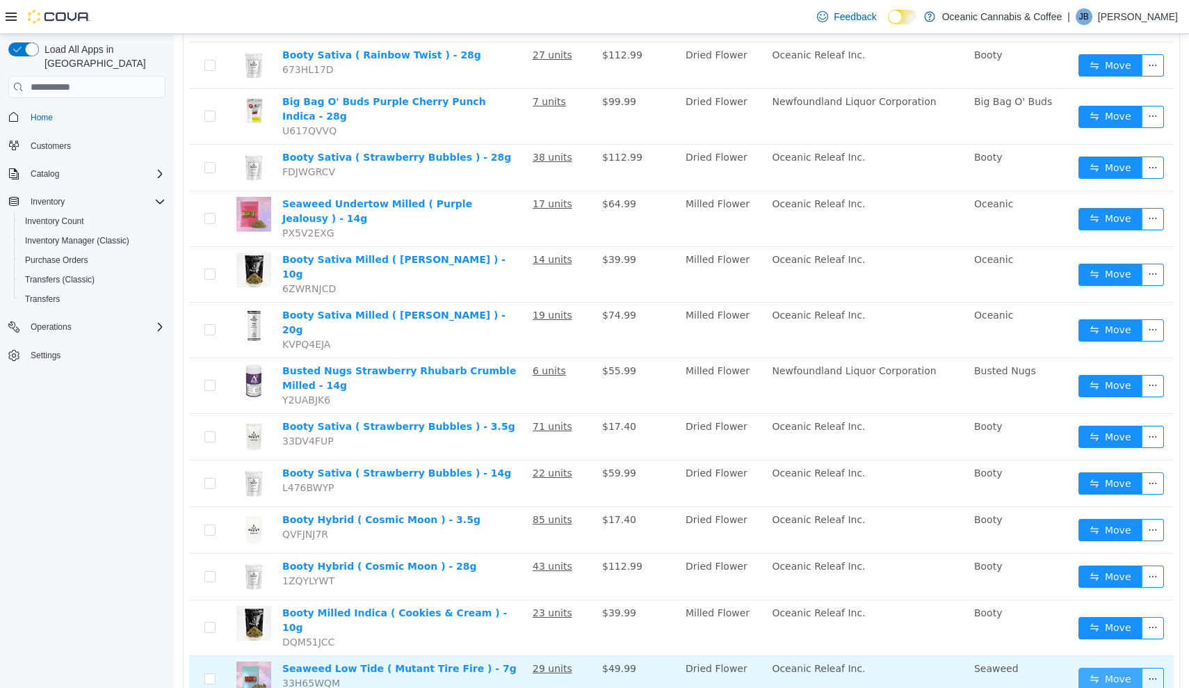
click at [1099, 668] on button "Move" at bounding box center [1111, 679] width 64 height 22
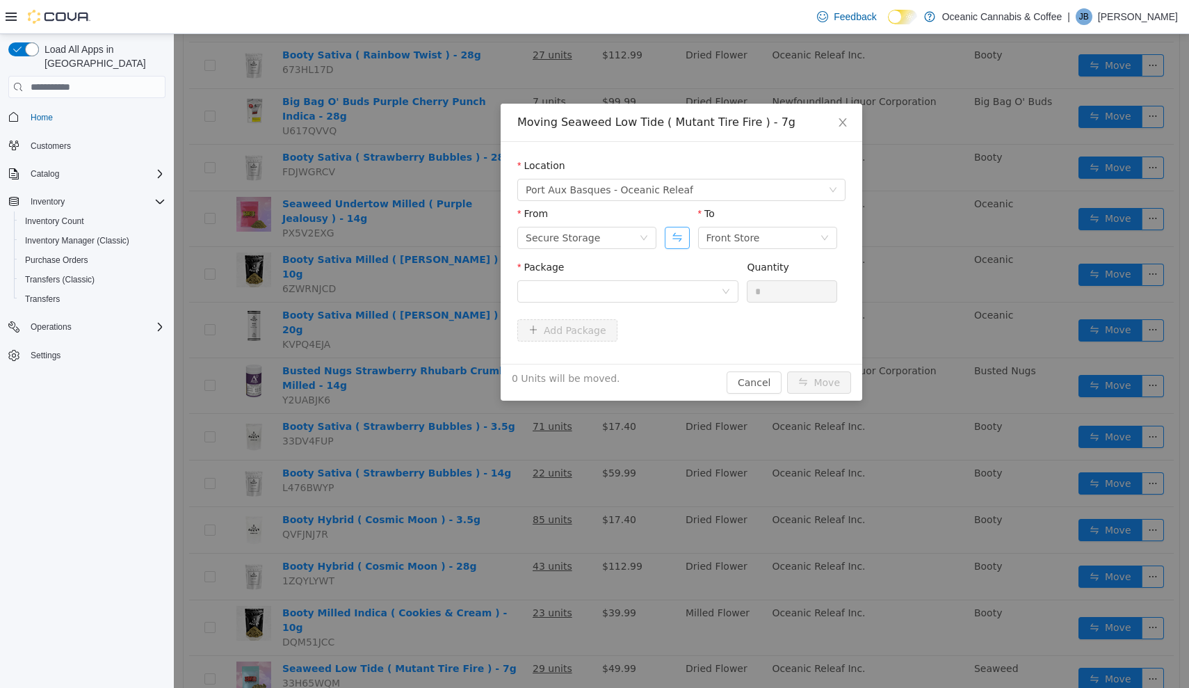
click at [675, 229] on button "Swap" at bounding box center [677, 238] width 24 height 22
click at [676, 289] on div at bounding box center [623, 291] width 195 height 21
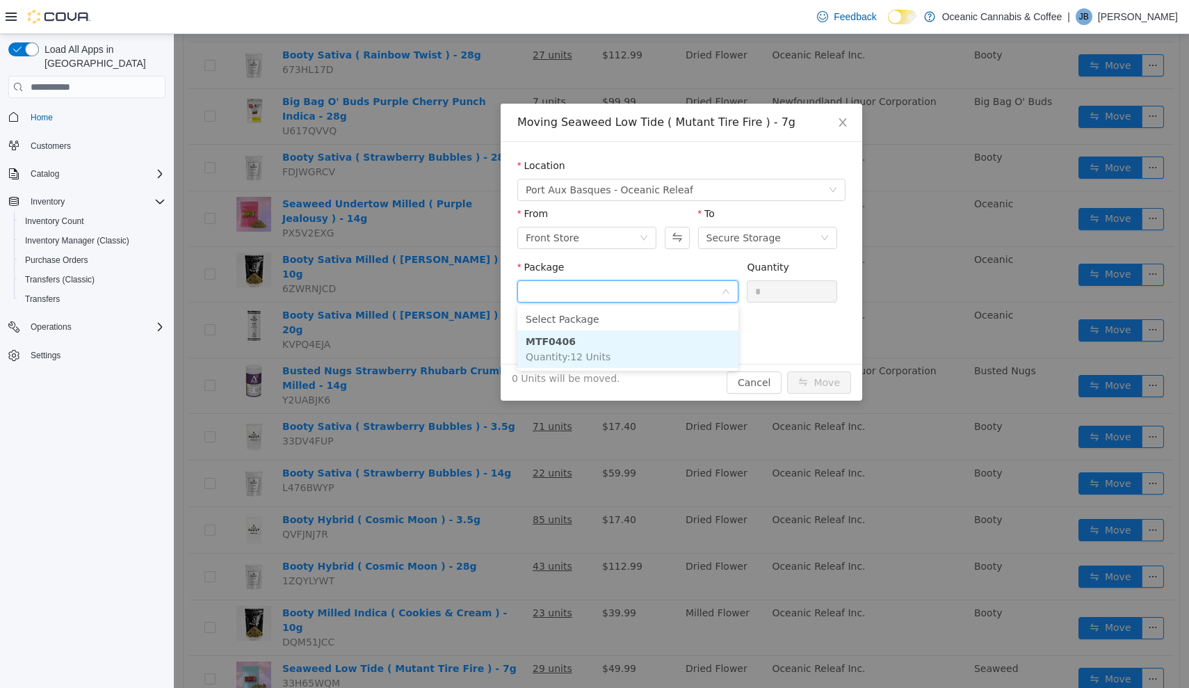
click at [678, 339] on li "MTF0406 Quantity : 12 Units" at bounding box center [627, 349] width 221 height 38
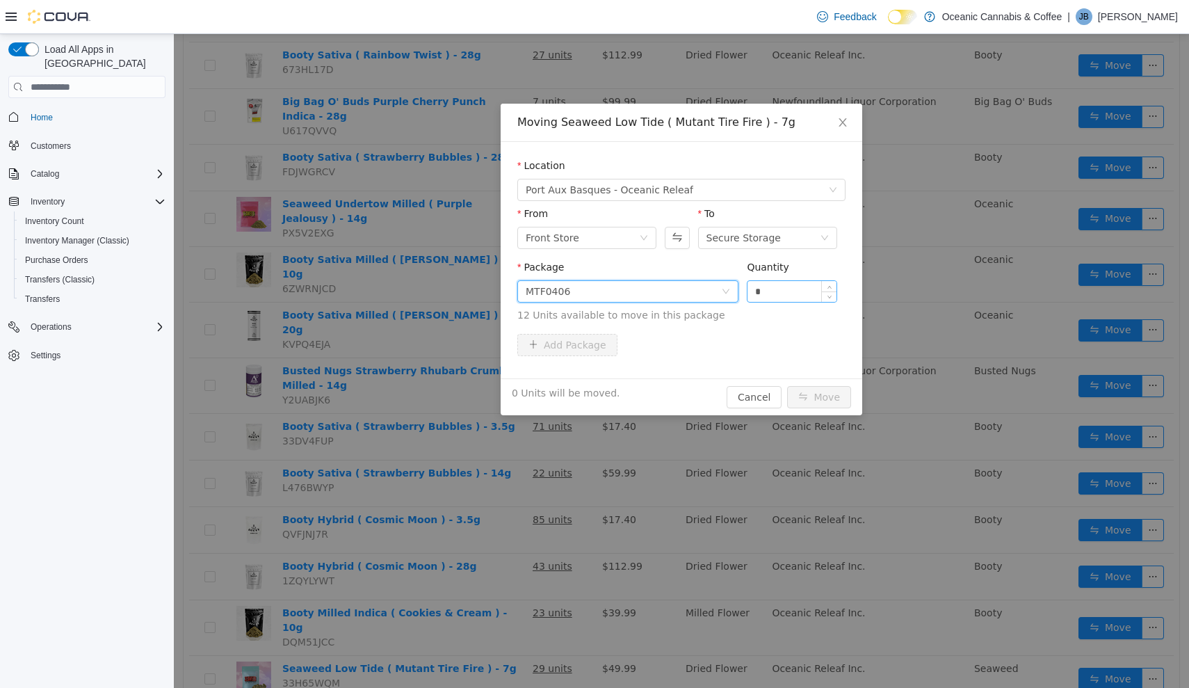
click at [786, 286] on input "*" at bounding box center [792, 291] width 89 height 21
type input "*"
click at [820, 397] on button "Move" at bounding box center [819, 397] width 64 height 22
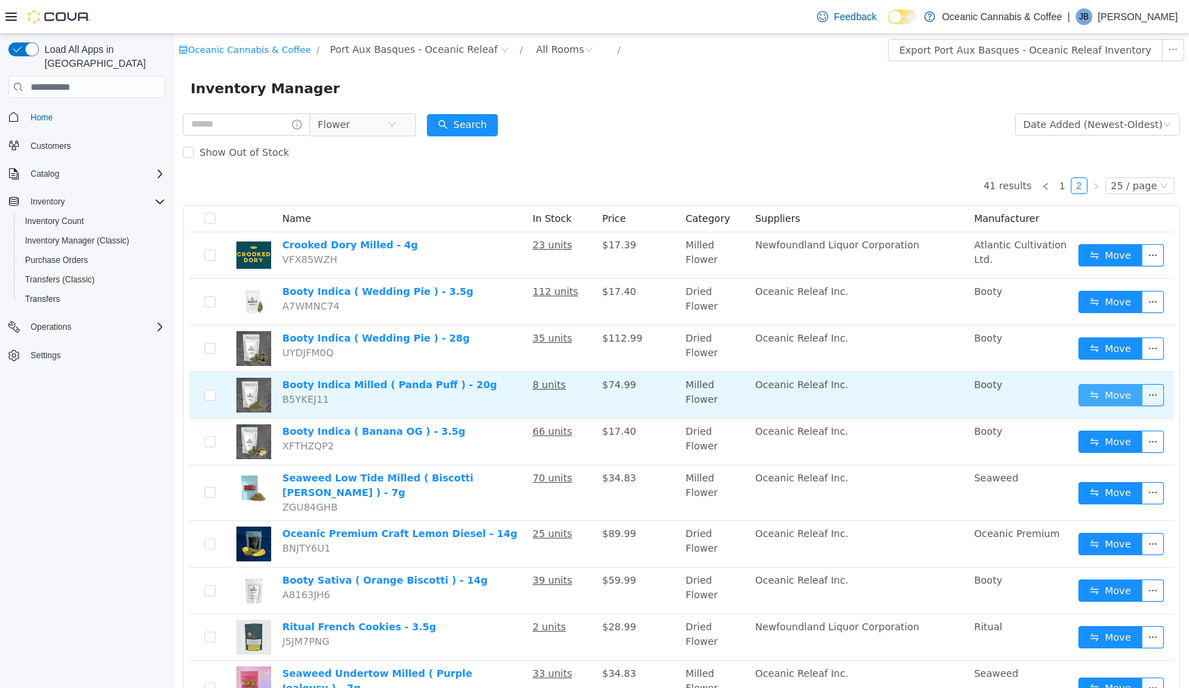
click at [1102, 398] on button "Move" at bounding box center [1111, 395] width 64 height 22
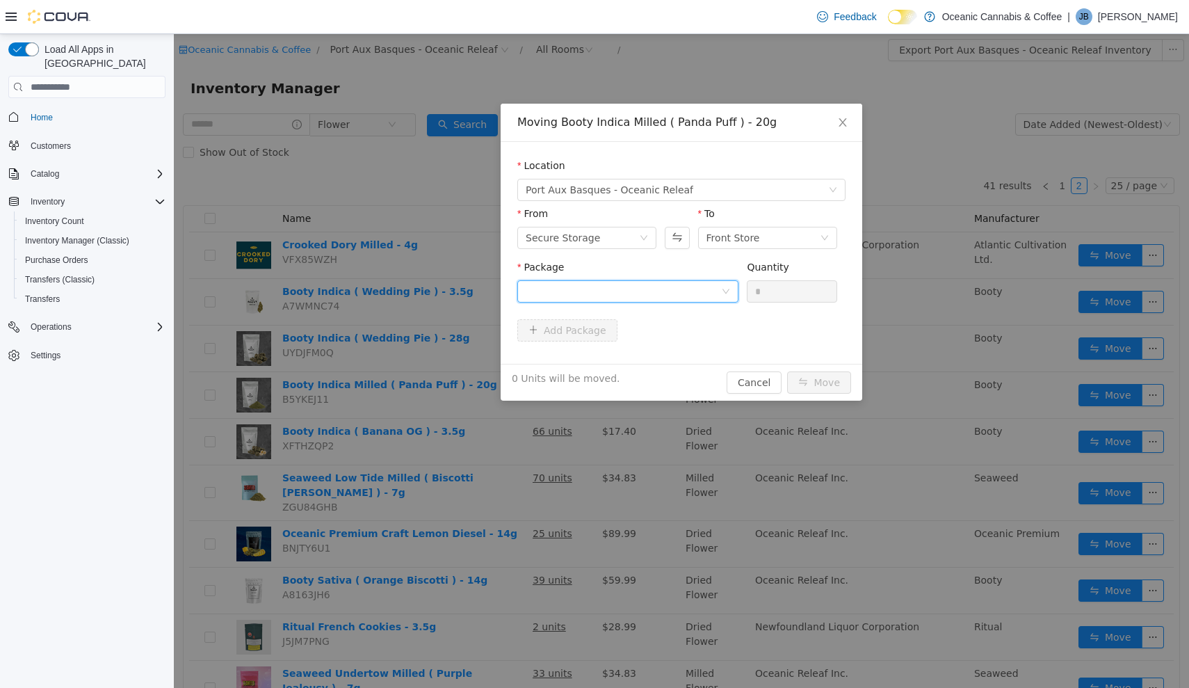
click at [677, 298] on div at bounding box center [623, 291] width 195 height 21
click at [679, 345] on li "PP20250430 Quantity : 4 Units" at bounding box center [627, 349] width 221 height 38
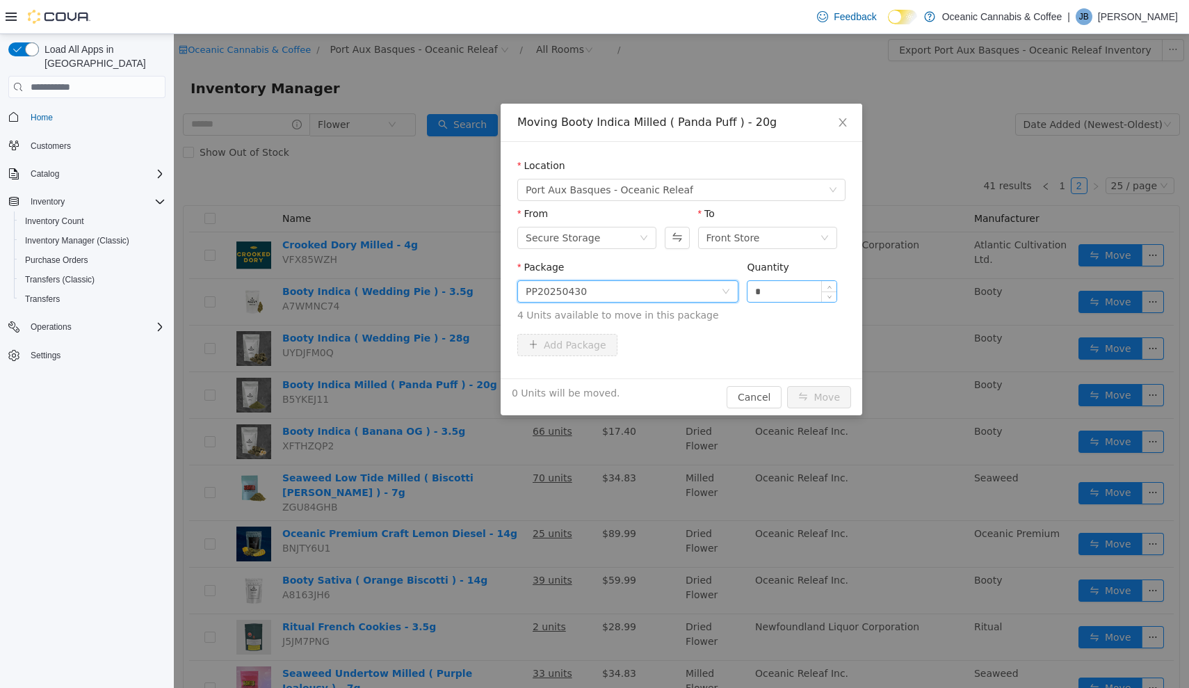
click at [776, 294] on input "*" at bounding box center [792, 291] width 89 height 21
type input "*"
click at [814, 395] on button "Move" at bounding box center [819, 397] width 64 height 22
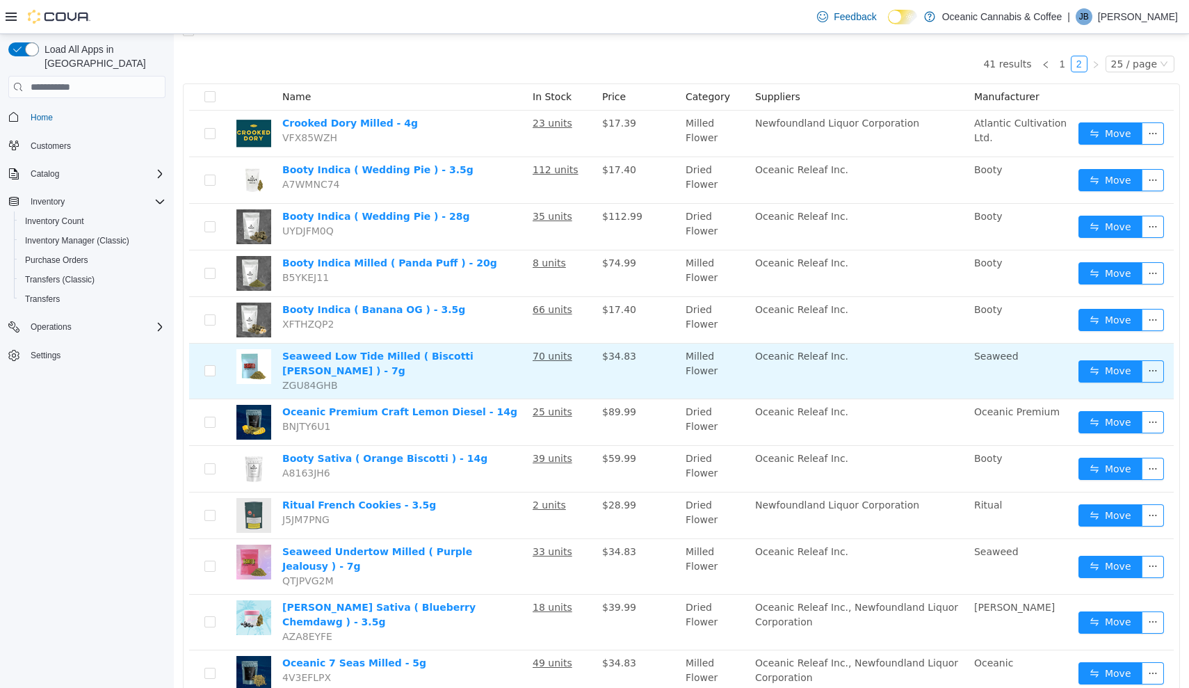
scroll to position [126, 0]
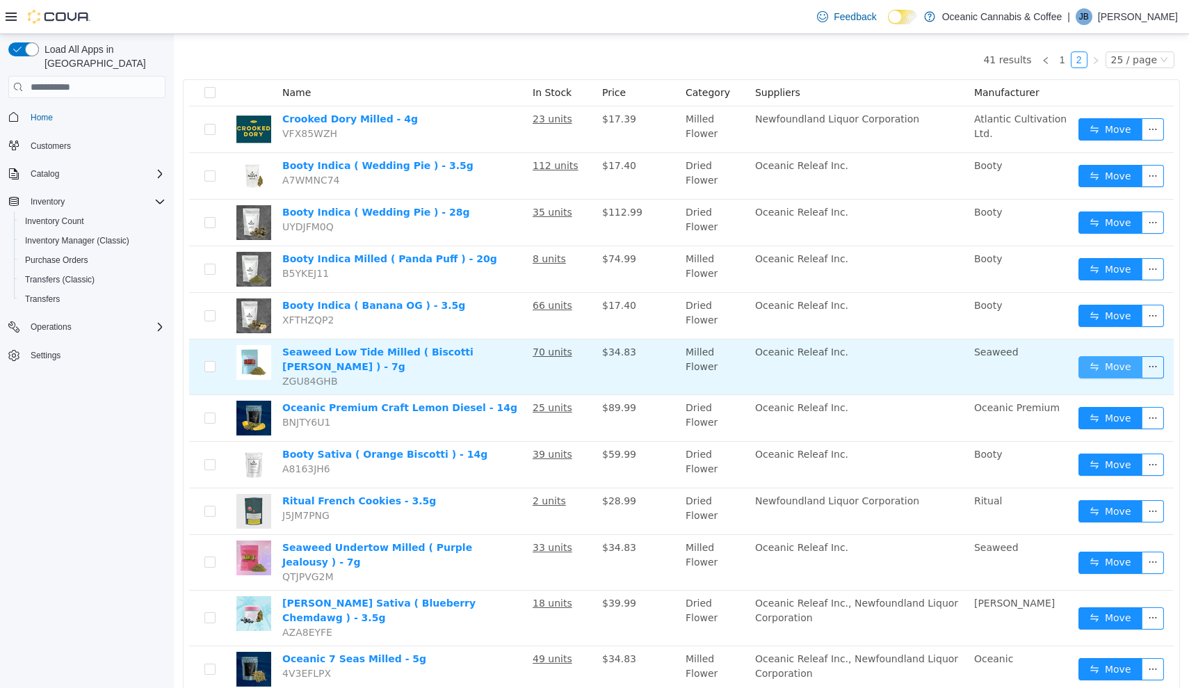
click at [1105, 368] on button "Move" at bounding box center [1111, 367] width 64 height 22
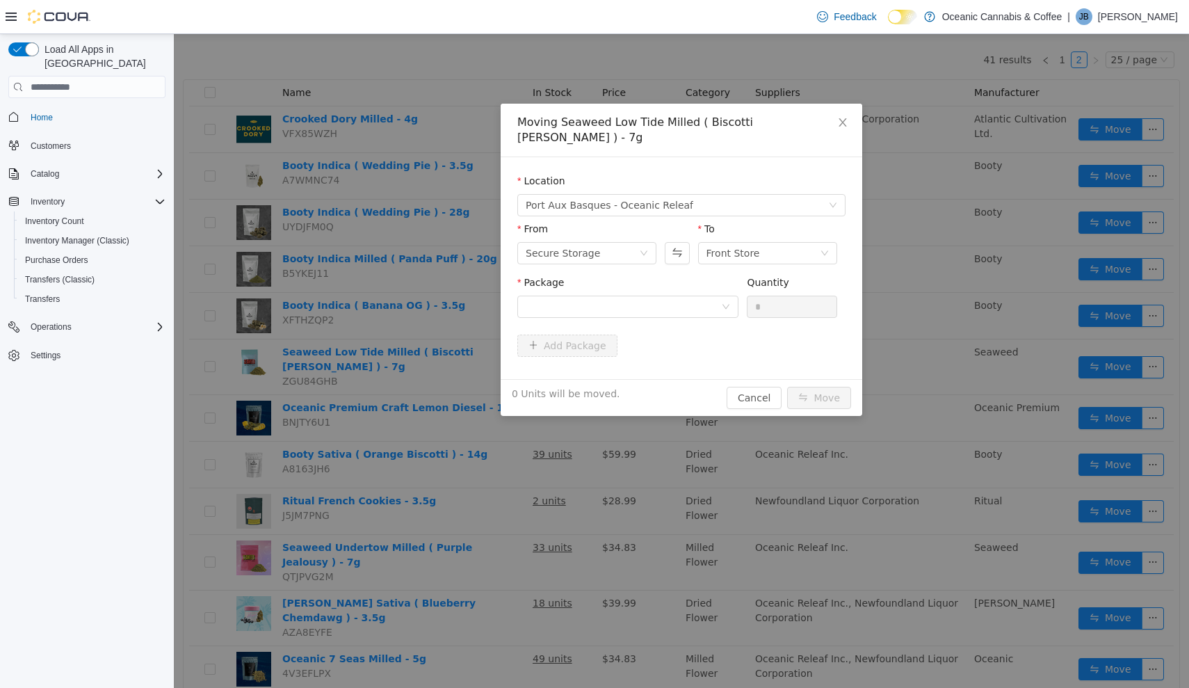
click at [655, 308] on div "Package Quantity *" at bounding box center [681, 302] width 328 height 54
click at [676, 296] on div at bounding box center [623, 306] width 195 height 21
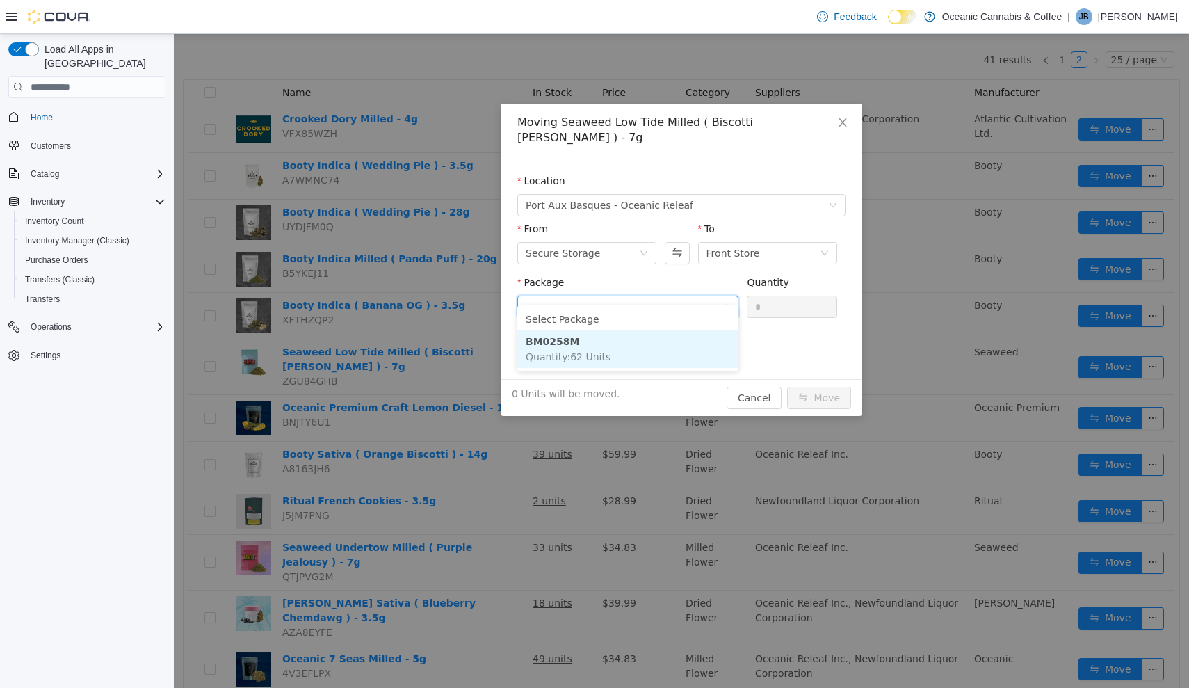
click at [670, 357] on li "BM0258M Quantity : 62 Units" at bounding box center [627, 349] width 221 height 38
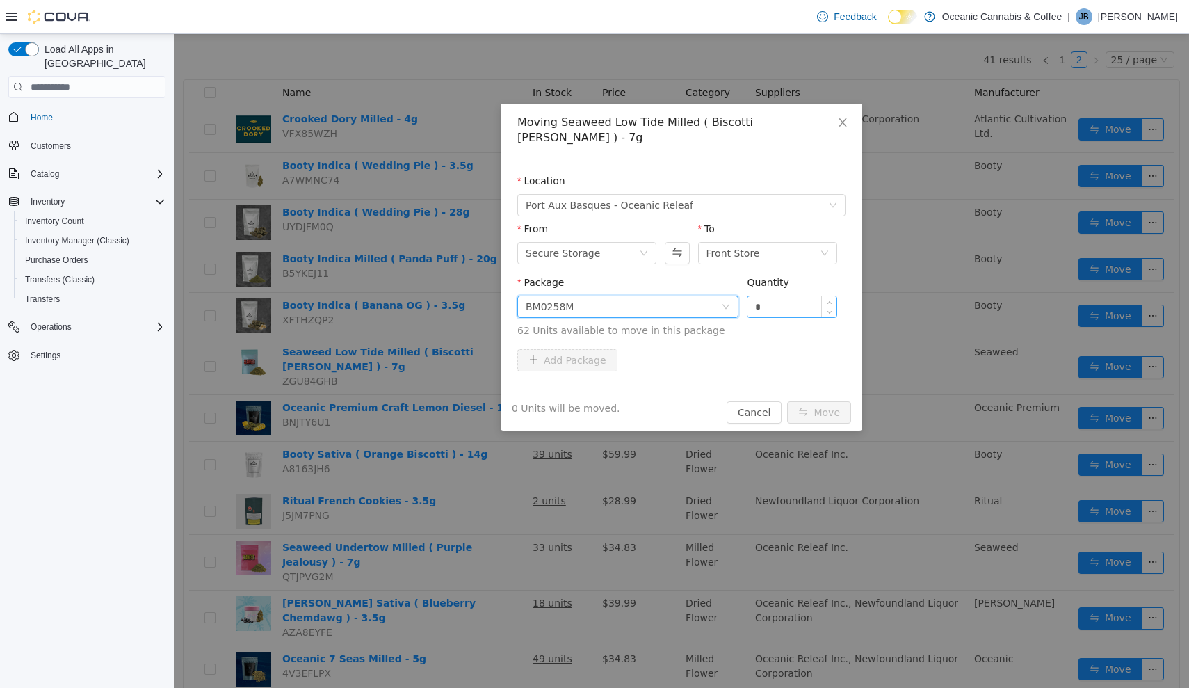
click at [802, 296] on input "*" at bounding box center [792, 306] width 89 height 21
type input "**"
click at [820, 401] on button "Move" at bounding box center [819, 412] width 64 height 22
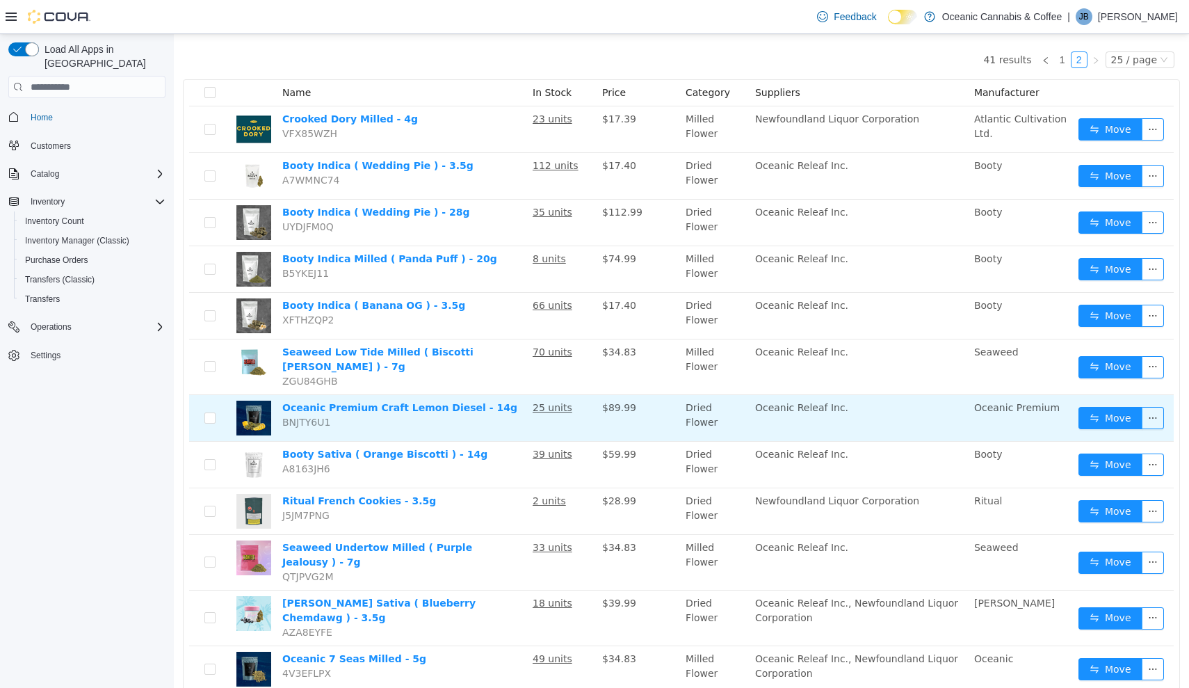
scroll to position [160, 0]
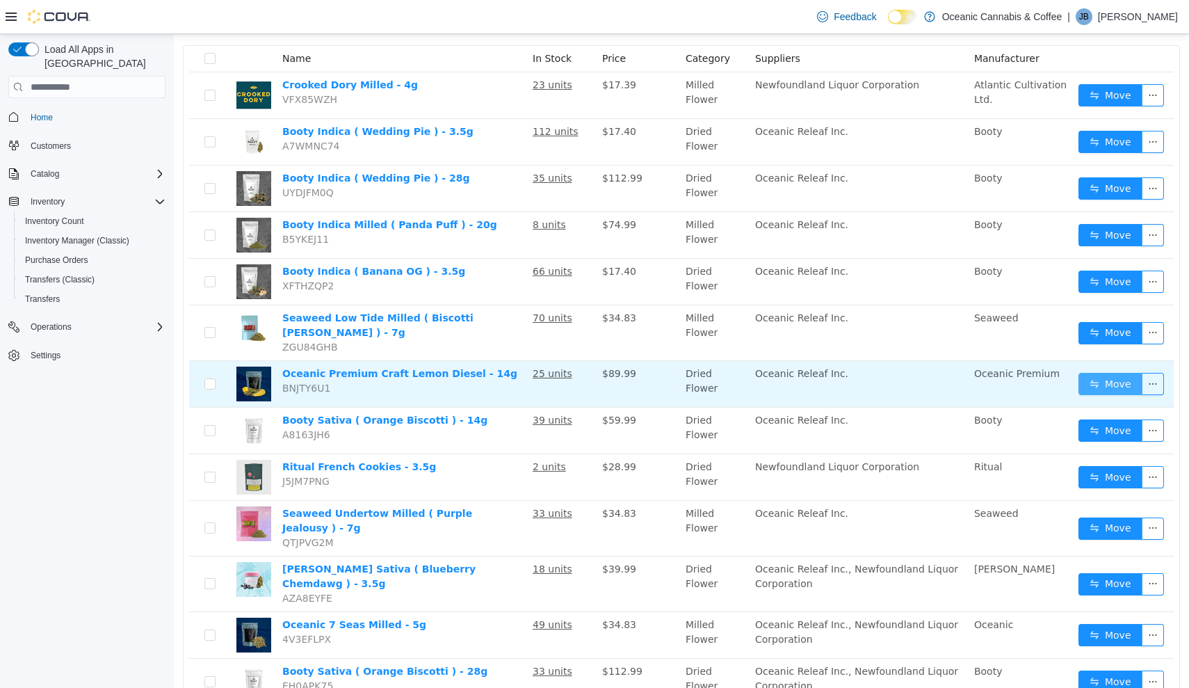
click at [1092, 378] on button "Move" at bounding box center [1111, 384] width 64 height 22
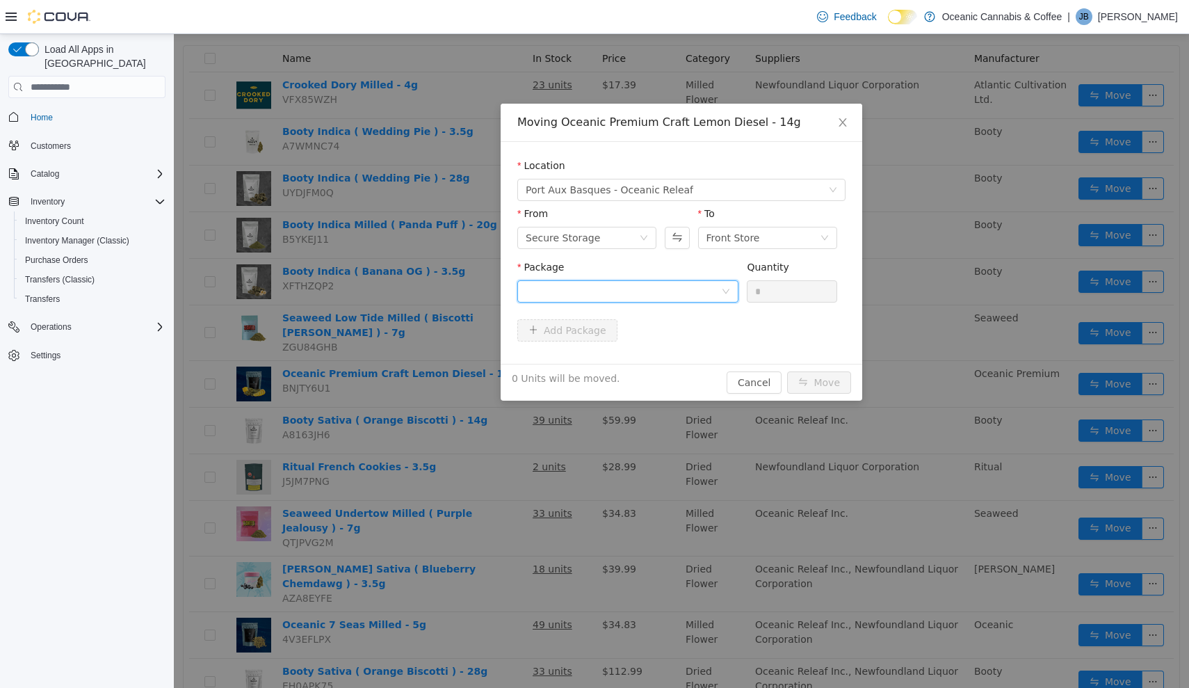
click at [723, 296] on icon "icon: down" at bounding box center [726, 292] width 8 height 10
click at [692, 339] on li "LD0391 Quantity : 24 Units" at bounding box center [627, 349] width 221 height 38
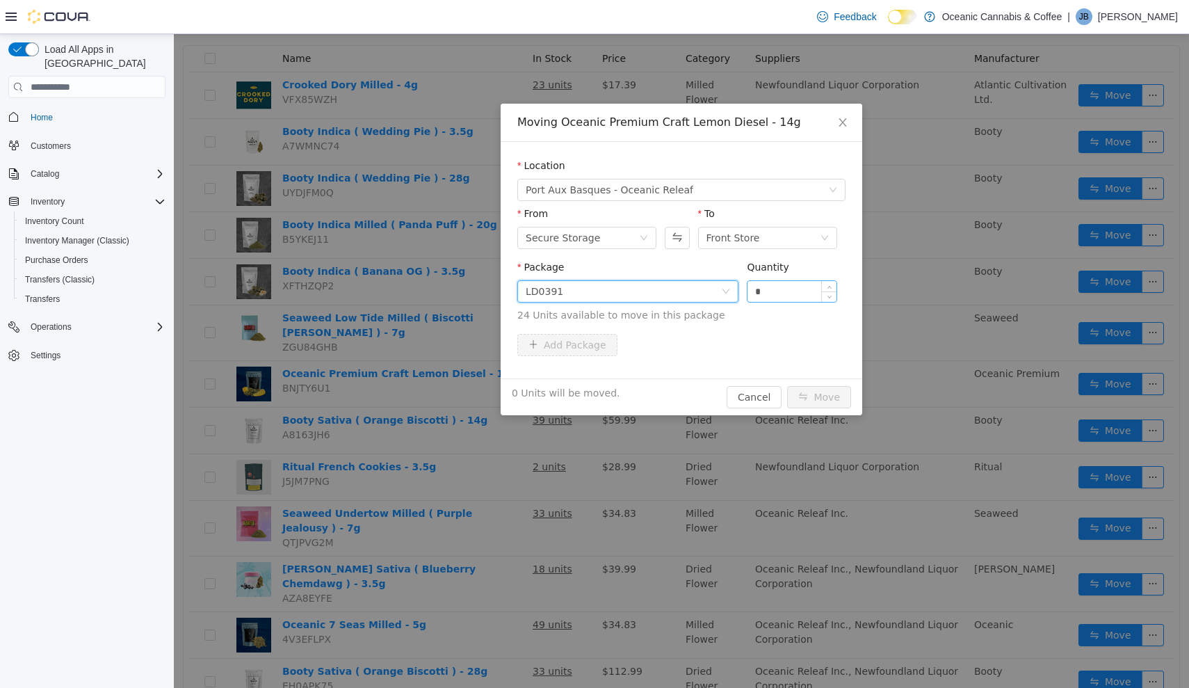
click at [780, 297] on input "*" at bounding box center [792, 291] width 89 height 21
type input "**"
click at [820, 397] on button "Move" at bounding box center [819, 397] width 64 height 22
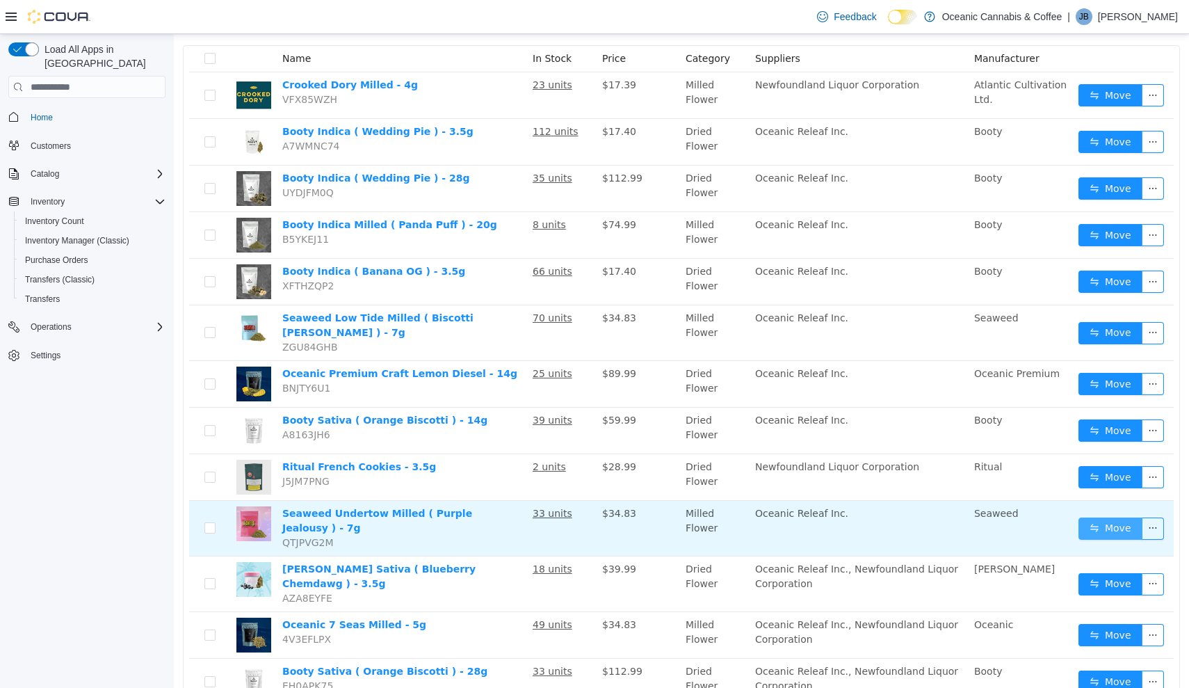
click at [1090, 517] on button "Move" at bounding box center [1111, 528] width 64 height 22
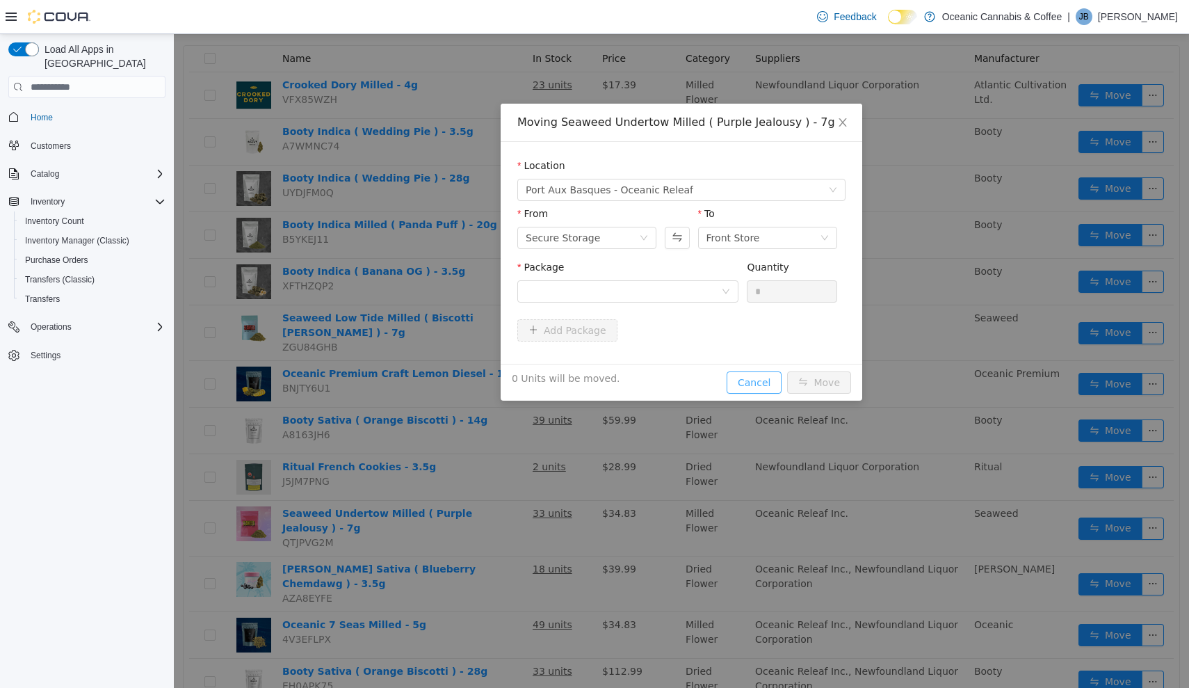
click at [759, 385] on button "Cancel" at bounding box center [754, 382] width 55 height 22
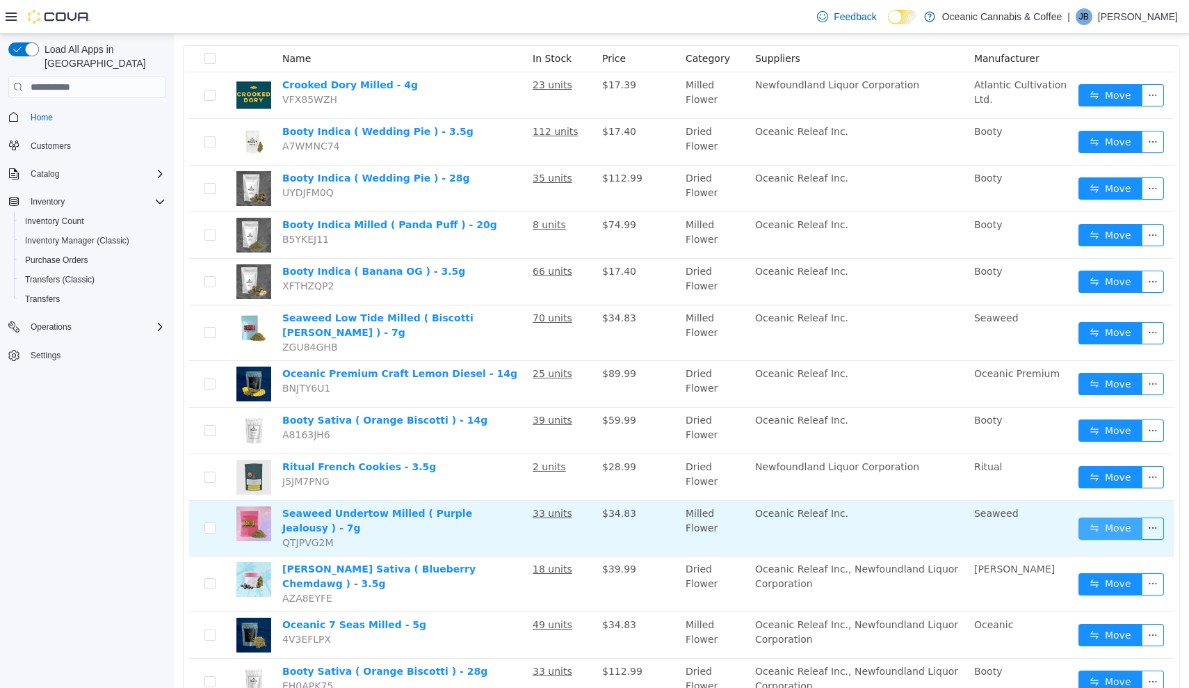
click at [1131, 522] on button "Move" at bounding box center [1111, 528] width 64 height 22
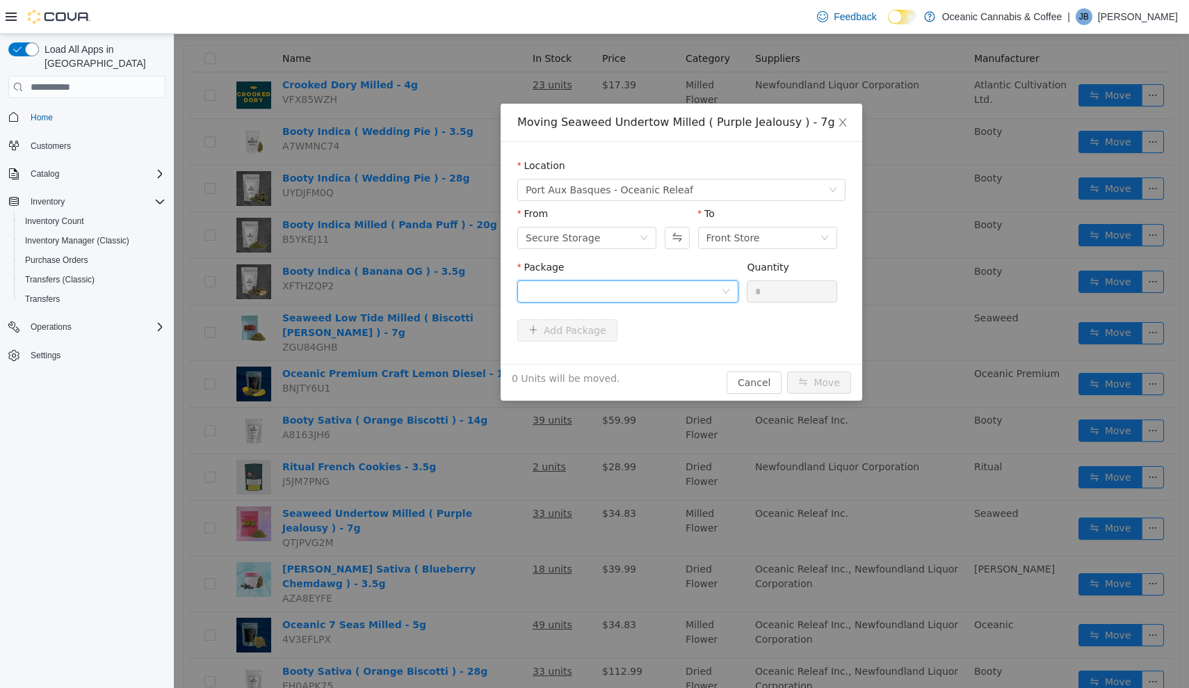
click at [707, 288] on div at bounding box center [623, 291] width 195 height 21
click at [691, 348] on li "ROR20250448 Quantity : 26 Units" at bounding box center [627, 349] width 221 height 38
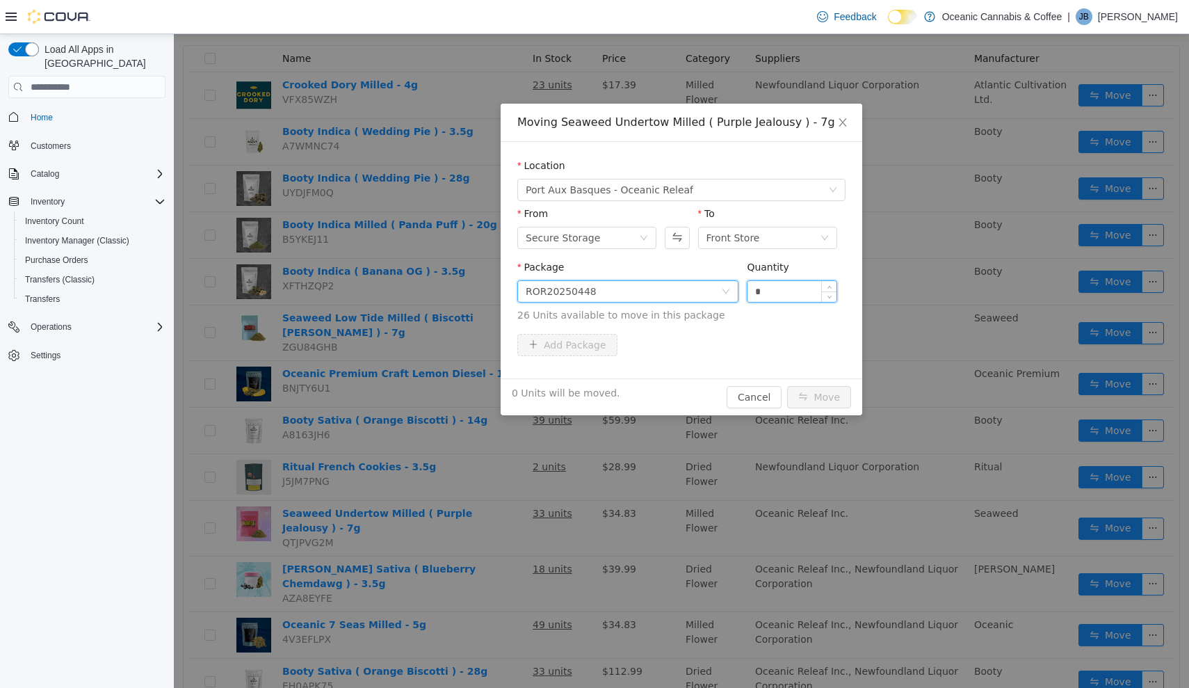
click at [795, 294] on input "*" at bounding box center [792, 291] width 89 height 21
type input "*"
click at [752, 397] on button "Cancel" at bounding box center [754, 397] width 55 height 22
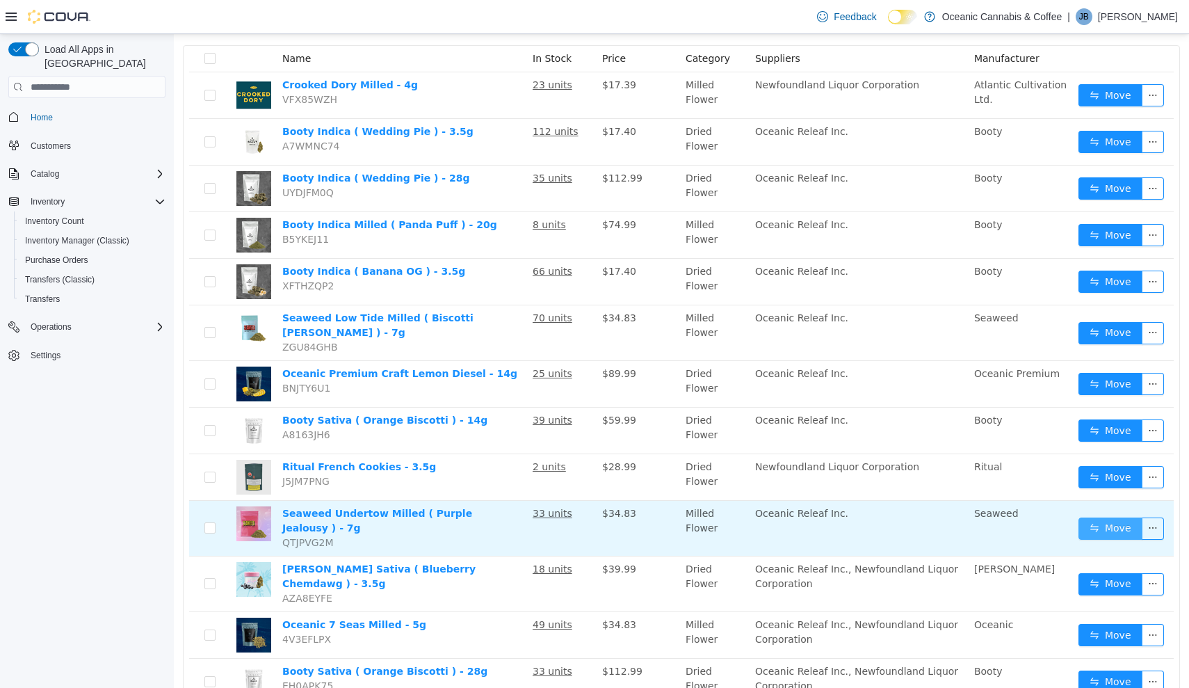
click at [1109, 517] on button "Move" at bounding box center [1111, 528] width 64 height 22
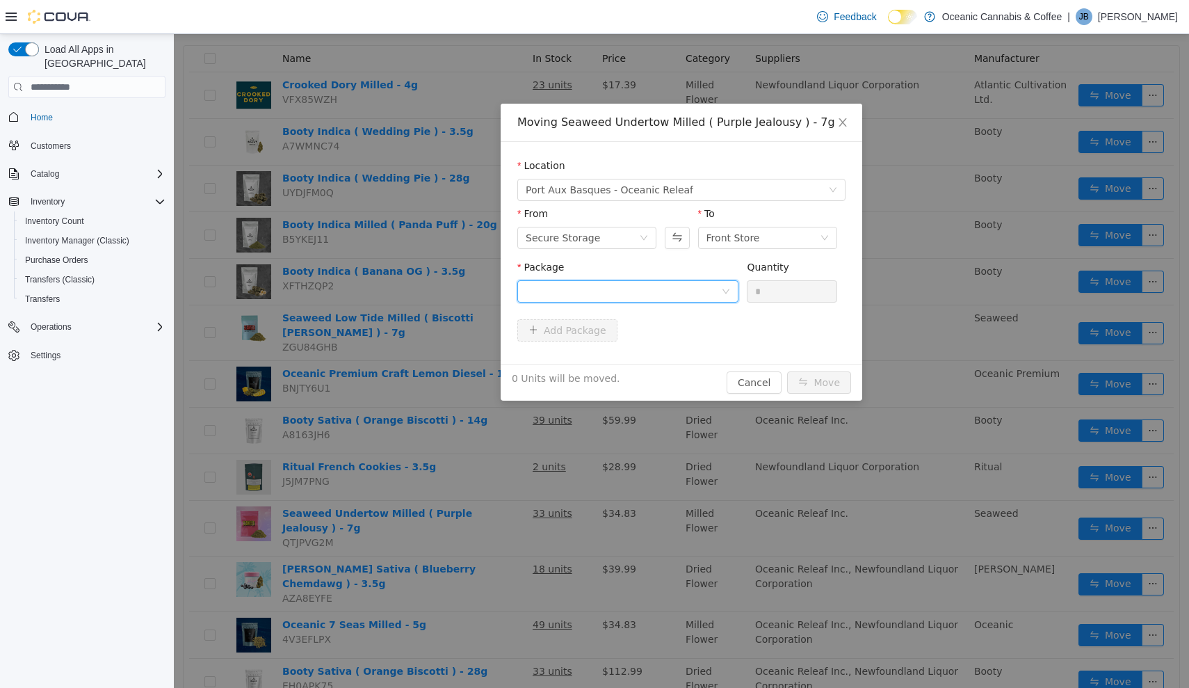
click at [693, 291] on div at bounding box center [623, 291] width 195 height 21
click at [675, 349] on li "ROR20250448 Quantity : 26 Units" at bounding box center [627, 349] width 221 height 38
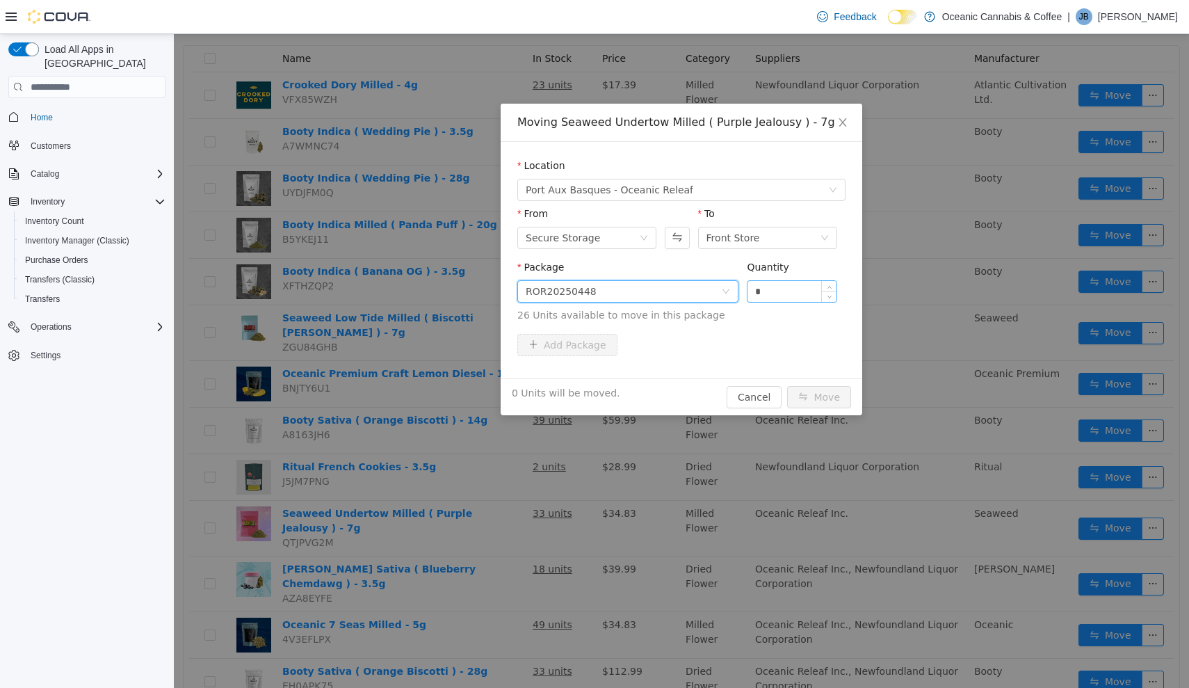
click at [798, 298] on input "*" at bounding box center [792, 291] width 89 height 21
type input "**"
click at [820, 397] on button "Move" at bounding box center [819, 397] width 64 height 22
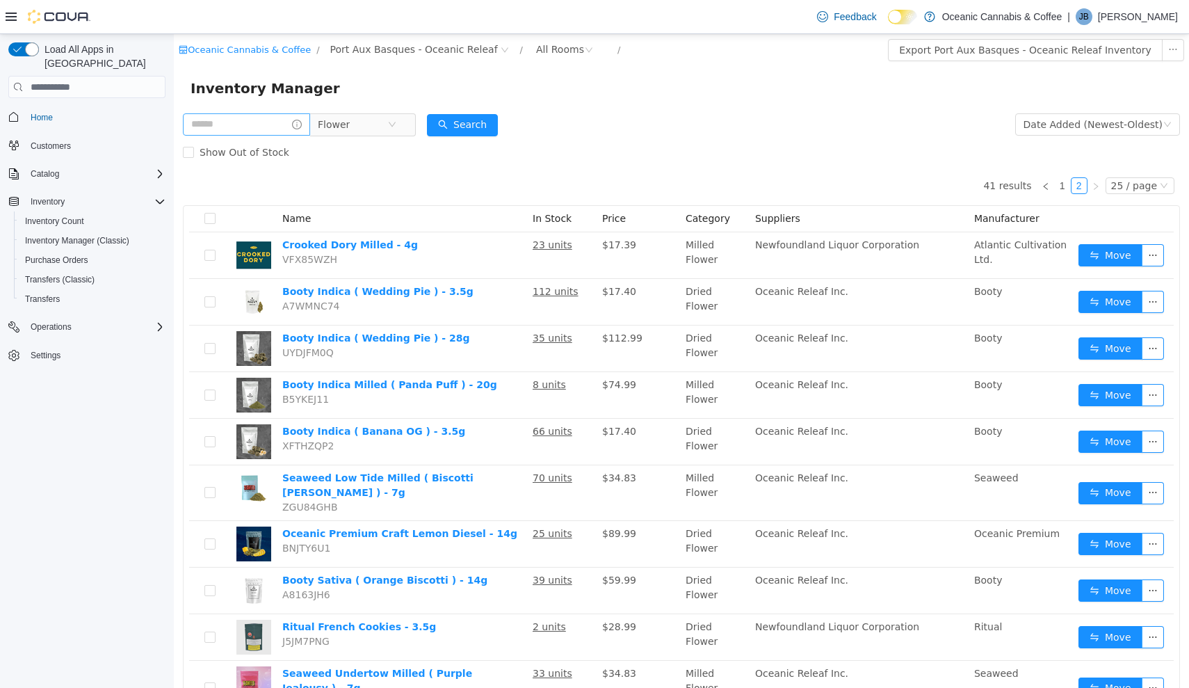
scroll to position [0, 0]
click at [396, 127] on icon "icon: close-circle" at bounding box center [392, 124] width 8 height 8
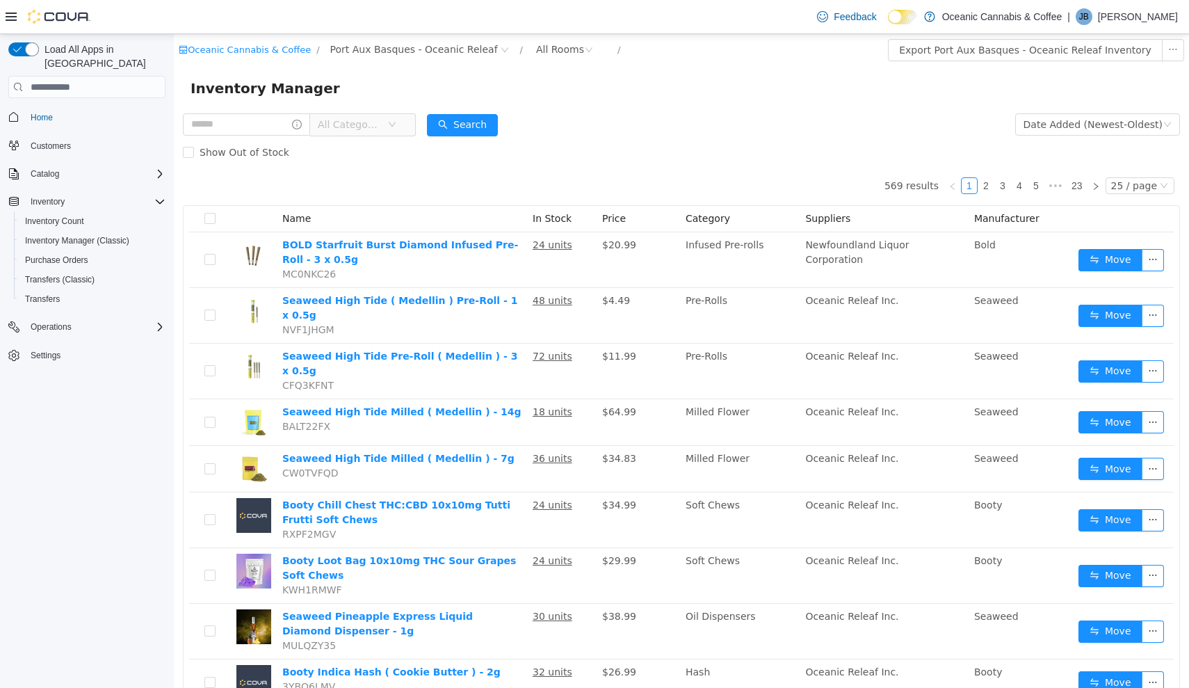
click at [396, 127] on icon "icon: down" at bounding box center [392, 124] width 7 height 5
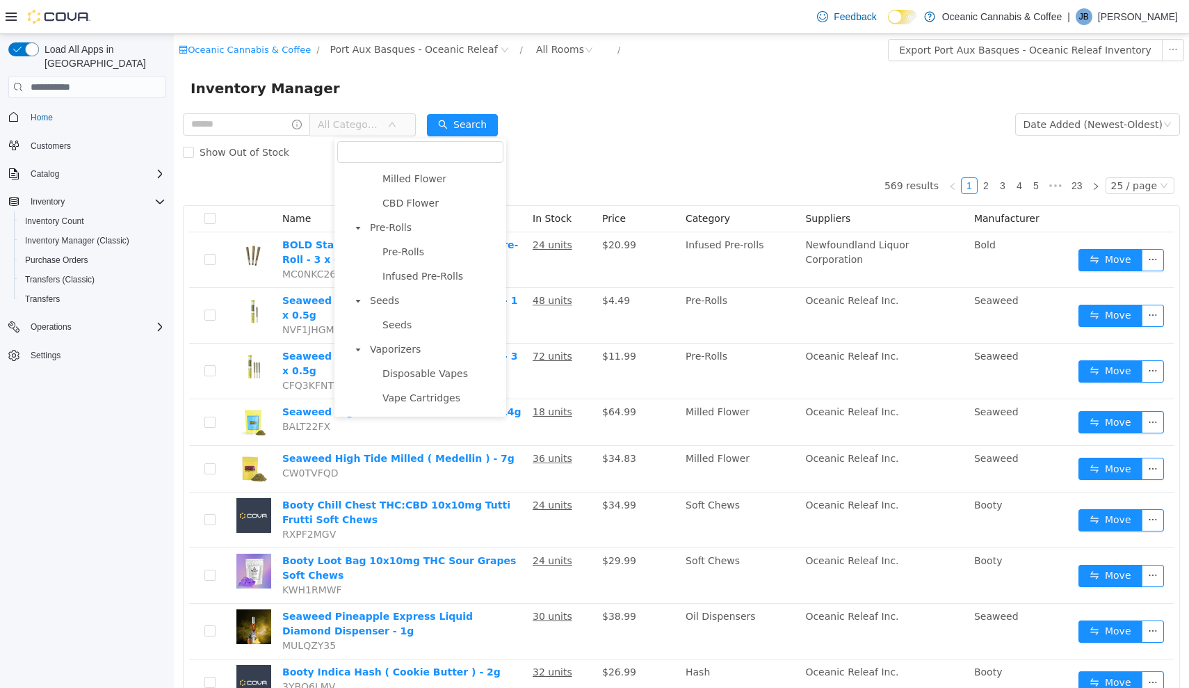
scroll to position [70, 0]
click at [389, 355] on span "Vaporizers" at bounding box center [395, 350] width 51 height 11
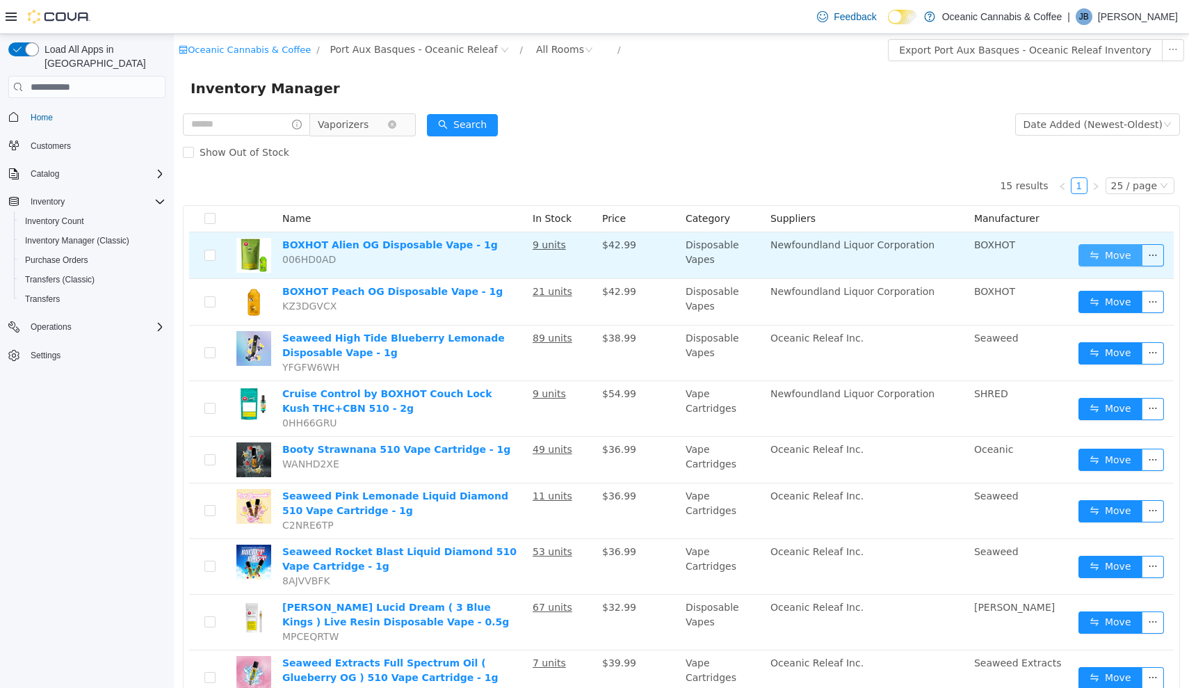
click at [1104, 255] on button "Move" at bounding box center [1111, 255] width 64 height 22
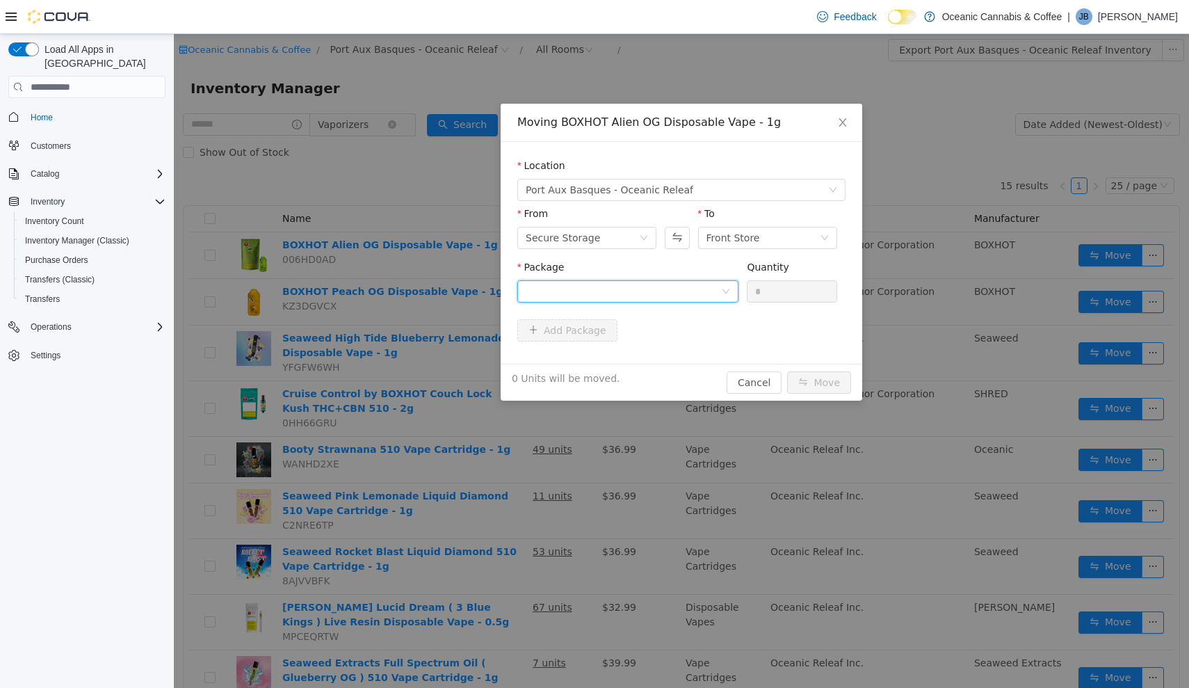
click at [656, 302] on div at bounding box center [627, 291] width 221 height 22
drag, startPoint x: 656, startPoint y: 342, endPoint x: 668, endPoint y: 324, distance: 21.6
click at [656, 342] on li "ME250006254 Quantity : 8 Units" at bounding box center [627, 349] width 221 height 38
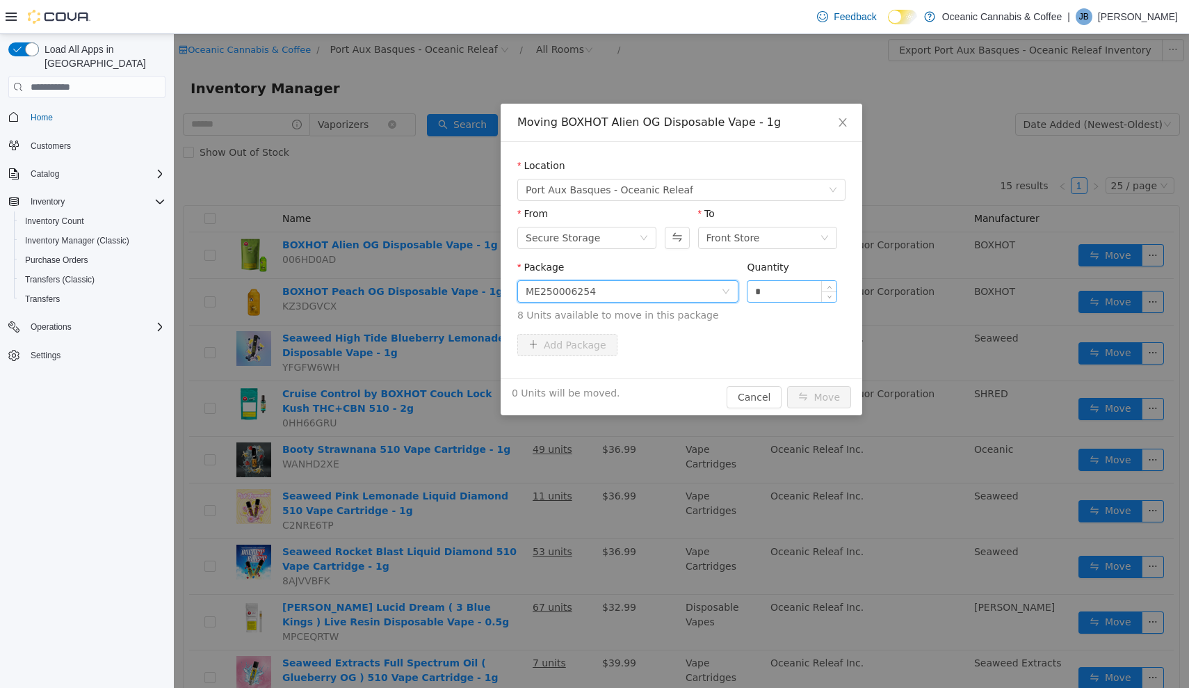
click at [789, 289] on input "*" at bounding box center [792, 291] width 89 height 21
type input "**"
click at [820, 397] on button "Move" at bounding box center [819, 397] width 64 height 22
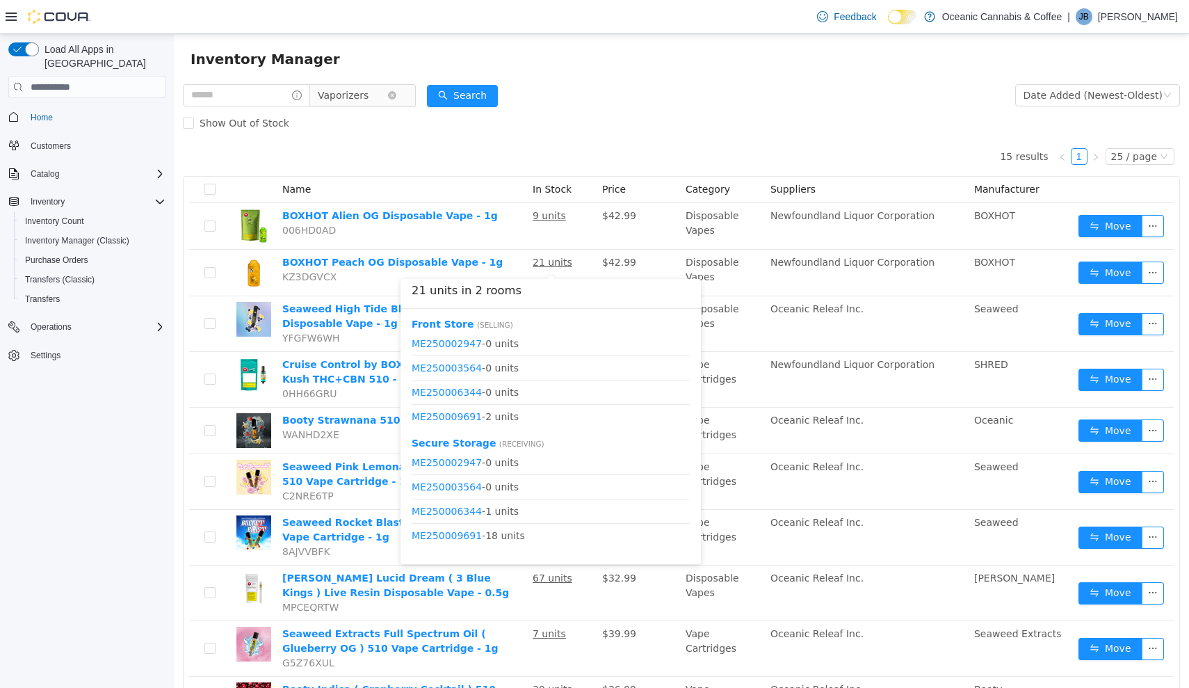
scroll to position [37, 0]
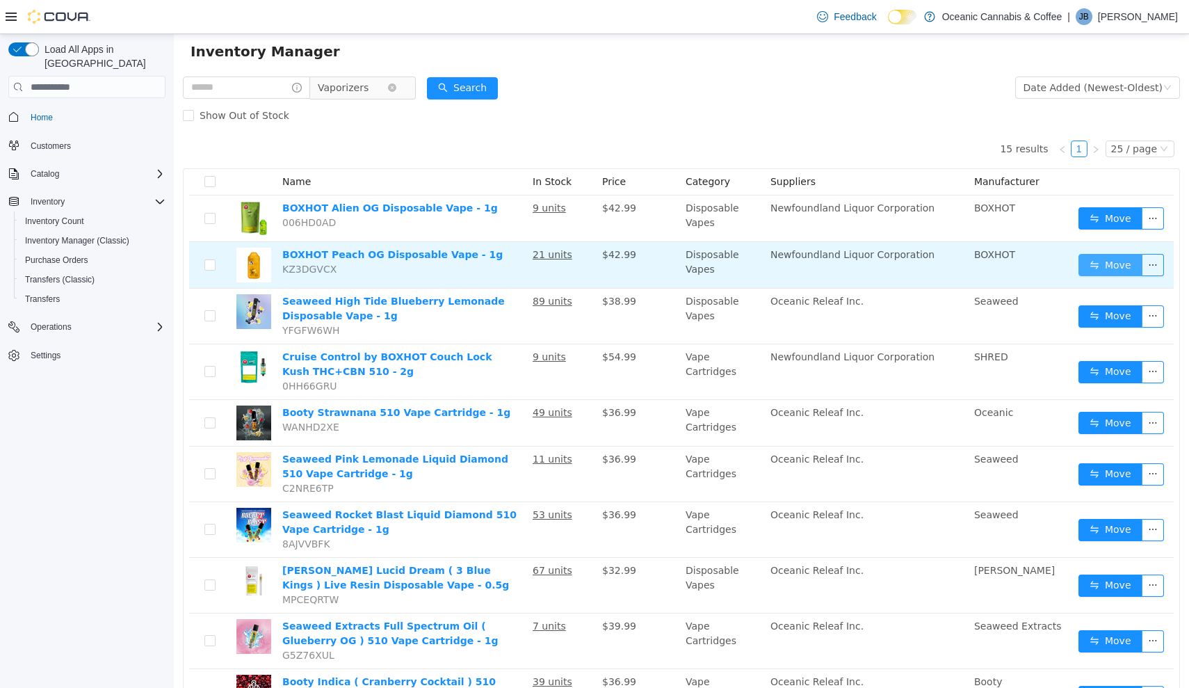
click at [1131, 266] on button "Move" at bounding box center [1111, 265] width 64 height 22
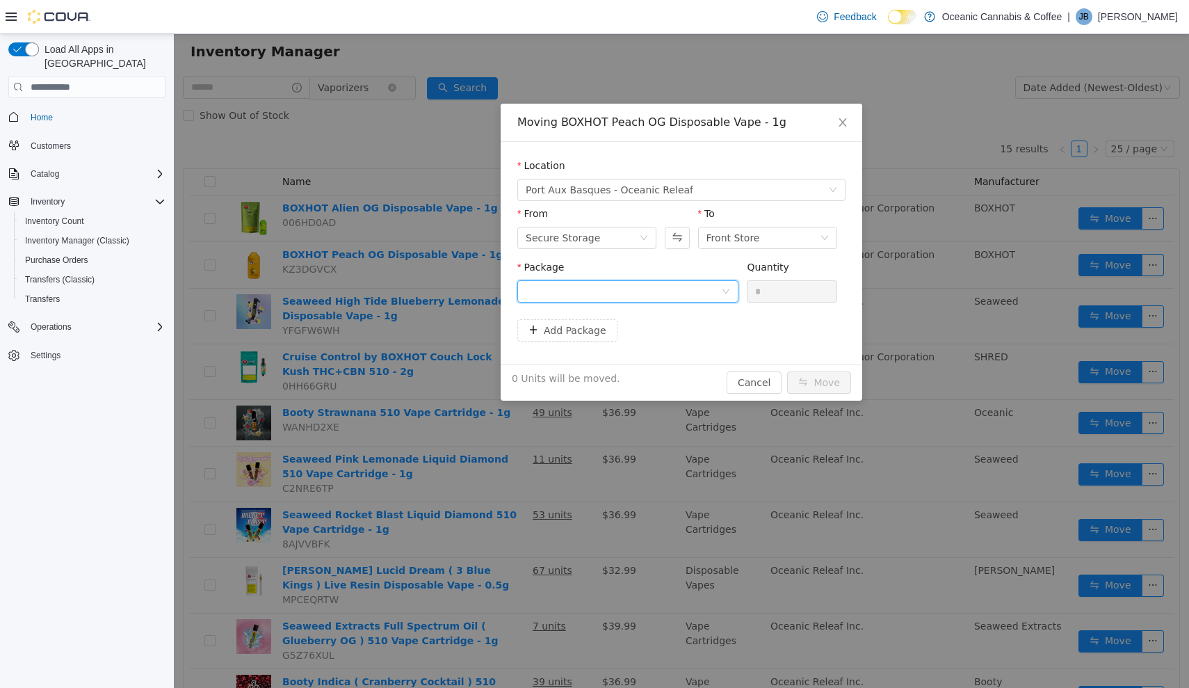
click at [694, 299] on div at bounding box center [623, 291] width 195 height 21
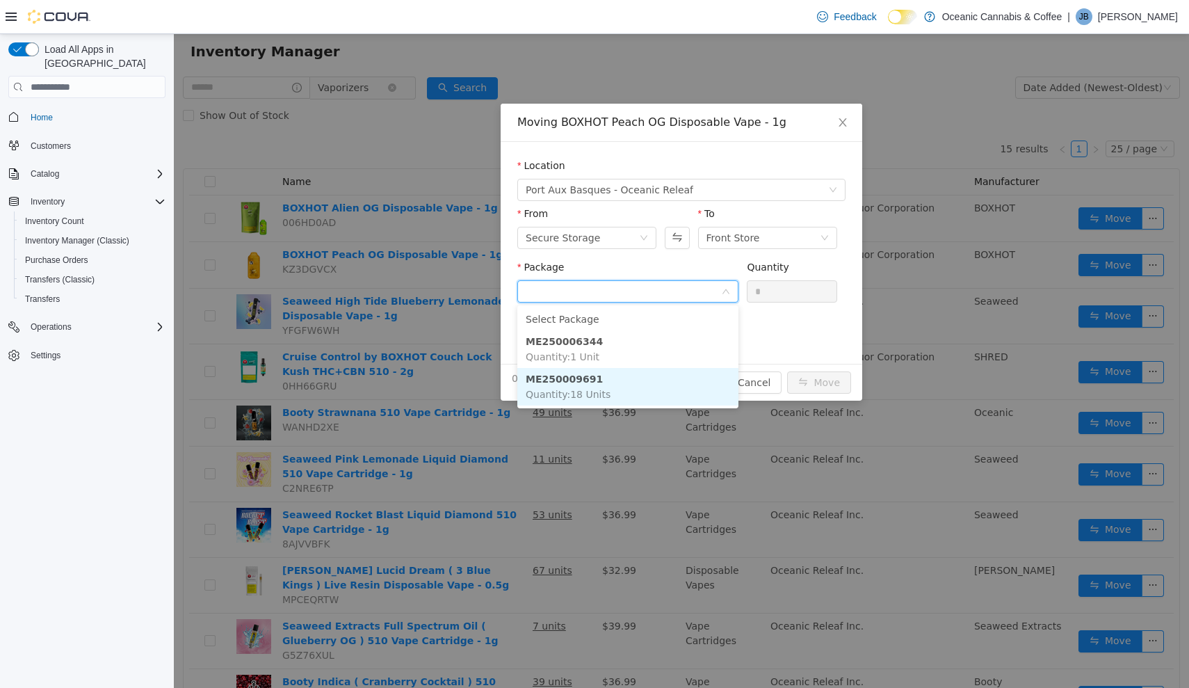
click at [671, 377] on li "ME250009691 Quantity : 18 Units" at bounding box center [627, 387] width 221 height 38
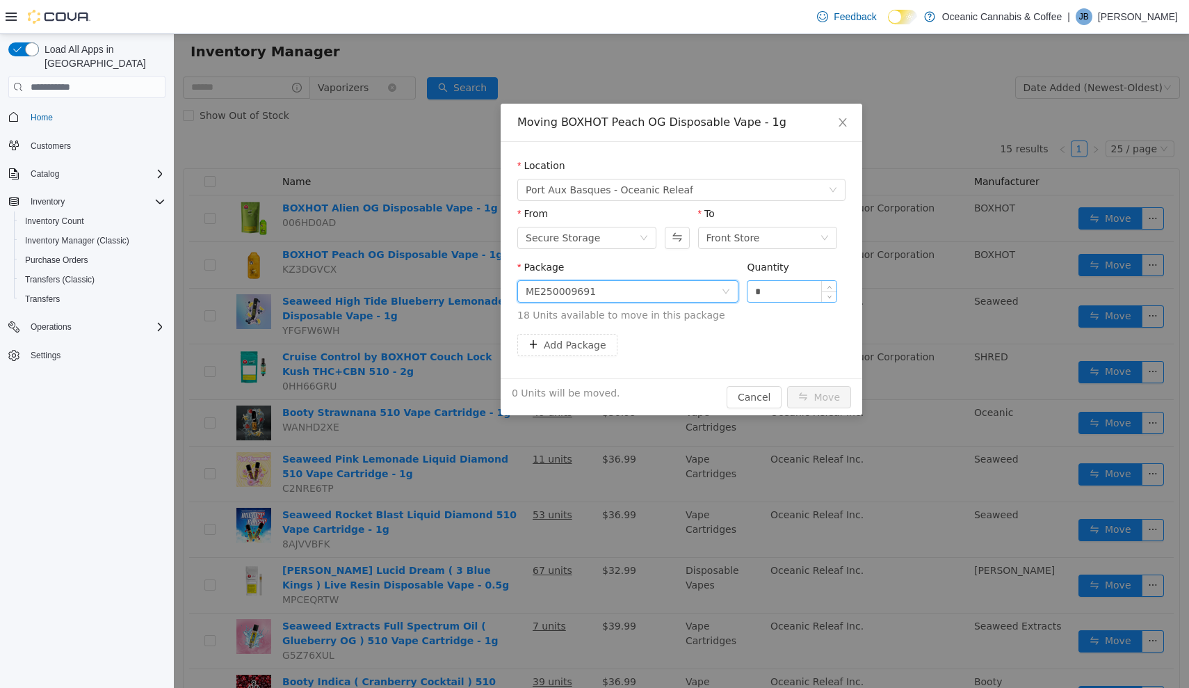
click at [783, 289] on input "*" at bounding box center [792, 291] width 89 height 21
type input "**"
click at [820, 397] on button "Move" at bounding box center [819, 397] width 64 height 22
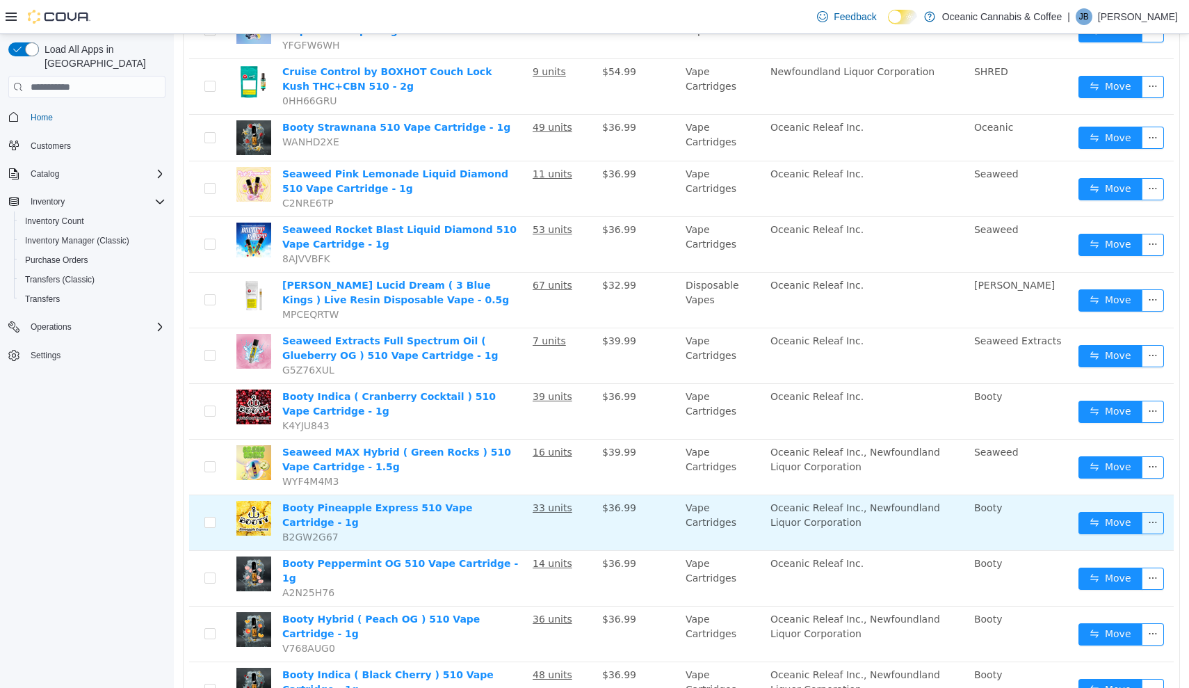
scroll to position [315, 0]
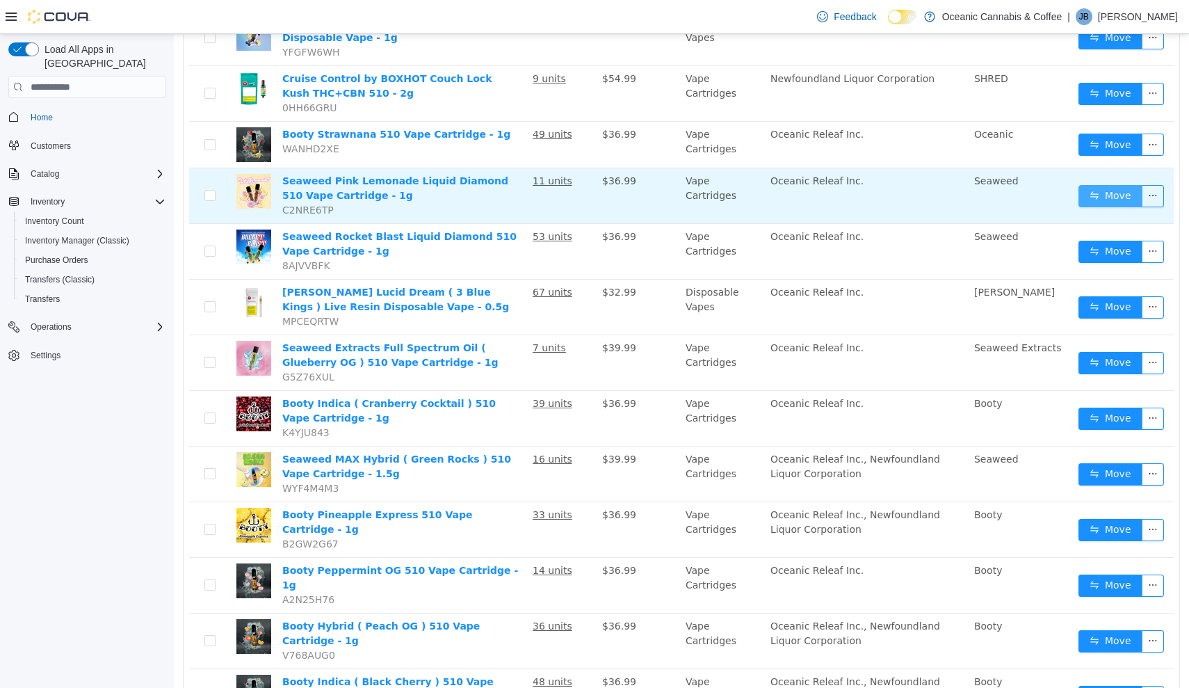
click at [1106, 200] on button "Move" at bounding box center [1111, 196] width 64 height 22
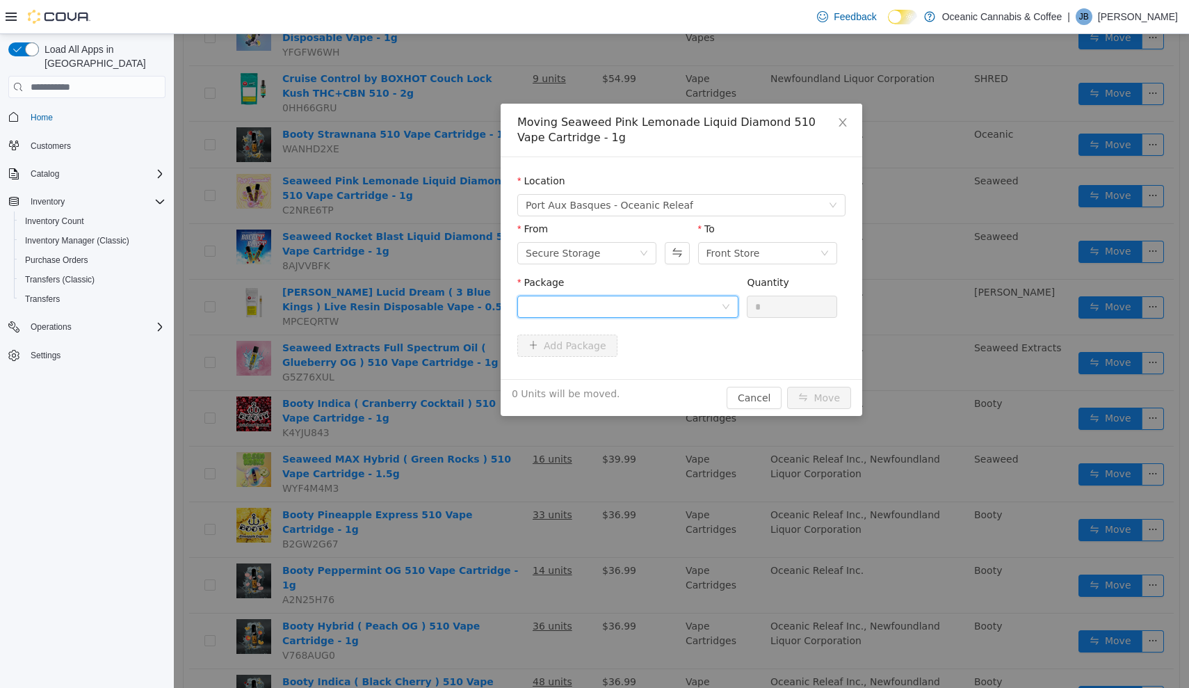
click at [695, 307] on div at bounding box center [623, 306] width 195 height 21
click at [682, 372] on li "PL0472 Quantity : 11 Units" at bounding box center [627, 365] width 221 height 38
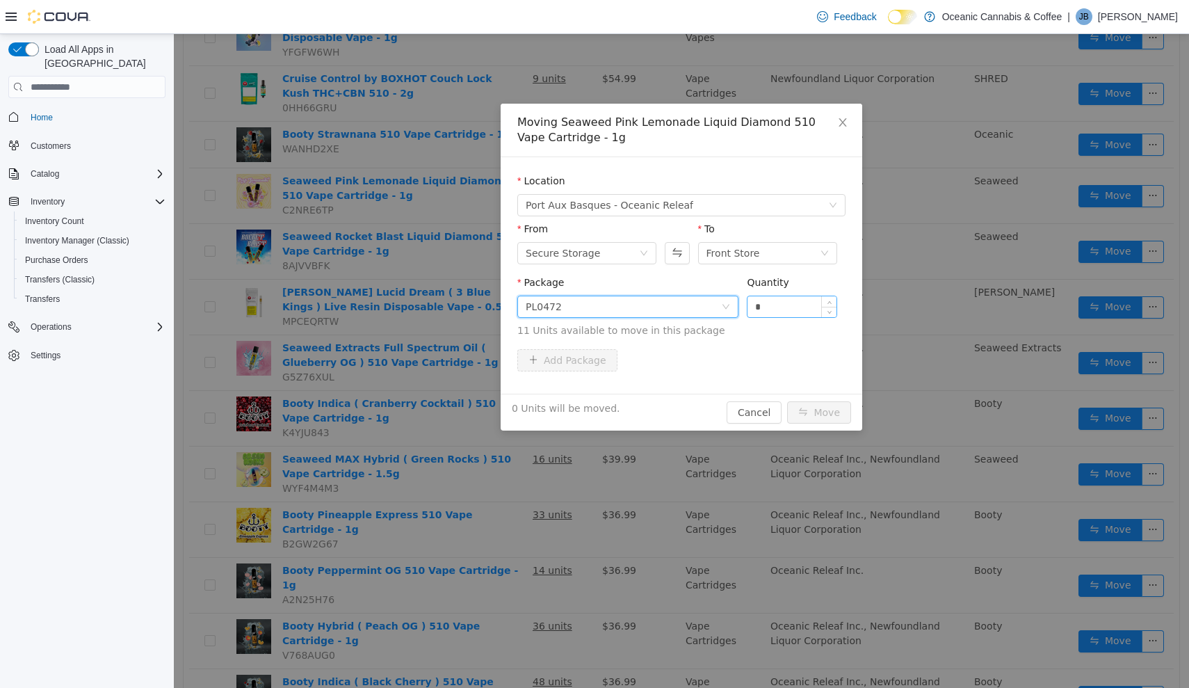
click at [805, 310] on input "*" at bounding box center [792, 306] width 89 height 21
type input "**"
click at [820, 412] on button "Move" at bounding box center [819, 412] width 64 height 22
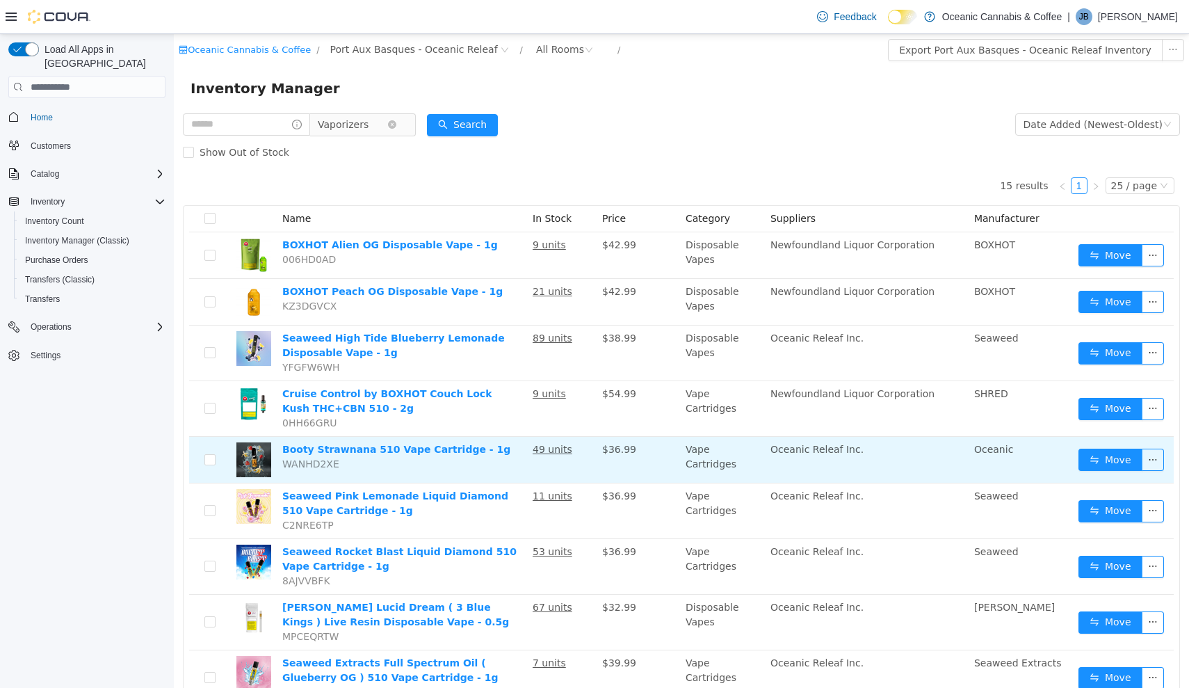
scroll to position [0, 0]
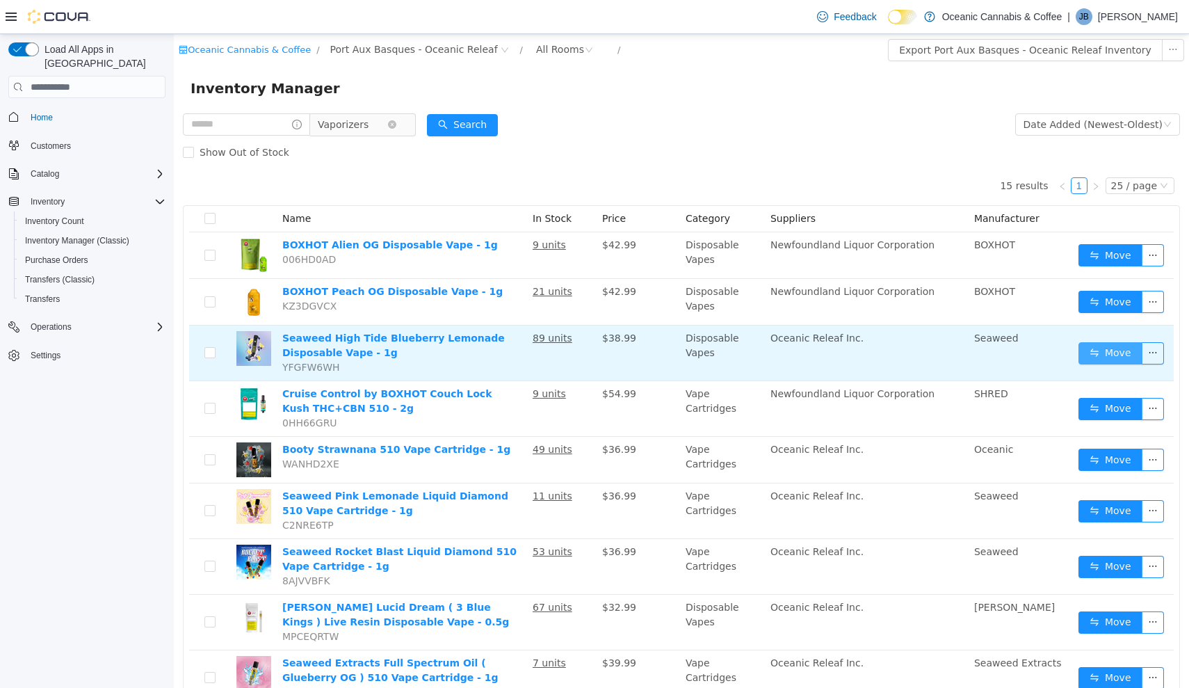
click at [1091, 358] on button "Move" at bounding box center [1111, 353] width 64 height 22
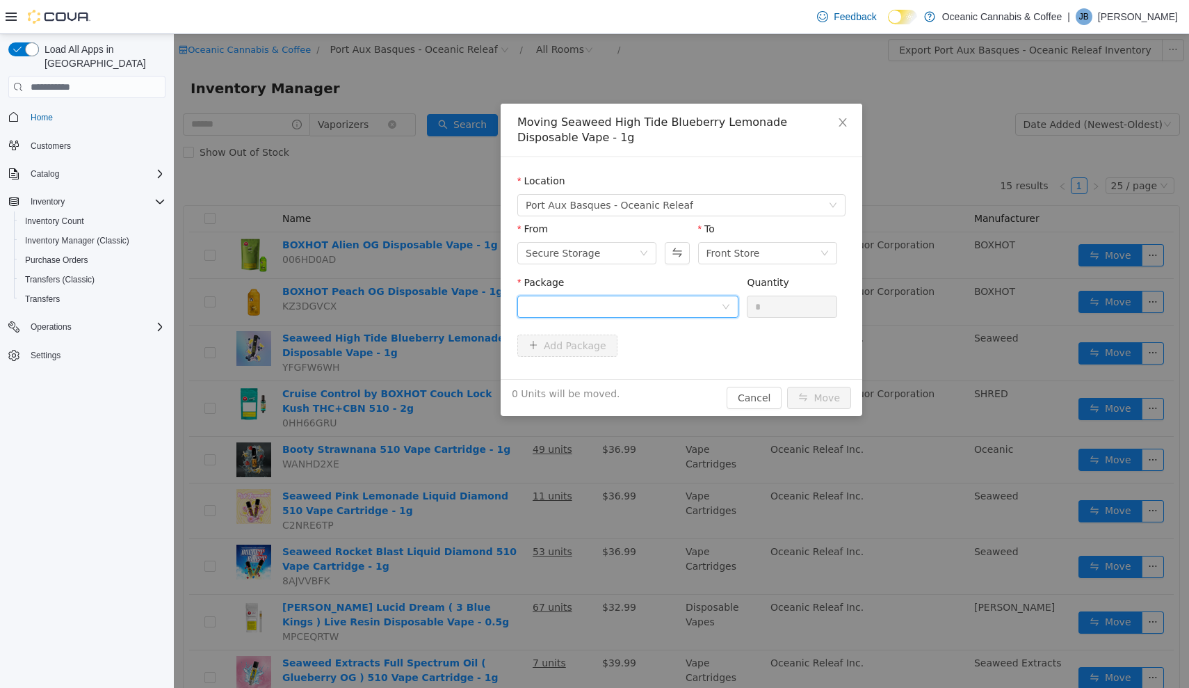
click at [714, 311] on div at bounding box center [623, 306] width 195 height 21
click at [670, 370] on li "BLV0480 Quantity : 87 Units" at bounding box center [627, 365] width 221 height 38
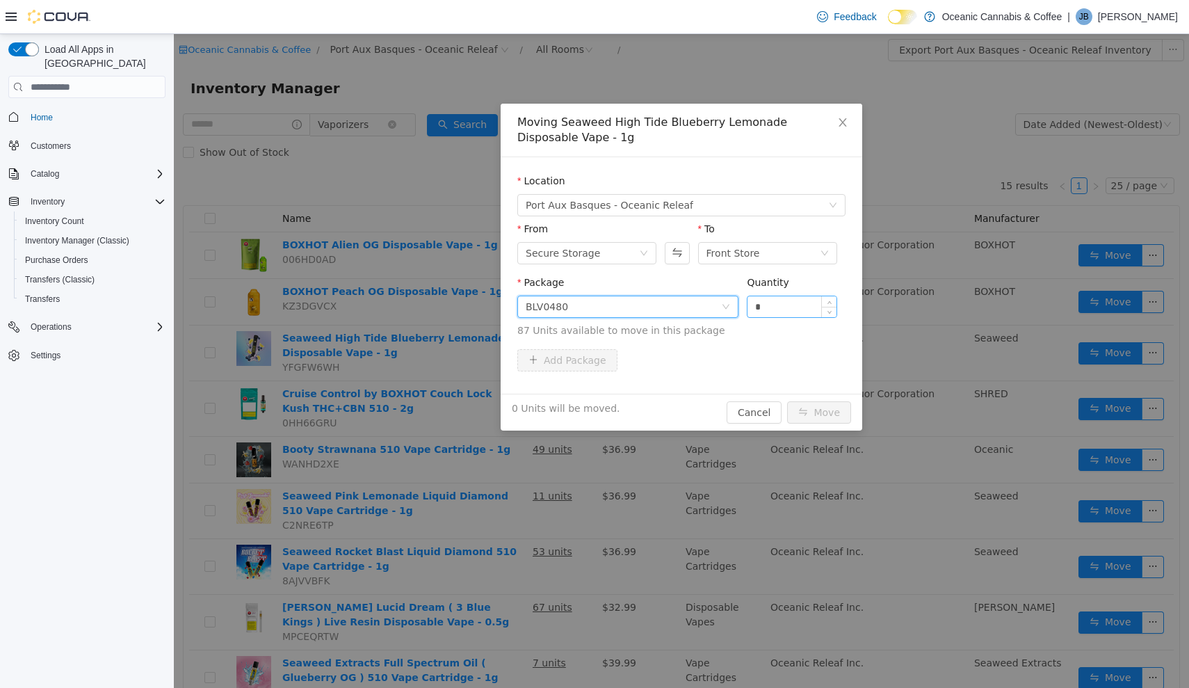
click at [786, 307] on input "*" at bounding box center [792, 306] width 89 height 21
type input "**"
click at [820, 412] on button "Move" at bounding box center [819, 412] width 64 height 22
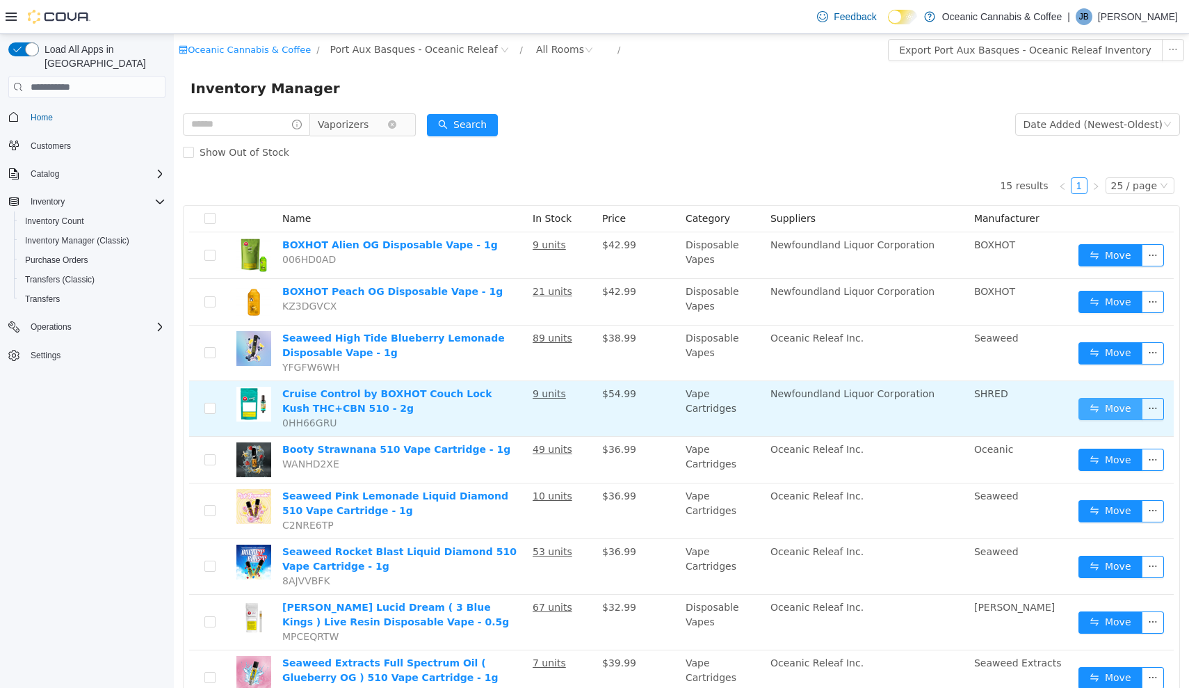
click at [1099, 417] on button "Move" at bounding box center [1111, 409] width 64 height 22
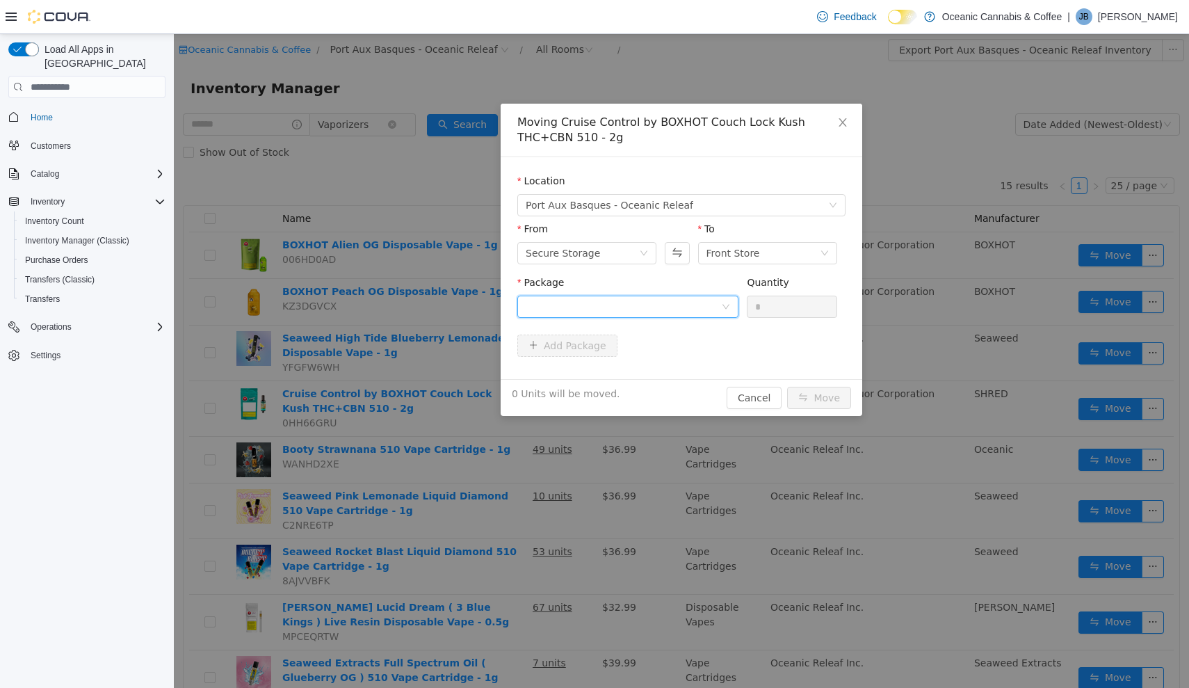
click at [711, 306] on div at bounding box center [623, 306] width 195 height 21
click at [707, 363] on li "ME250003571 Quantity : 6 Units" at bounding box center [627, 365] width 221 height 38
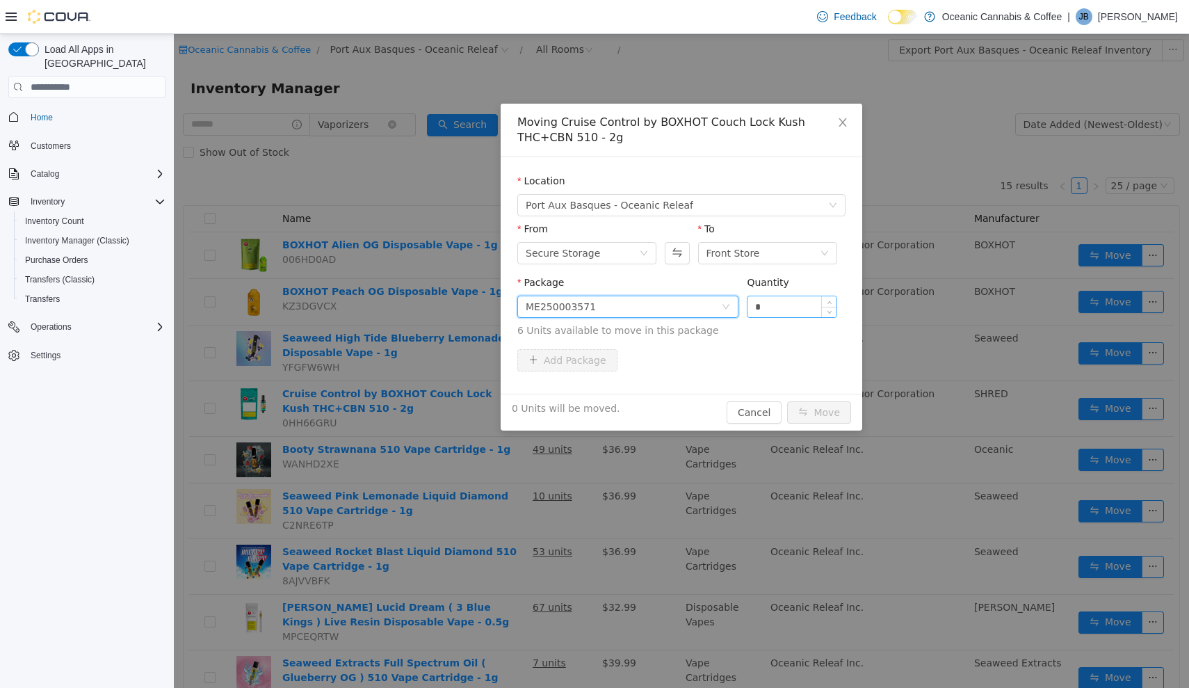
click at [782, 309] on input "*" at bounding box center [792, 306] width 89 height 21
type input "**"
click at [820, 412] on button "Move" at bounding box center [819, 412] width 64 height 22
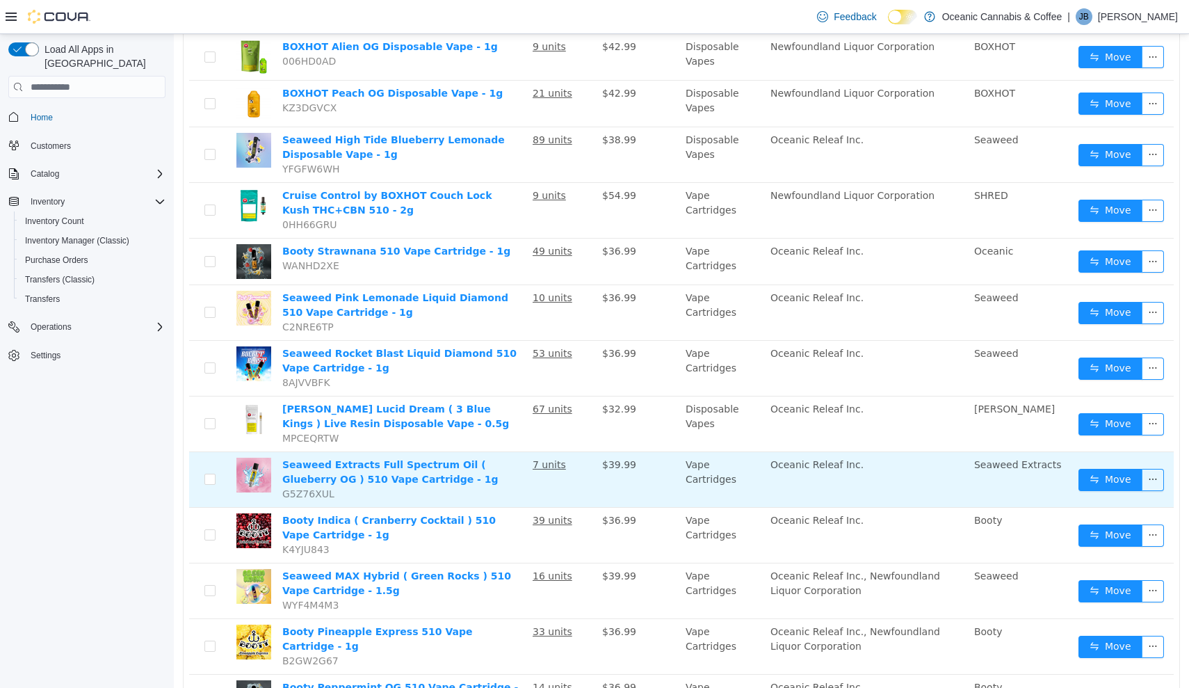
scroll to position [218, 0]
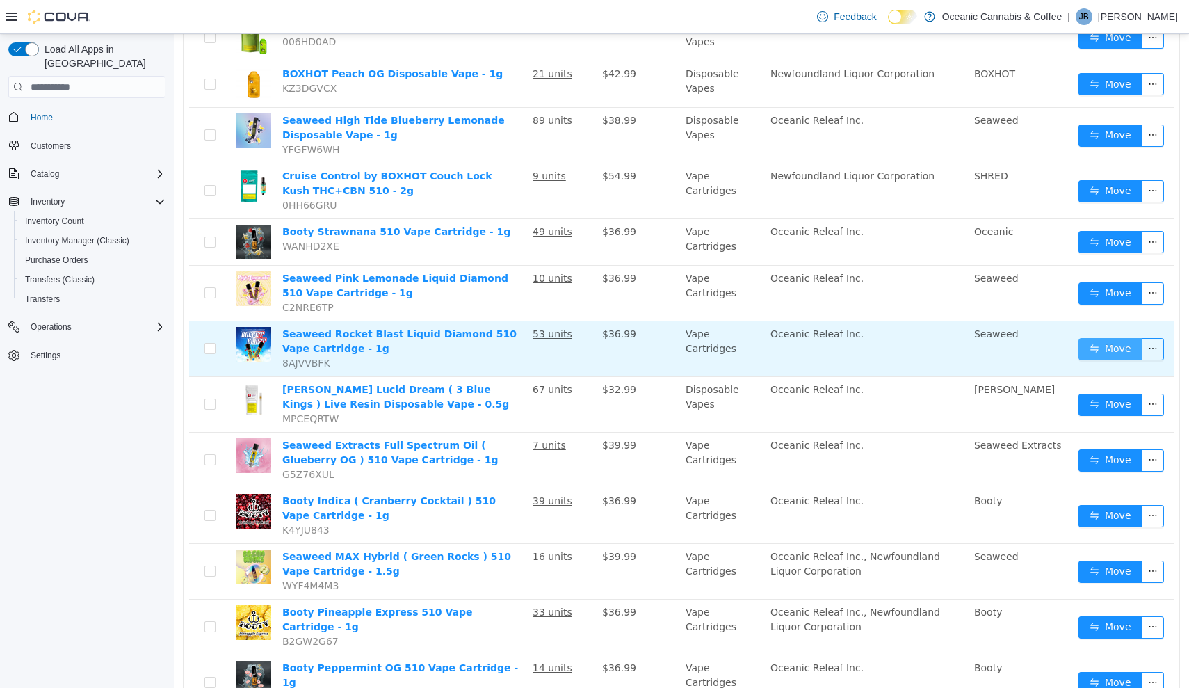
click at [1099, 342] on button "Move" at bounding box center [1111, 349] width 64 height 22
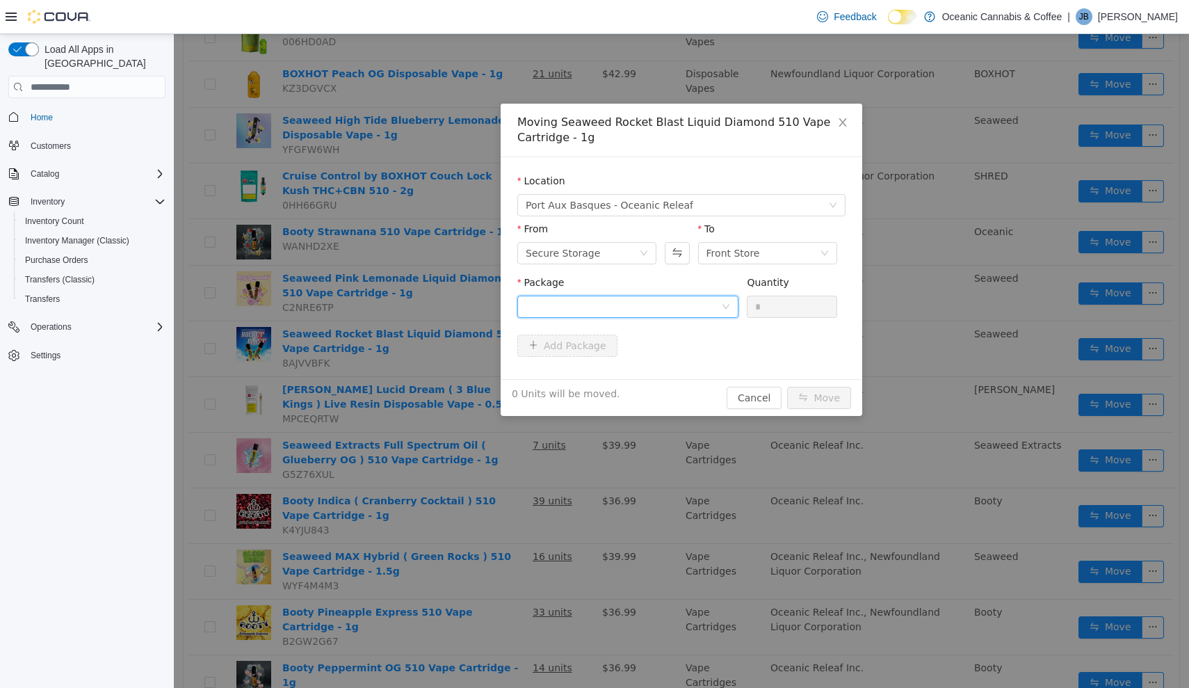
click at [704, 309] on div at bounding box center [623, 306] width 195 height 21
click at [695, 360] on li "RP0462 Quantity : 50 Units" at bounding box center [627, 365] width 221 height 38
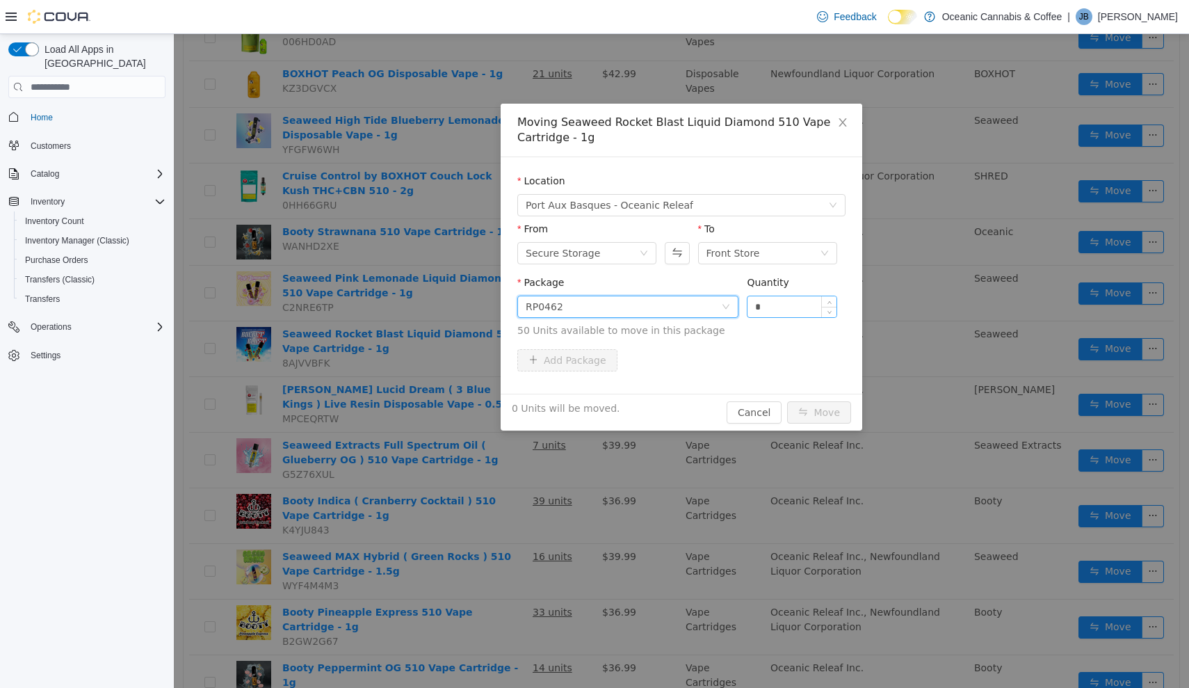
click at [797, 305] on input "*" at bounding box center [792, 306] width 89 height 21
type input "**"
click at [820, 412] on button "Move" at bounding box center [819, 412] width 64 height 22
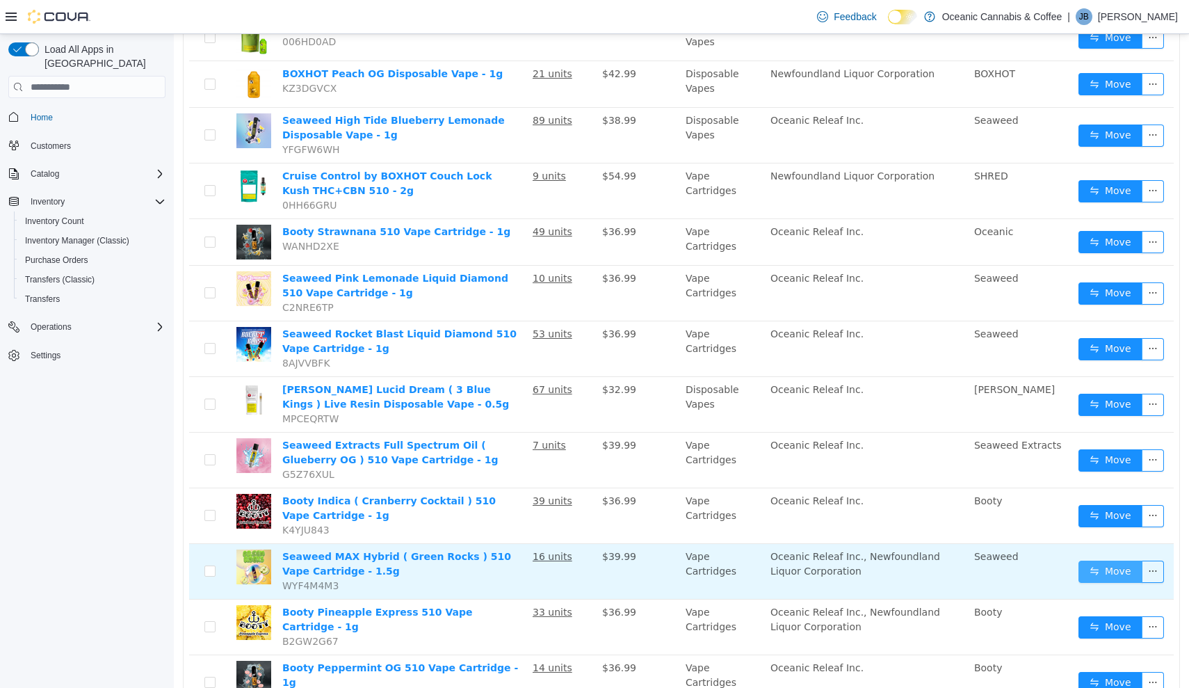
click at [1110, 569] on button "Move" at bounding box center [1111, 571] width 64 height 22
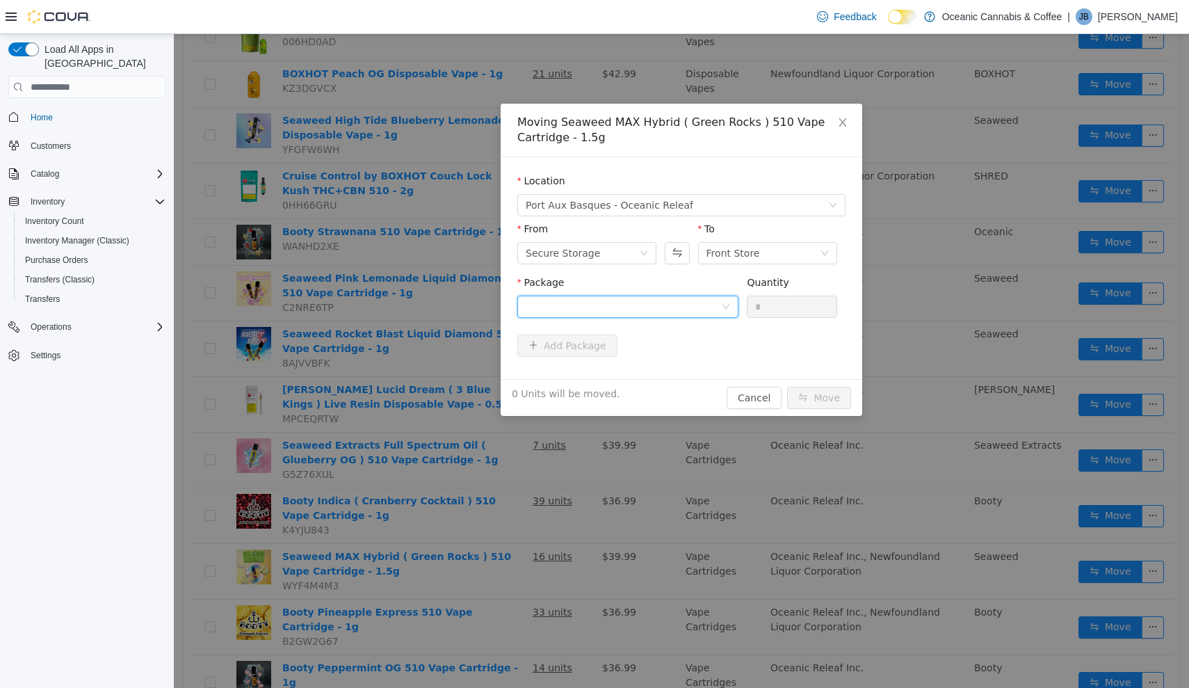
click at [718, 300] on div at bounding box center [623, 306] width 195 height 21
click at [688, 371] on li "GR20230181 Quantity : 15 Units" at bounding box center [627, 365] width 221 height 38
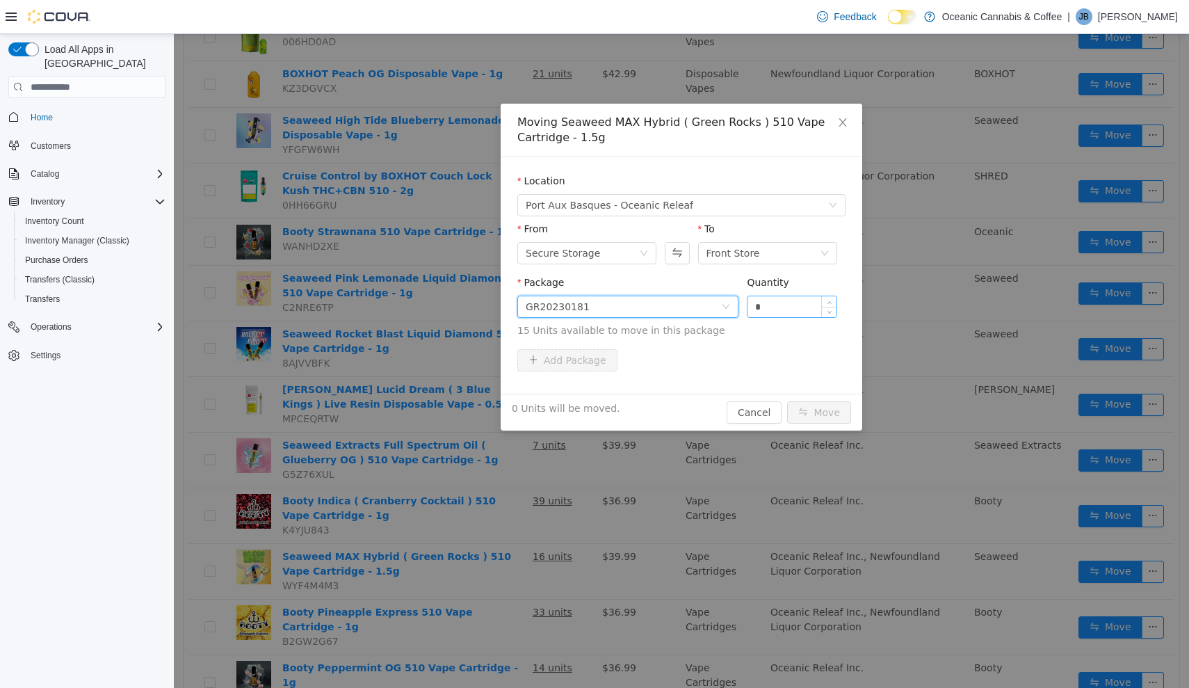
click at [786, 309] on input "*" at bounding box center [792, 306] width 89 height 21
type input "**"
click at [820, 412] on button "Move" at bounding box center [819, 412] width 64 height 22
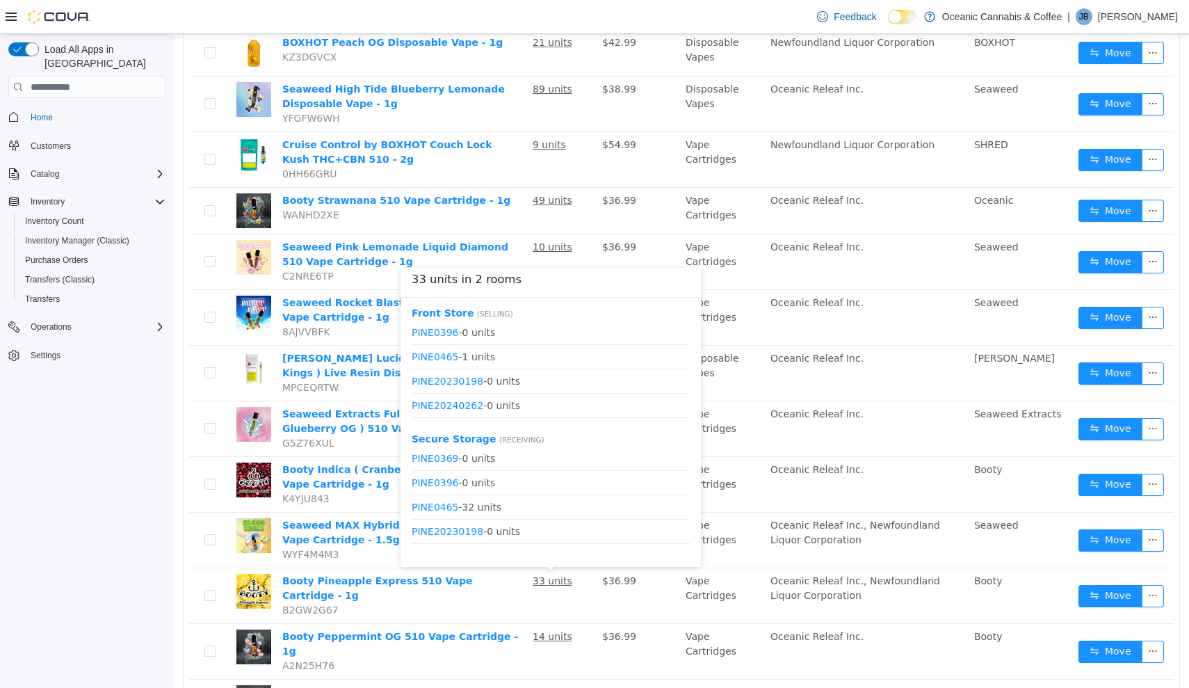
scroll to position [0, 0]
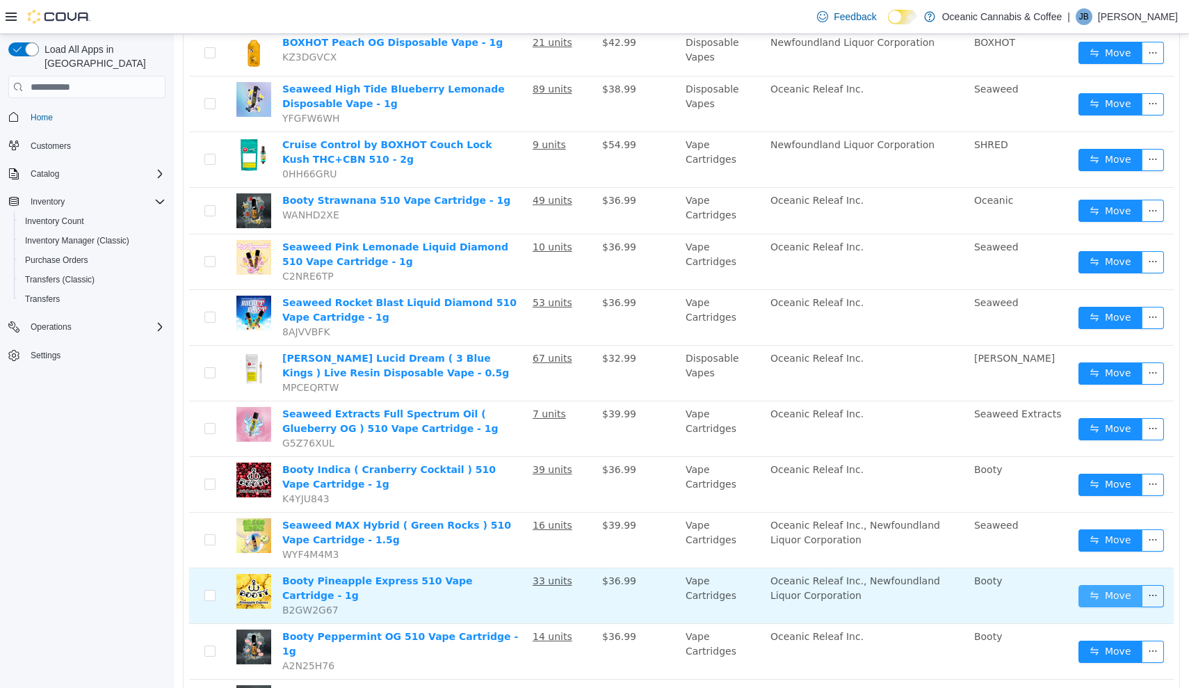
click at [1097, 592] on button "Move" at bounding box center [1111, 596] width 64 height 22
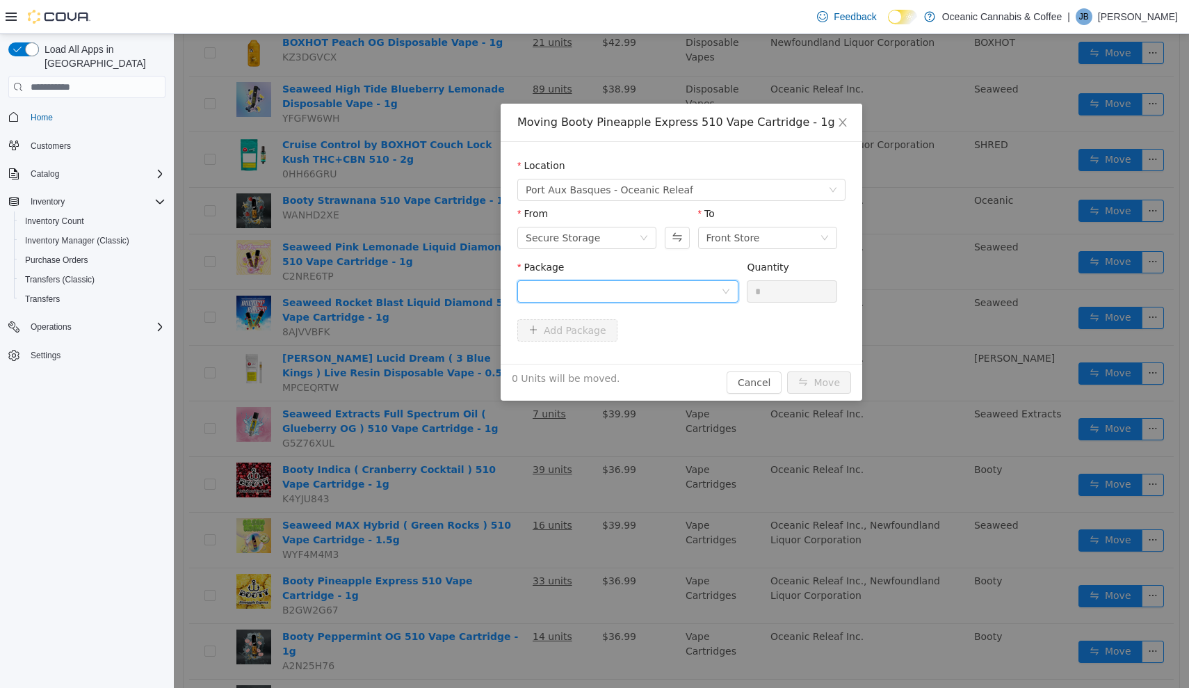
click at [709, 298] on div at bounding box center [623, 291] width 195 height 21
click at [695, 365] on li "PINE0465 Quantity : 32 Units" at bounding box center [627, 349] width 221 height 38
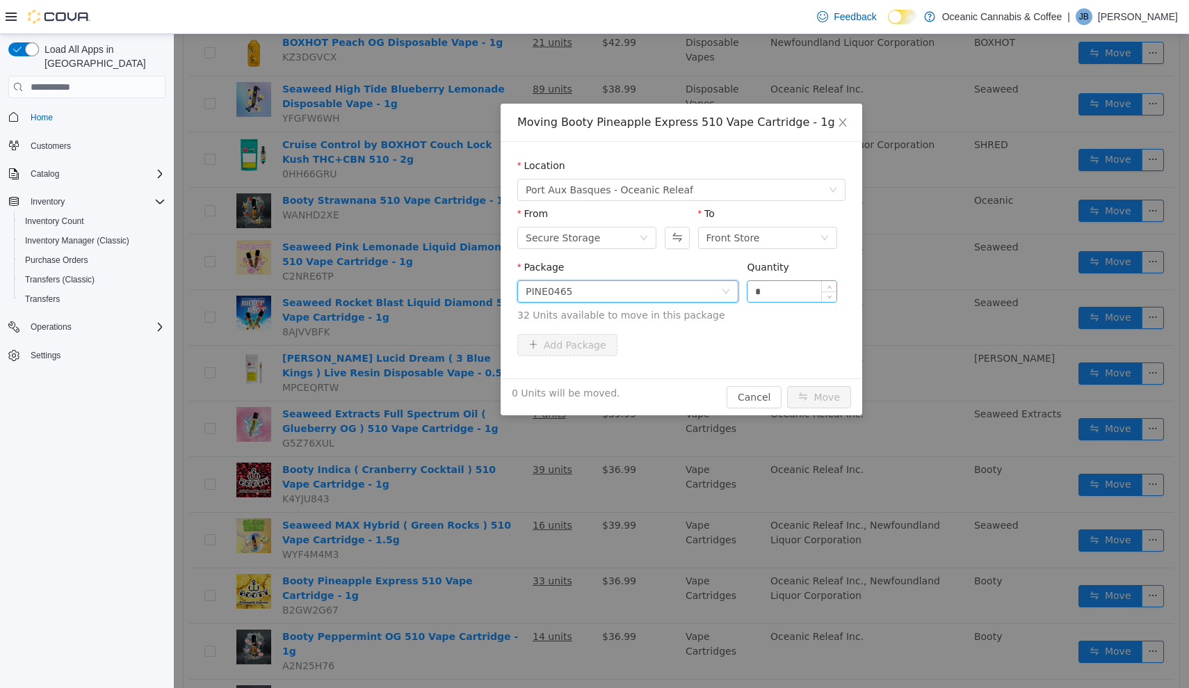
click at [787, 291] on input "*" at bounding box center [792, 291] width 89 height 21
type input "***"
click at [820, 397] on button "Move" at bounding box center [819, 397] width 64 height 22
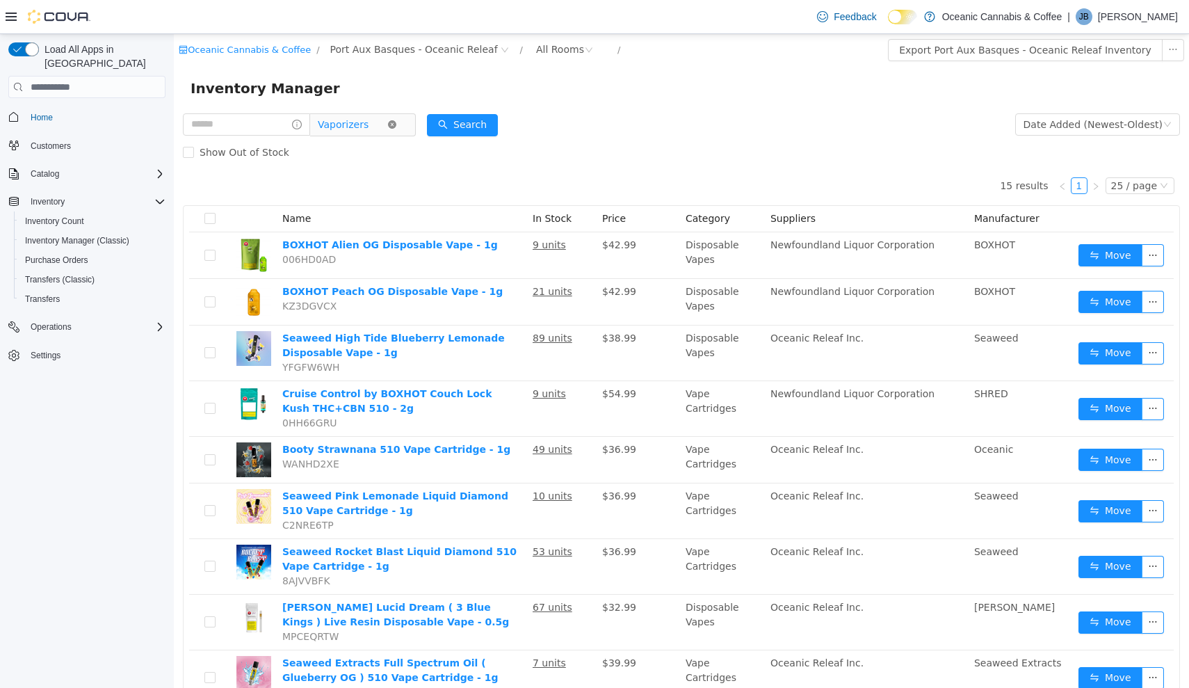
click at [396, 127] on icon "icon: close-circle" at bounding box center [392, 124] width 8 height 8
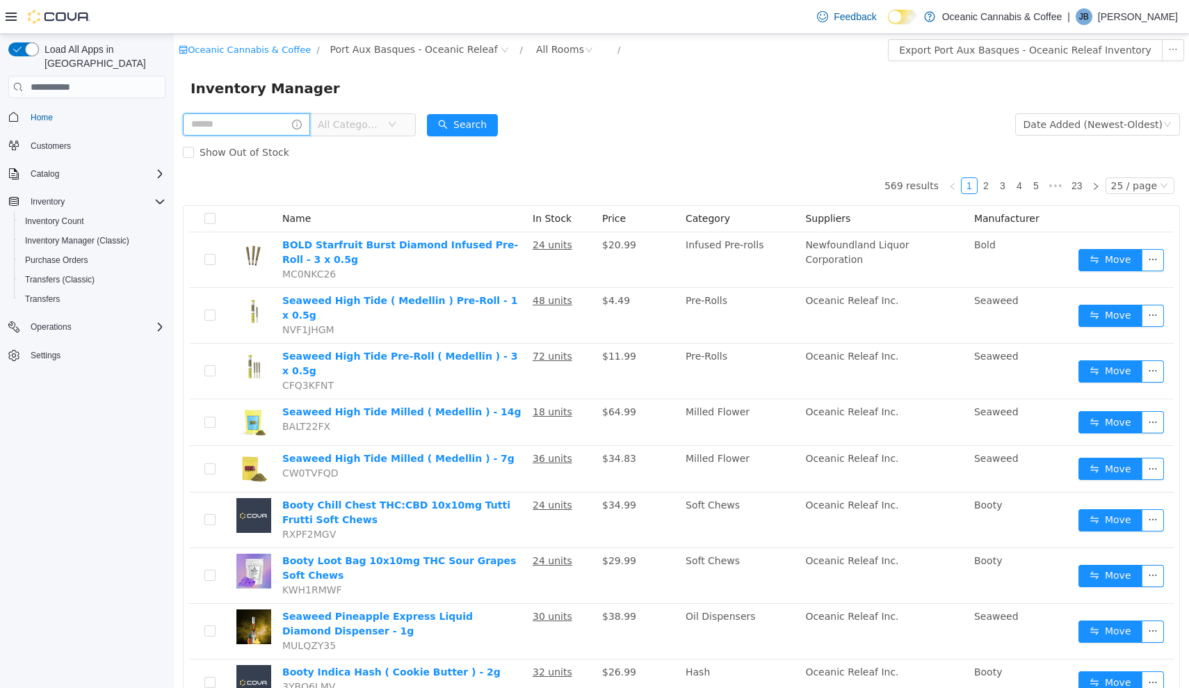
click at [303, 118] on input "text" at bounding box center [246, 124] width 127 height 22
type input "******"
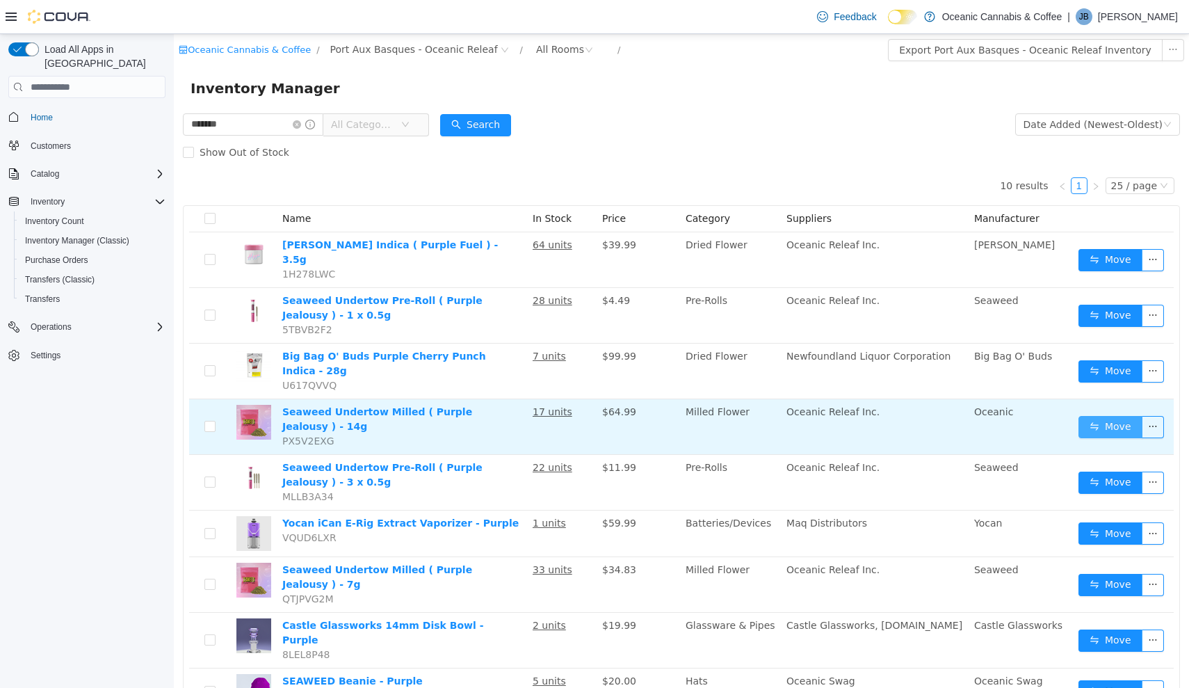
click at [1102, 416] on button "Move" at bounding box center [1111, 427] width 64 height 22
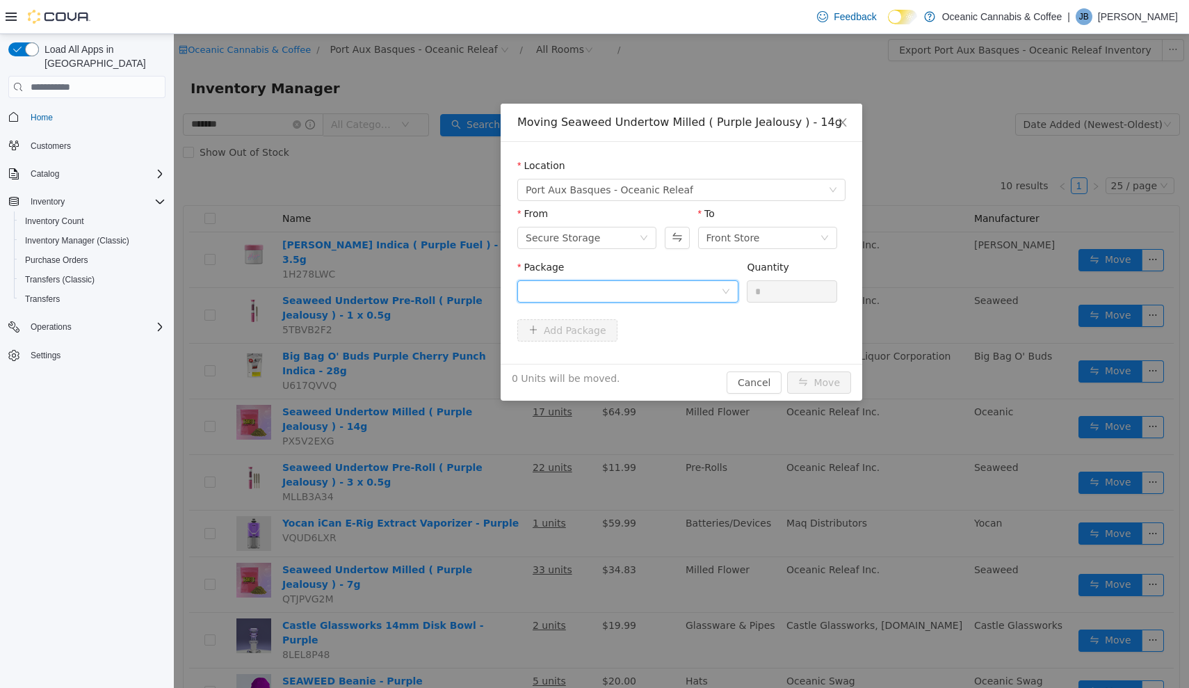
click at [720, 291] on div at bounding box center [623, 291] width 195 height 21
click at [677, 349] on li "ROR0448 Quantity : 5 Units" at bounding box center [627, 349] width 221 height 38
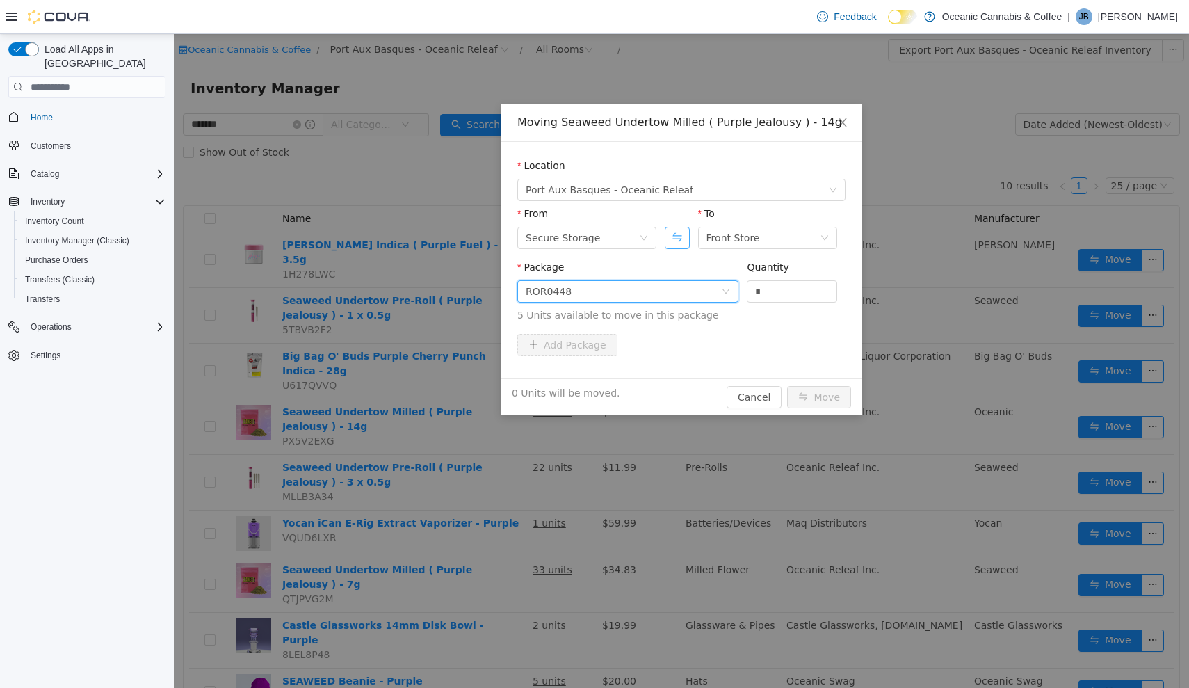
click at [673, 234] on button "Swap" at bounding box center [677, 238] width 24 height 22
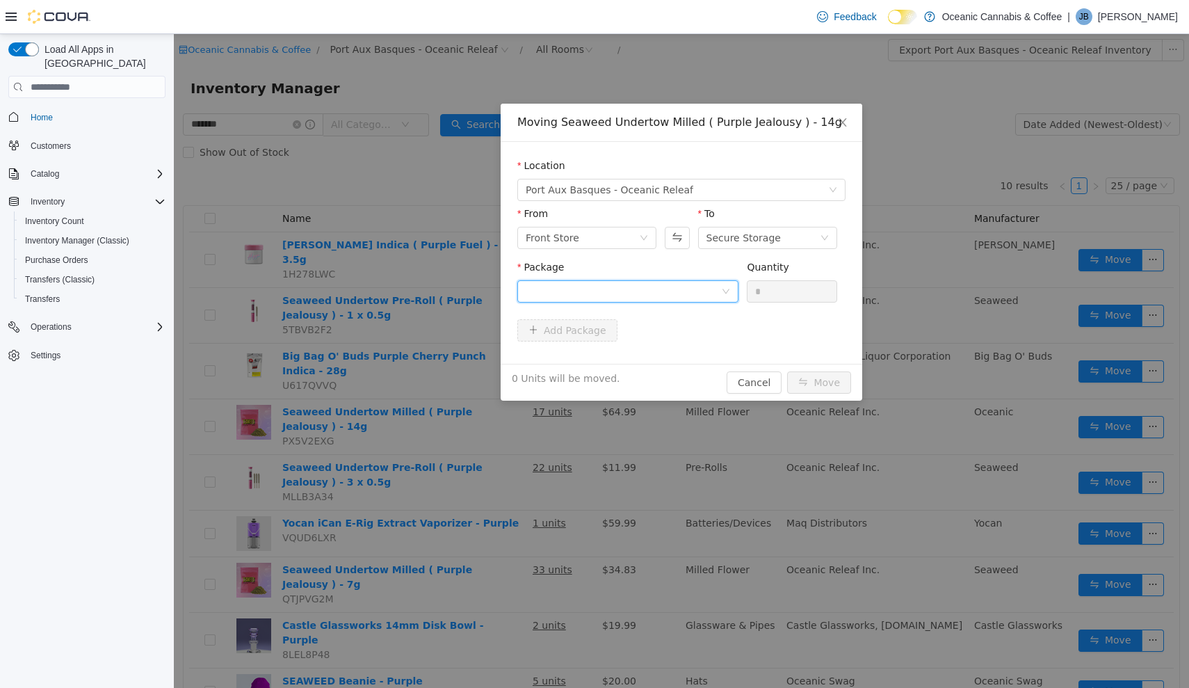
click at [661, 289] on div at bounding box center [623, 291] width 195 height 21
click at [661, 345] on li "ROR0448 Quantity : 12 Units" at bounding box center [627, 349] width 221 height 38
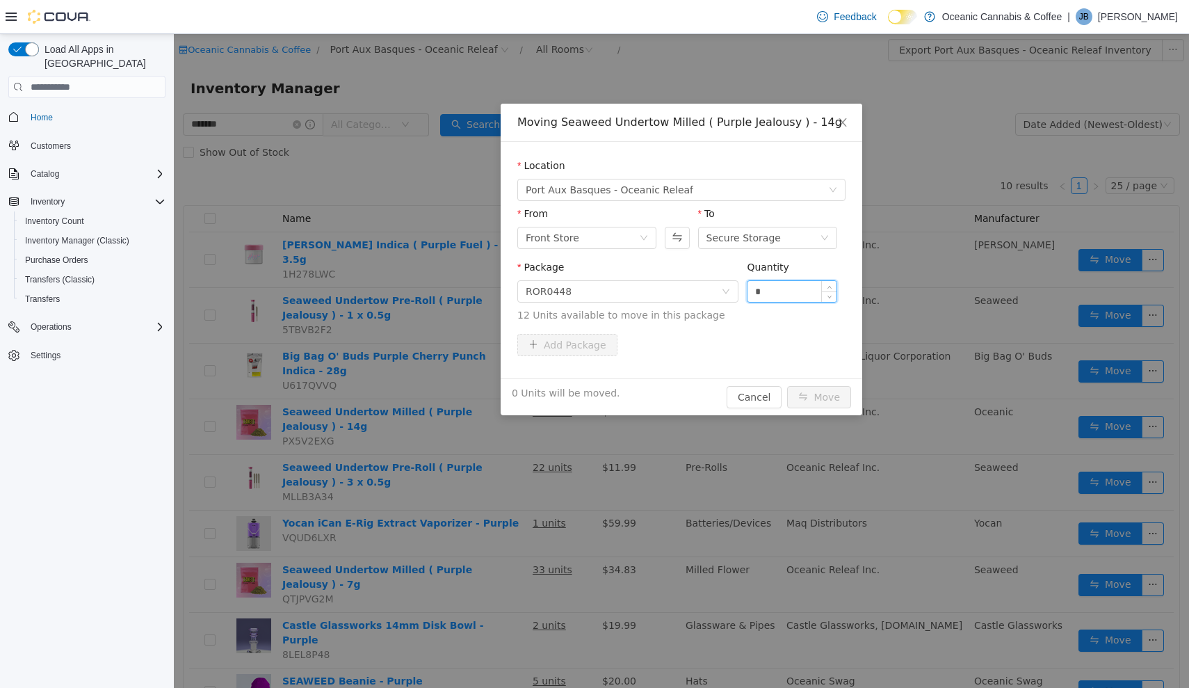
click at [777, 289] on input "*" at bounding box center [792, 291] width 89 height 21
type input "*"
click at [837, 396] on button "Move" at bounding box center [819, 397] width 64 height 22
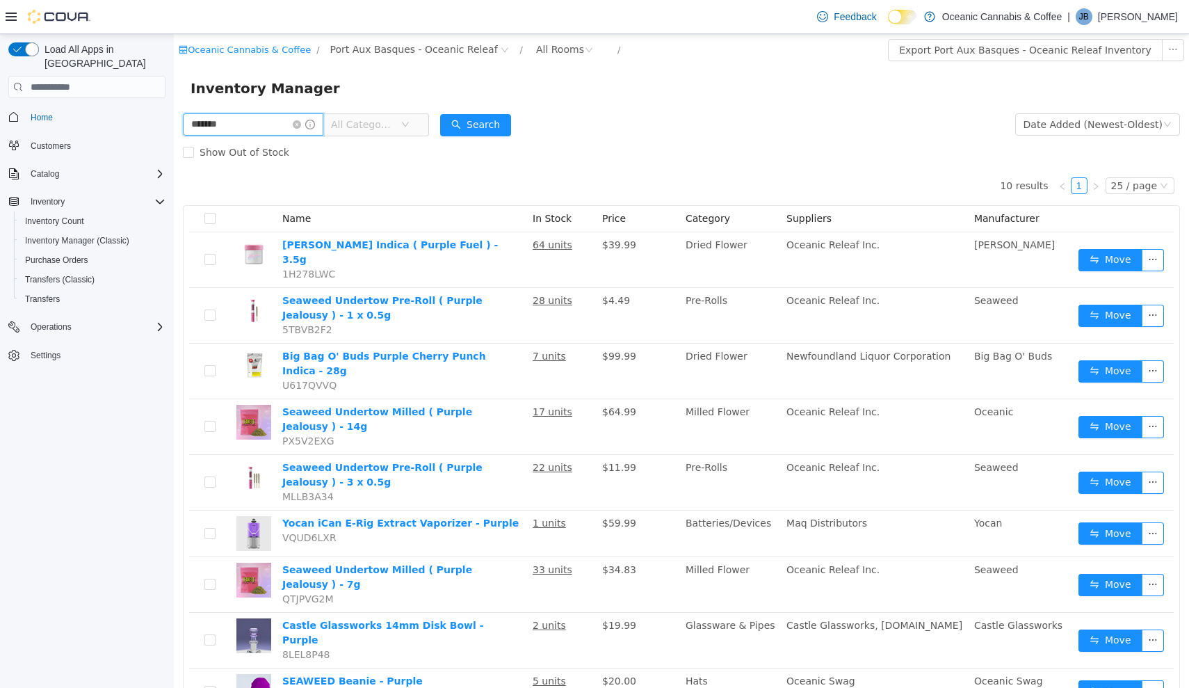
click at [322, 119] on input "******" at bounding box center [253, 124] width 140 height 22
type input "*"
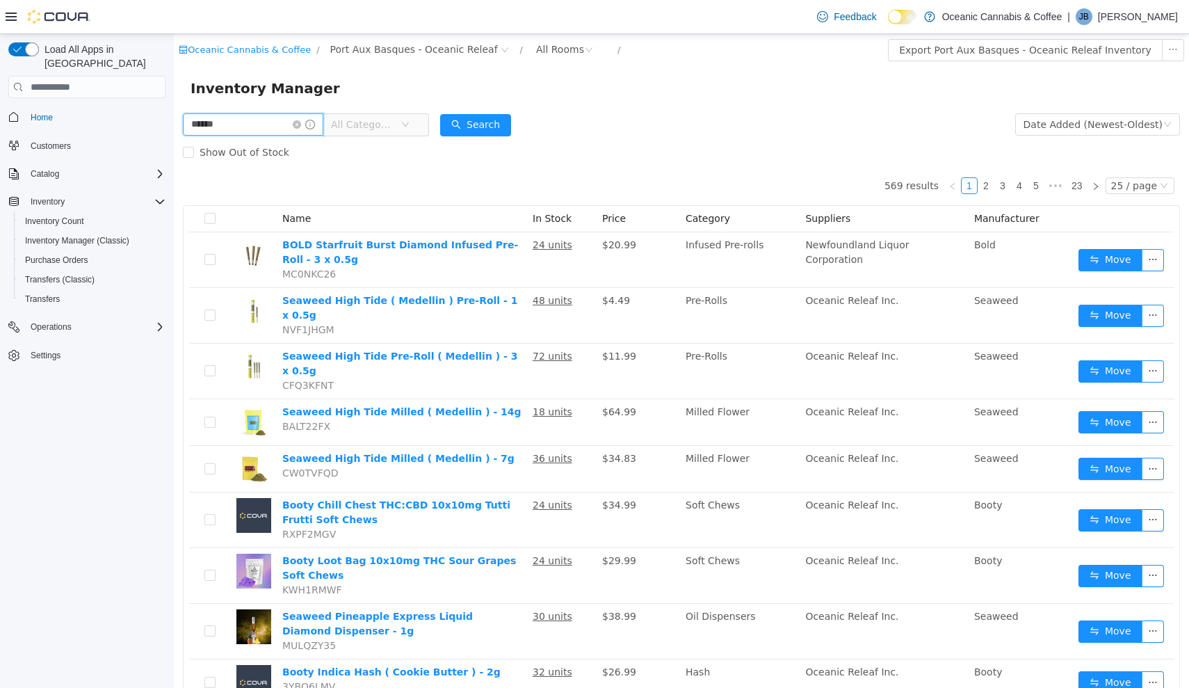
type input "******"
